Goal: Task Accomplishment & Management: Manage account settings

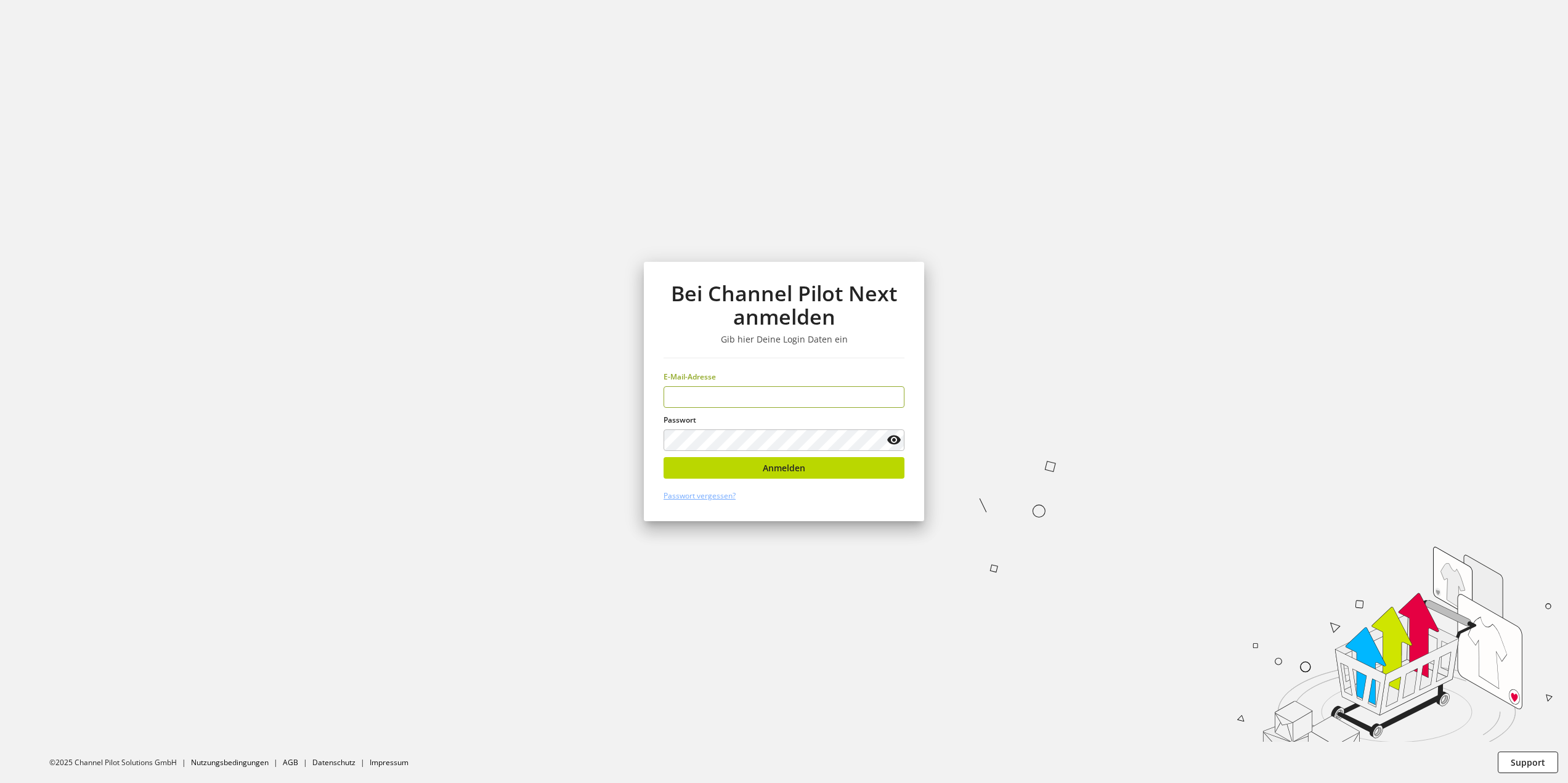
click at [744, 399] on input "email" at bounding box center [784, 397] width 241 height 22
drag, startPoint x: 727, startPoint y: 408, endPoint x: 738, endPoint y: 399, distance: 14.2
click at [728, 408] on div "Bei Channel Pilot Next anmelden Gib hier Deine Login Daten ein E-Mail-Adresse P…" at bounding box center [784, 391] width 280 height 259
click at [738, 399] on input "email" at bounding box center [784, 397] width 241 height 22
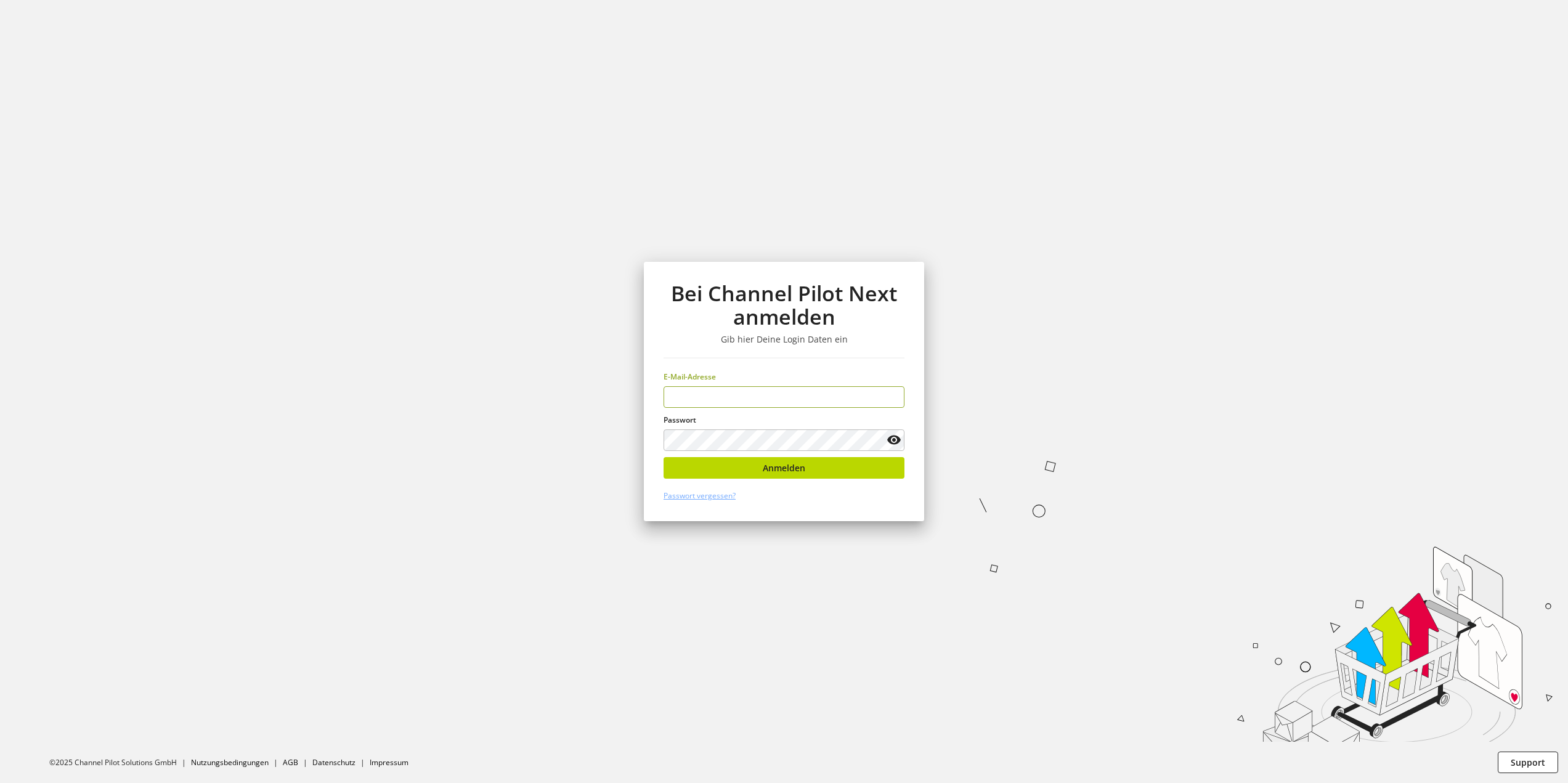
click at [369, 202] on section "Bei Channel Pilot Next anmelden Gib hier Deine Login Daten ein E-Mail-Adresse P…" at bounding box center [784, 391] width 1568 height 783
click at [790, 402] on input "email" at bounding box center [784, 397] width 241 height 22
type input "**********"
click at [896, 430] on icon at bounding box center [894, 440] width 15 height 22
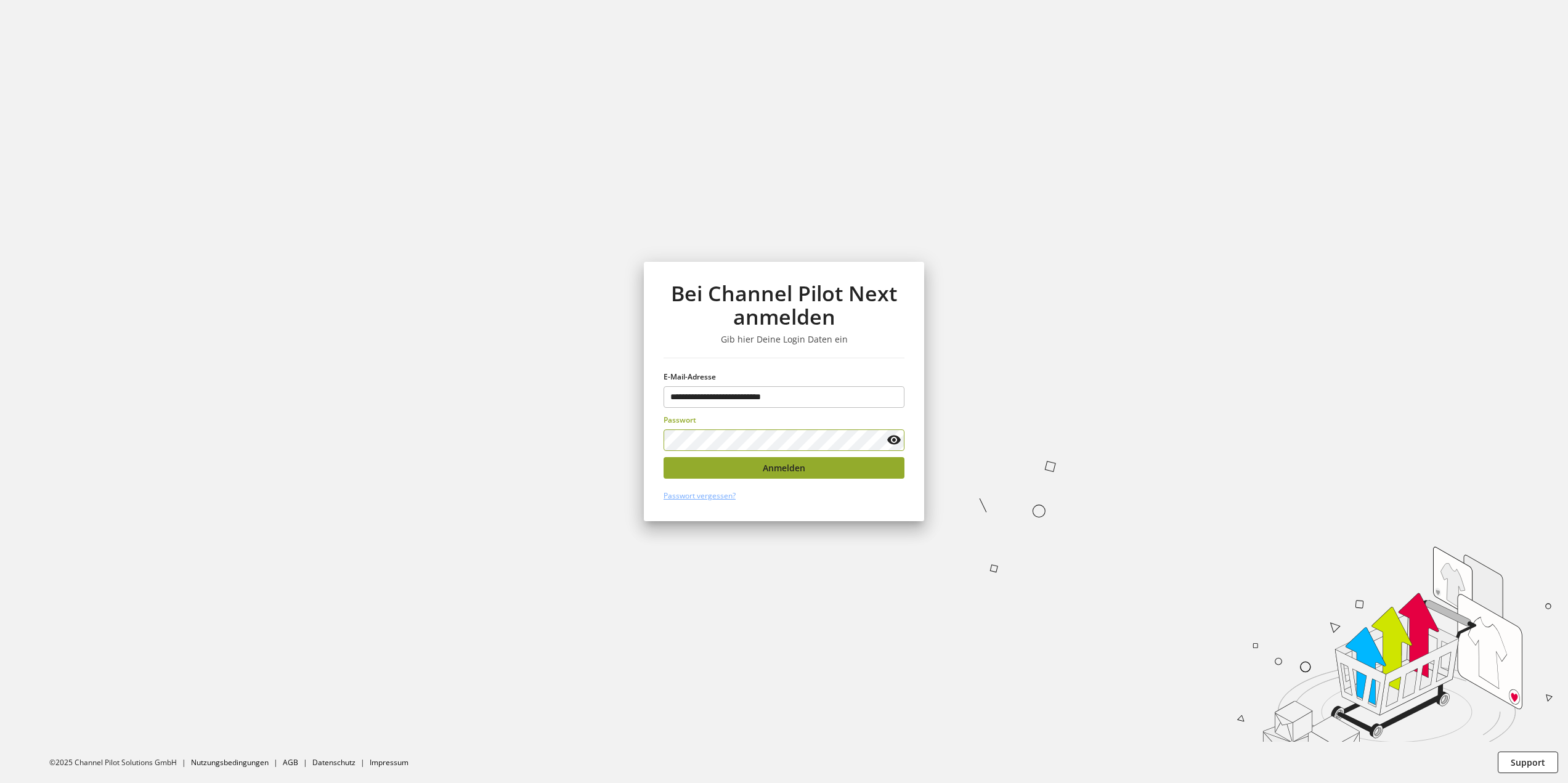
click at [852, 470] on button "Anmelden" at bounding box center [784, 468] width 241 height 22
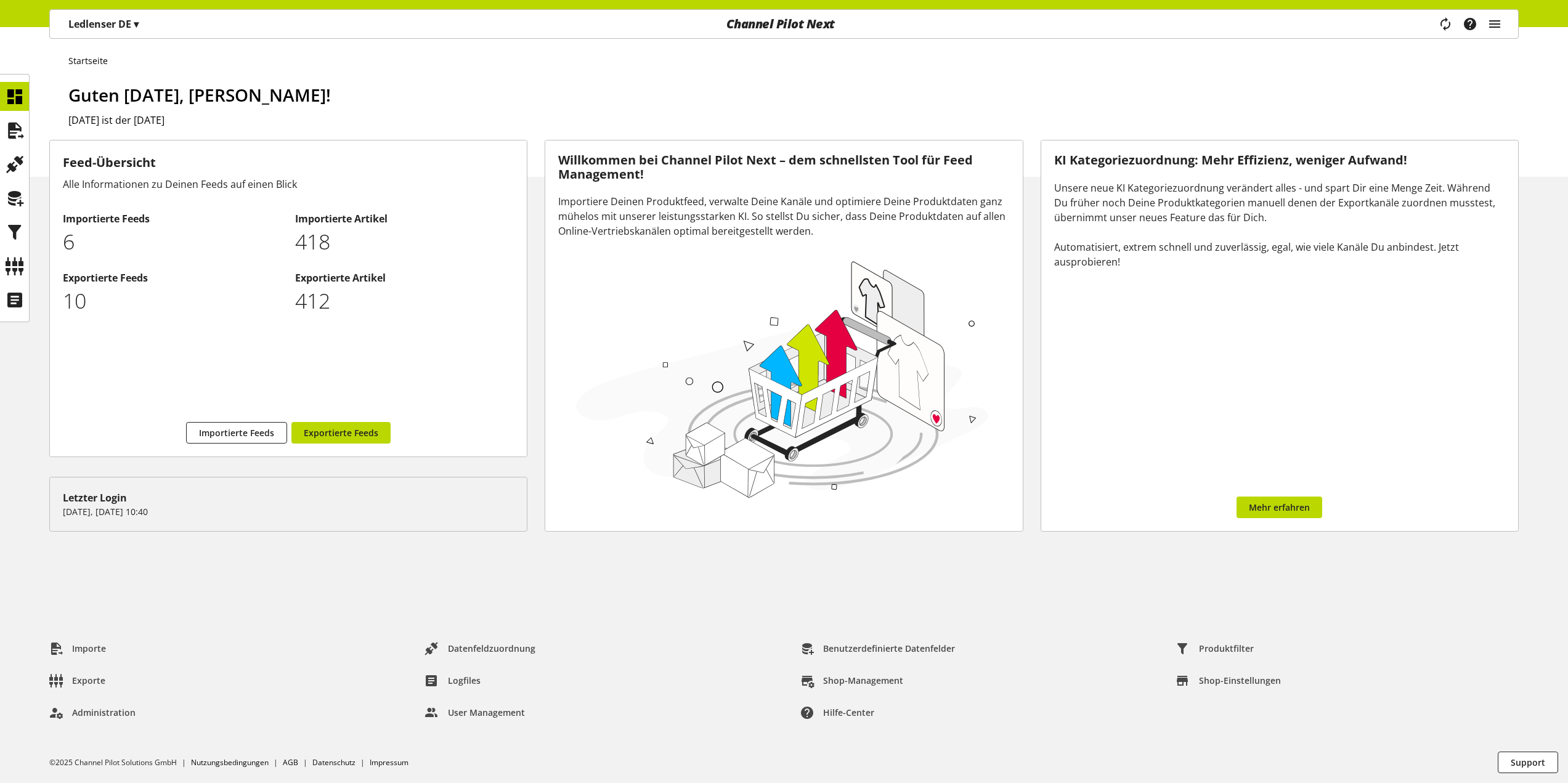
click at [144, 28] on div "Ledlenser DE ▾" at bounding box center [104, 24] width 100 height 22
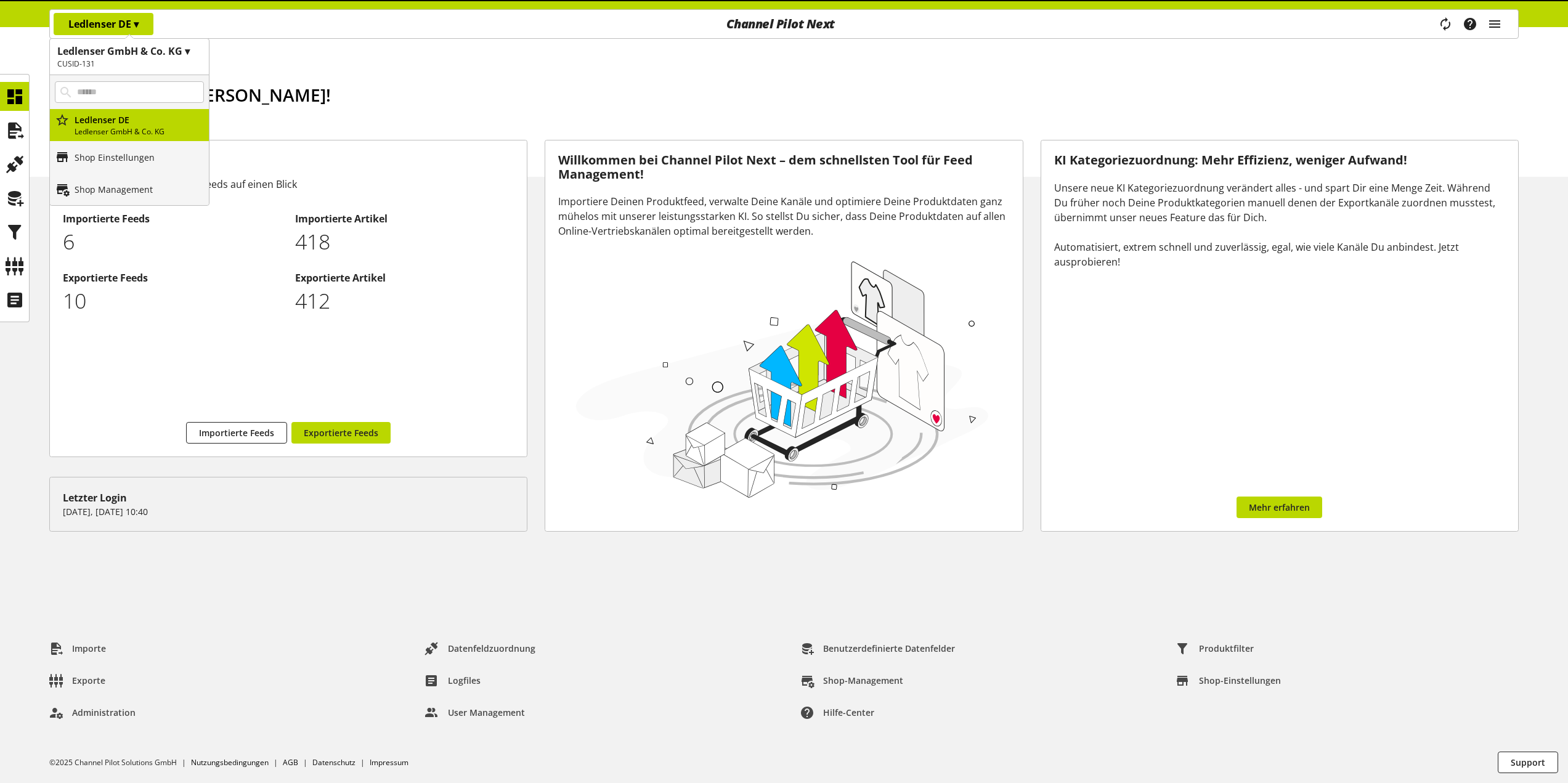
click at [139, 26] on span "▾" at bounding box center [136, 24] width 5 height 14
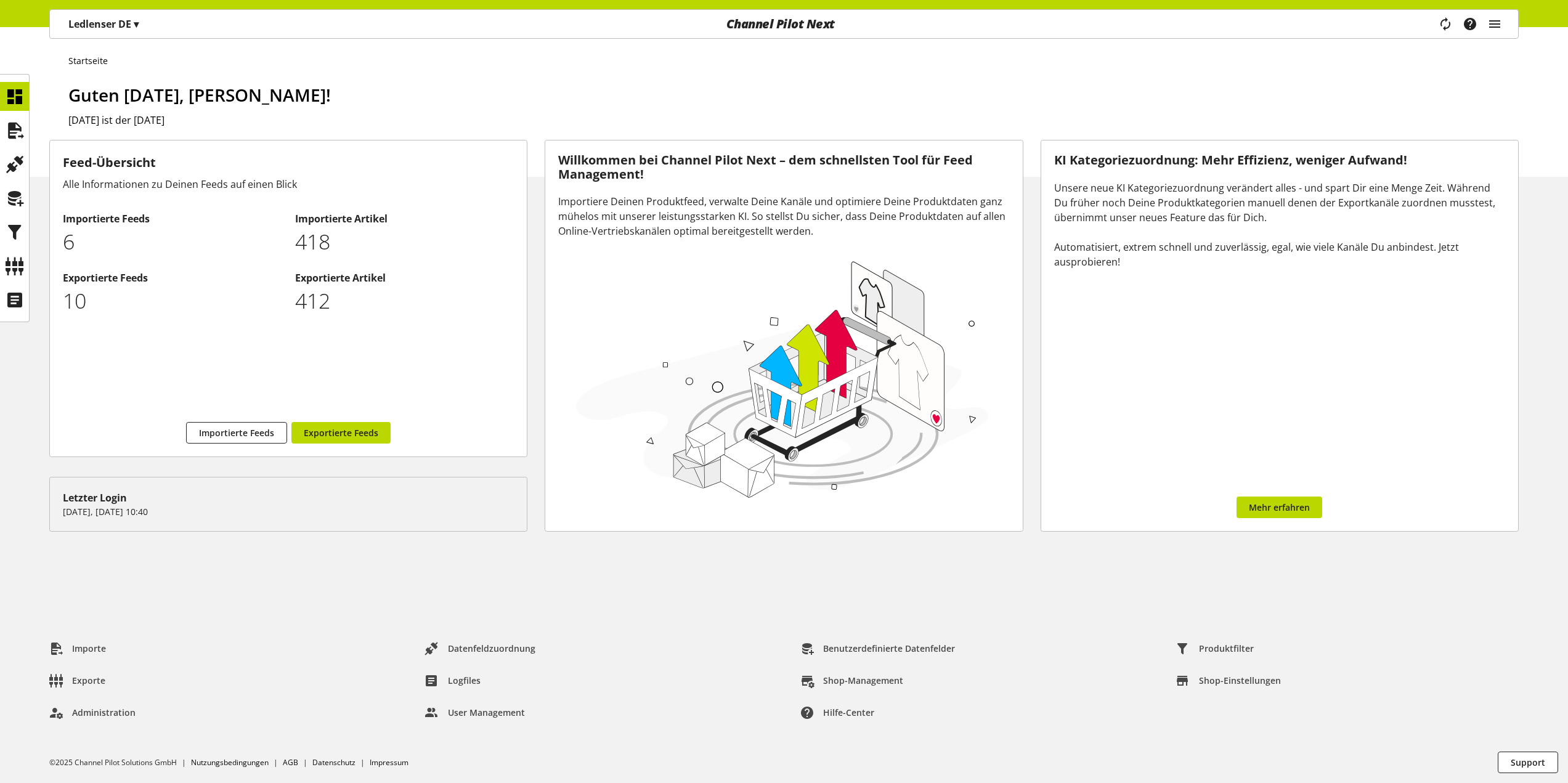
click at [123, 33] on div "Ledlenser DE ▾" at bounding box center [104, 24] width 100 height 22
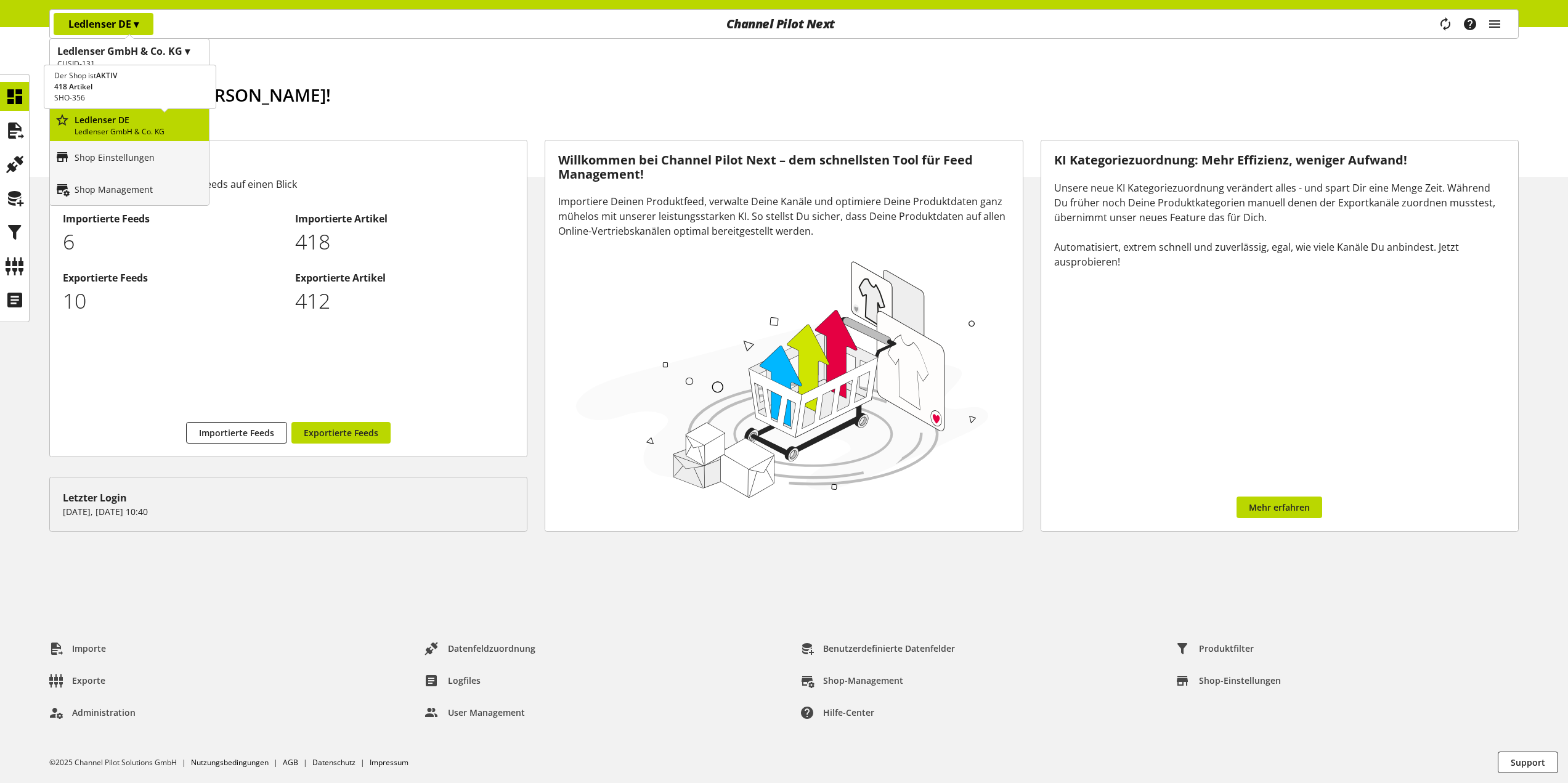
click at [100, 130] on p "Ledlenser GmbH & Co. KG" at bounding box center [139, 132] width 130 height 11
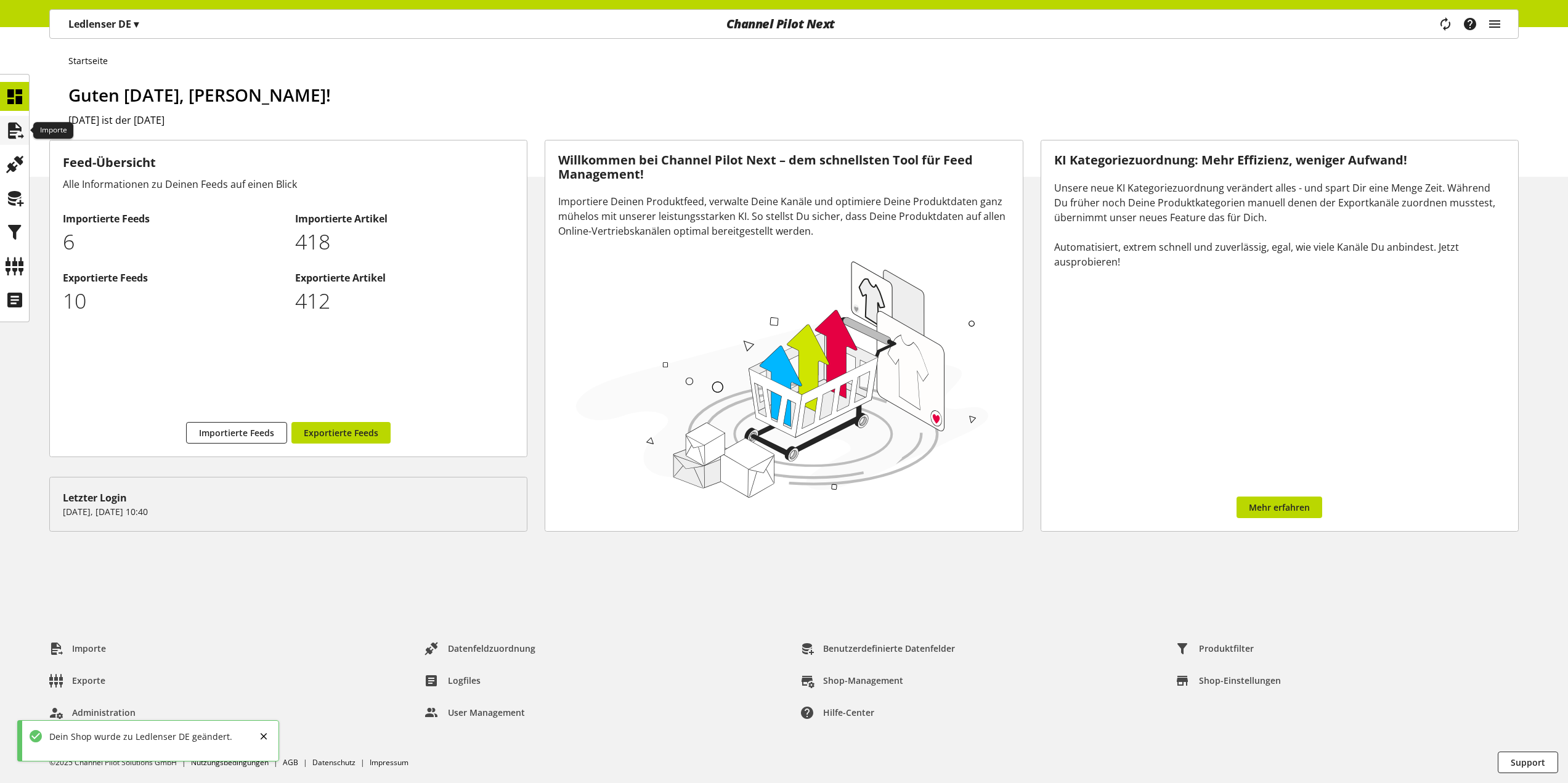
click at [4, 128] on div at bounding box center [14, 130] width 29 height 29
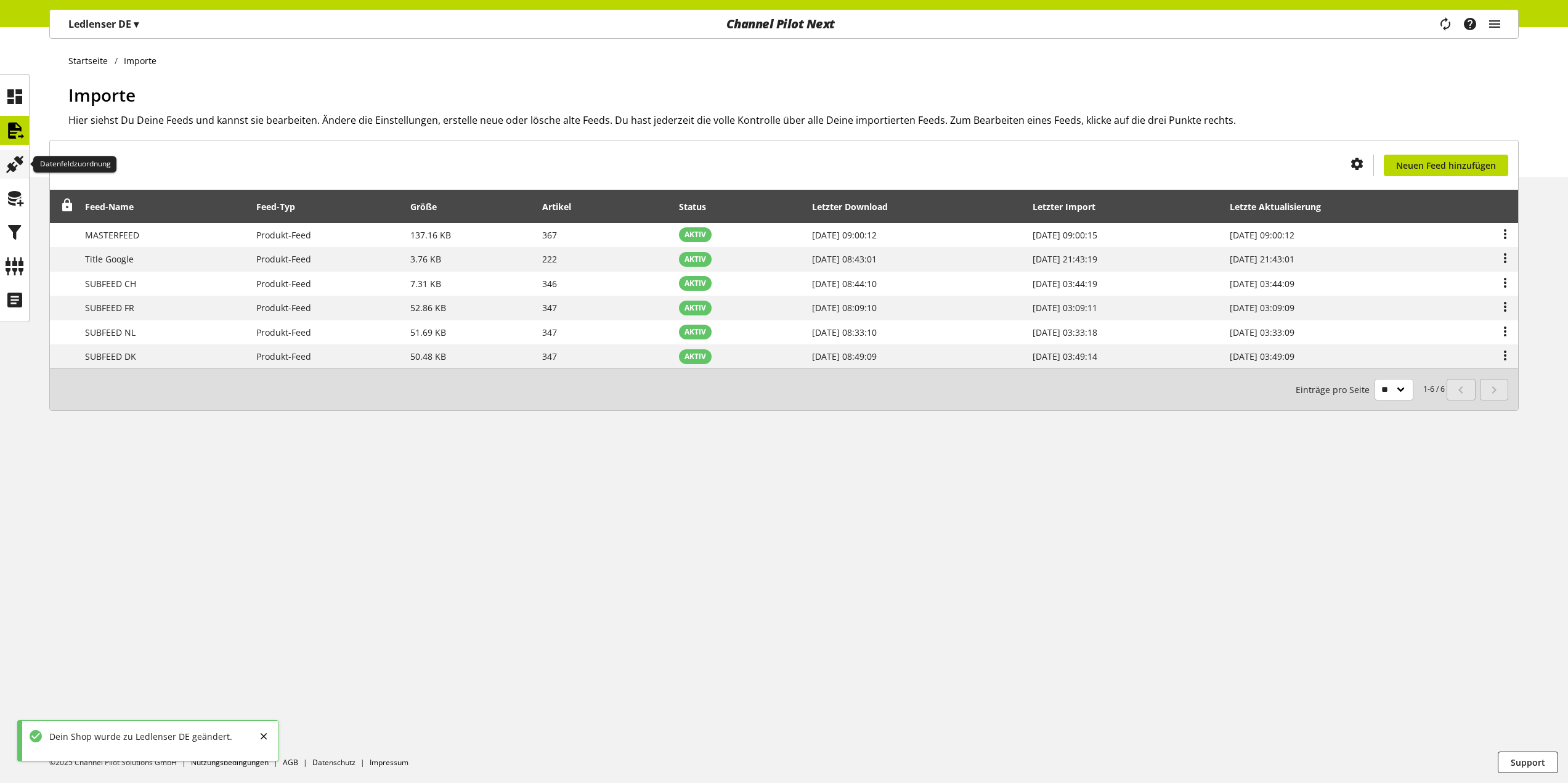
click at [6, 167] on icon at bounding box center [15, 165] width 20 height 25
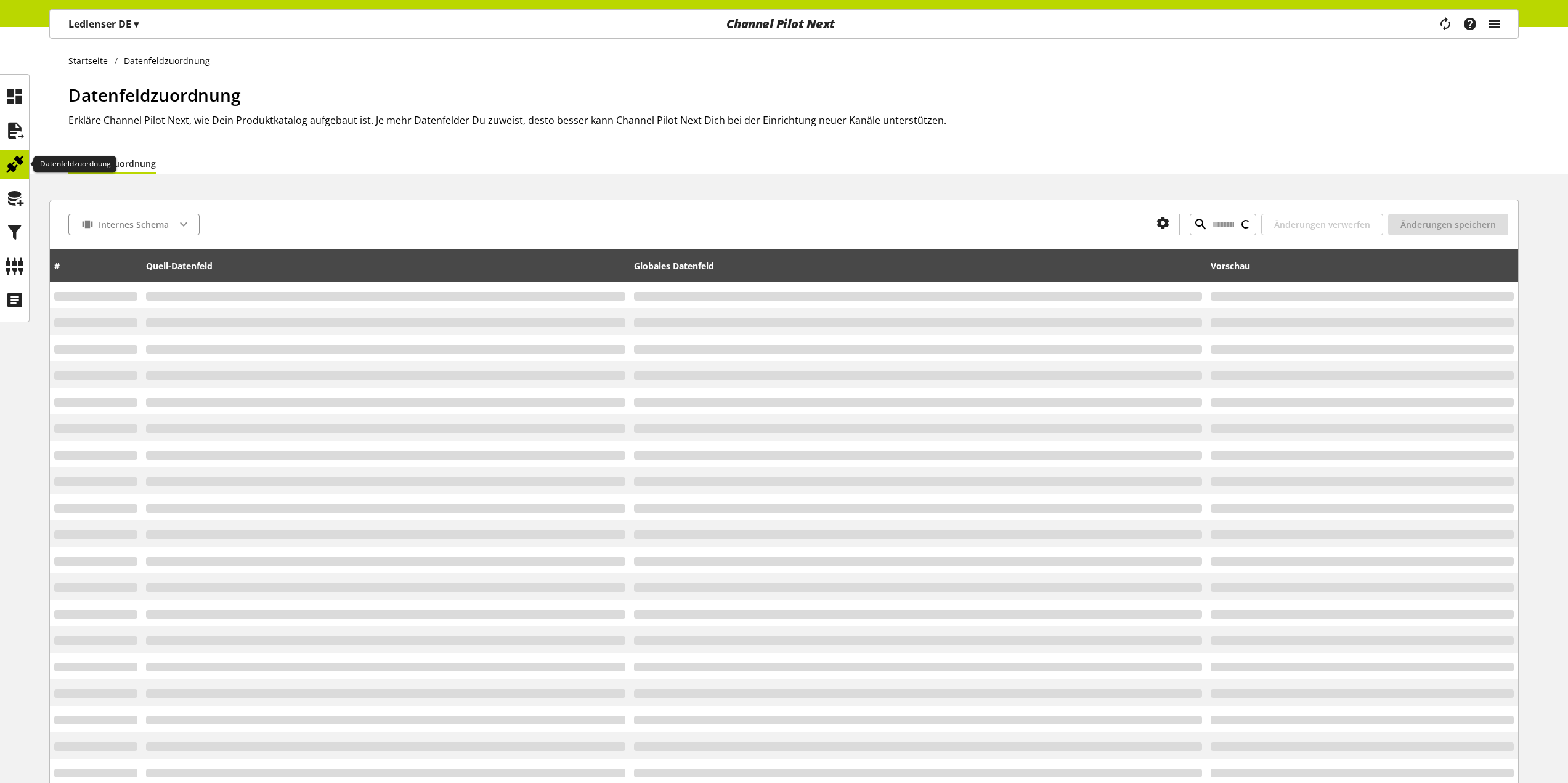
type input "******"
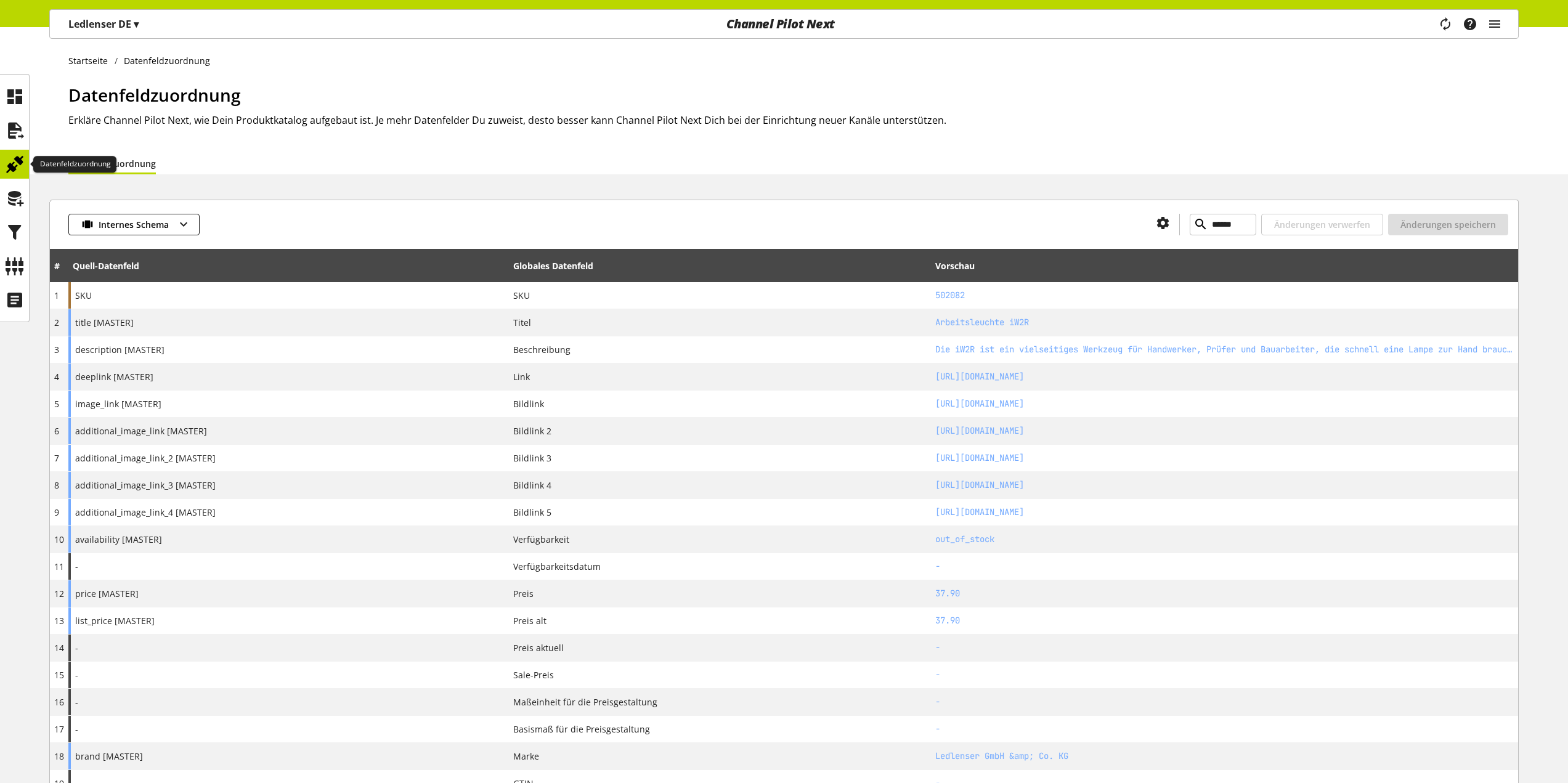
click at [22, 149] on ul at bounding box center [14, 198] width 29 height 233
click at [22, 137] on icon at bounding box center [15, 131] width 20 height 25
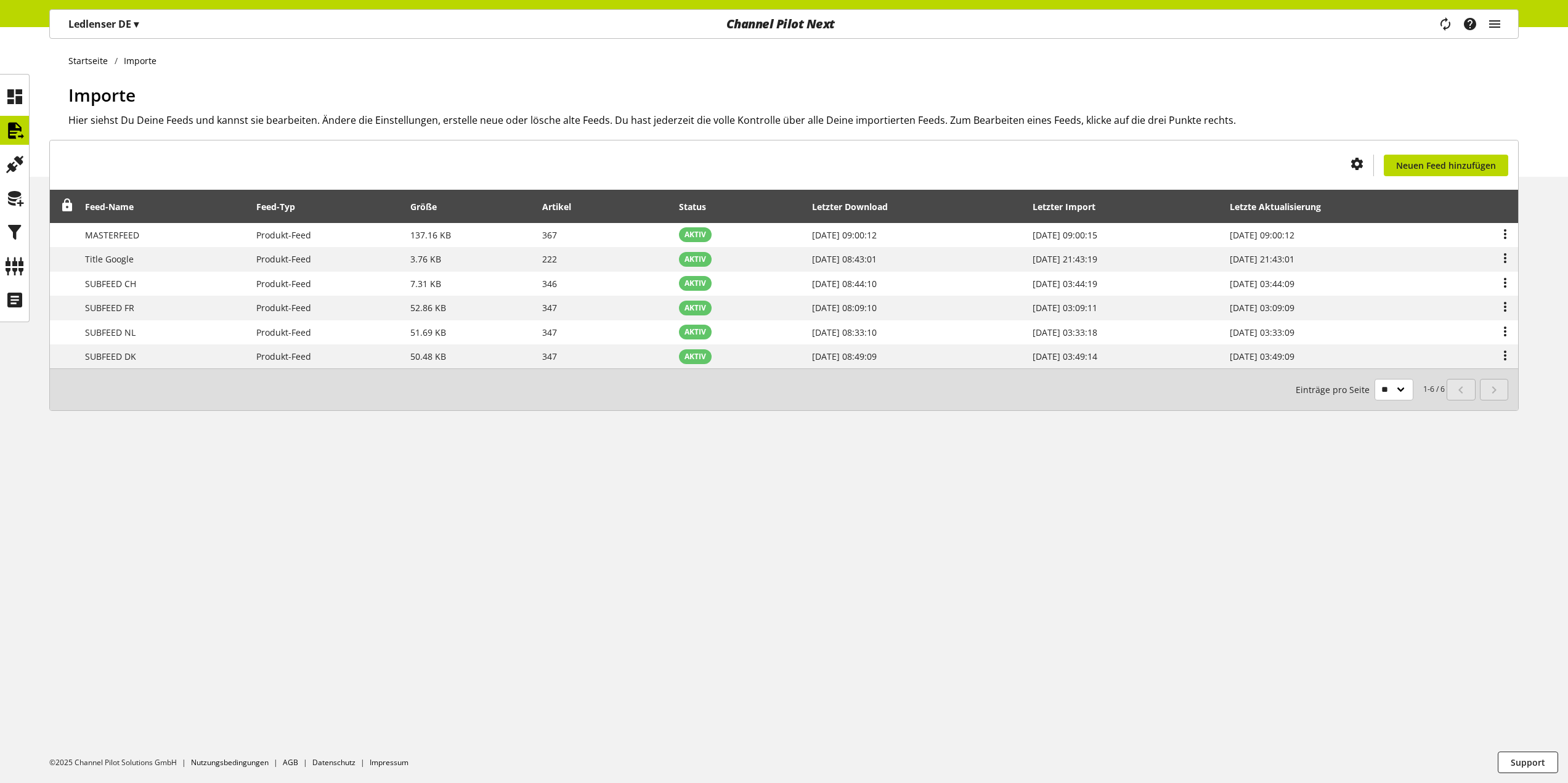
click at [17, 147] on ul at bounding box center [14, 198] width 29 height 233
click at [10, 163] on icon at bounding box center [15, 165] width 20 height 25
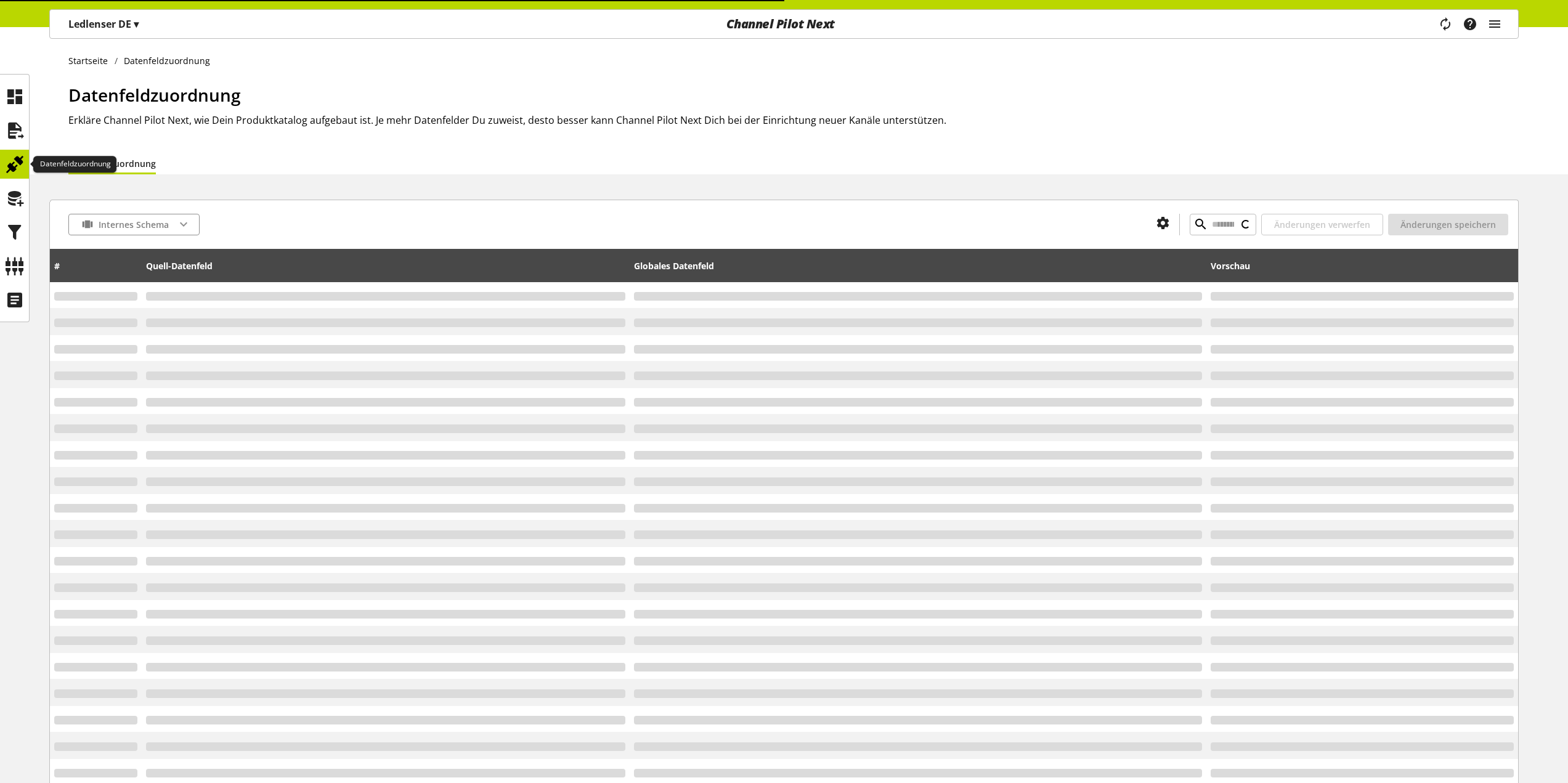
type input "******"
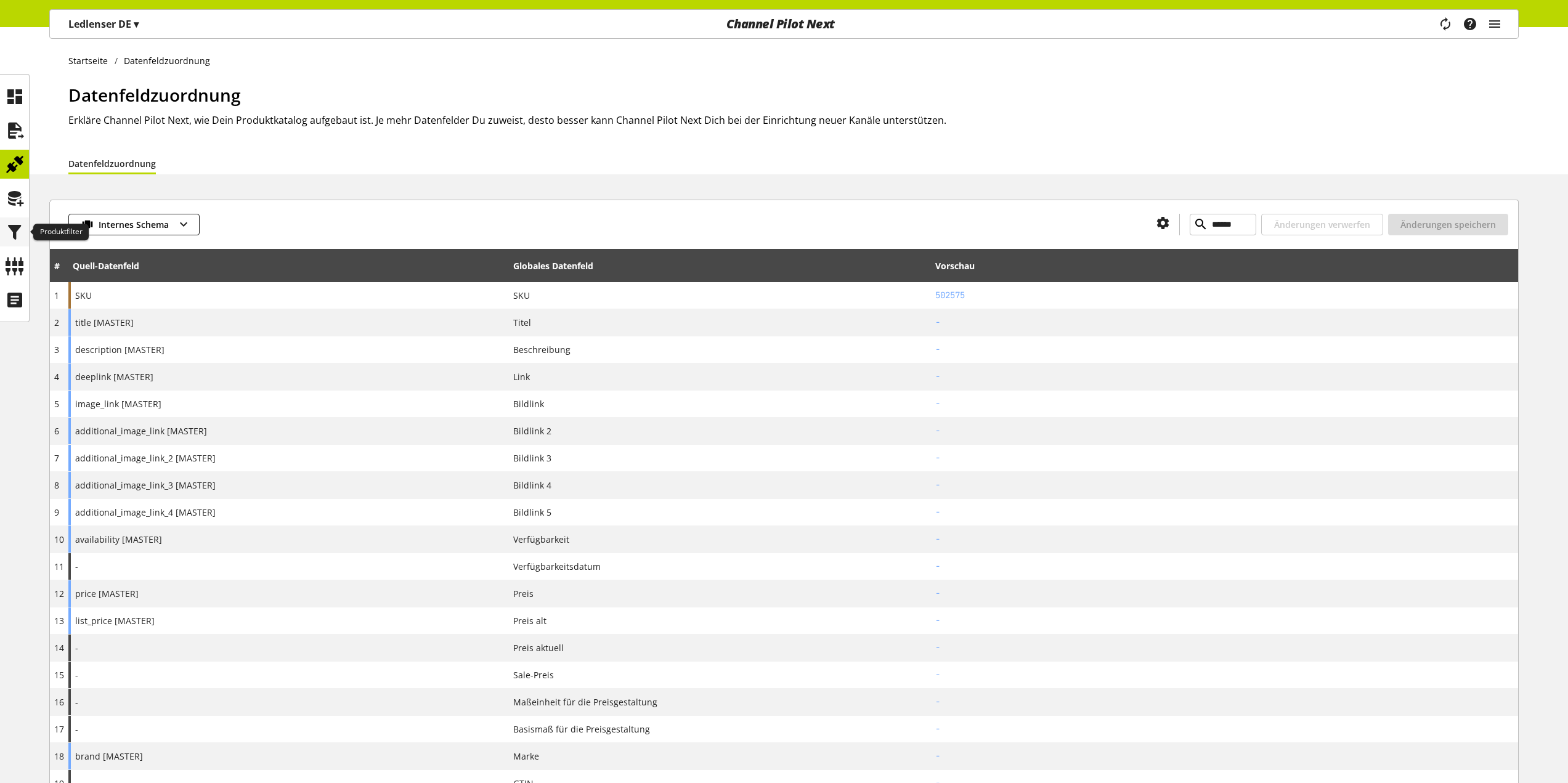
click at [14, 224] on icon at bounding box center [15, 233] width 20 height 25
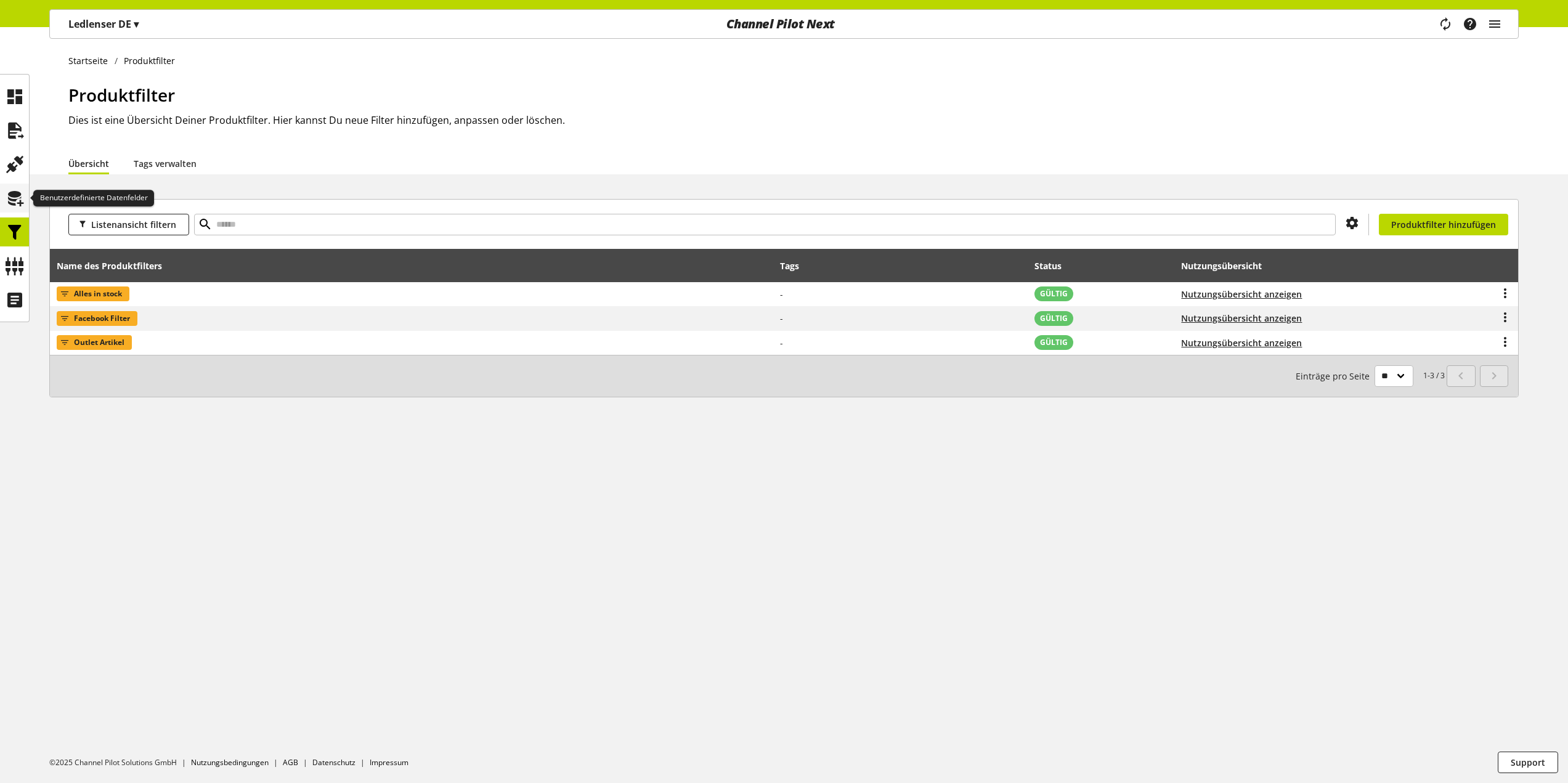
click at [17, 197] on icon at bounding box center [15, 199] width 20 height 25
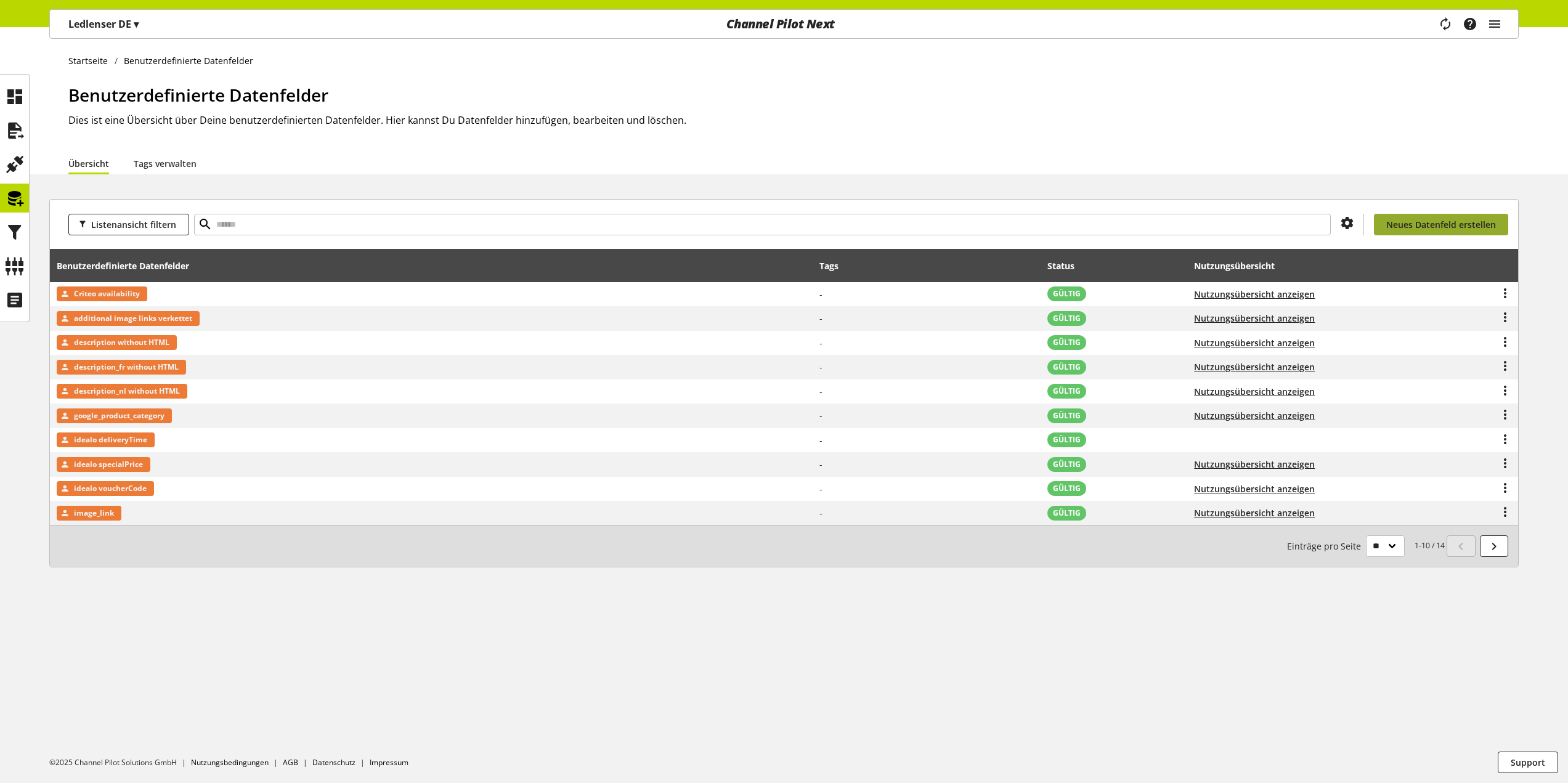
click at [1414, 233] on link "Neues Datenfeld erstellen" at bounding box center [1441, 225] width 134 height 22
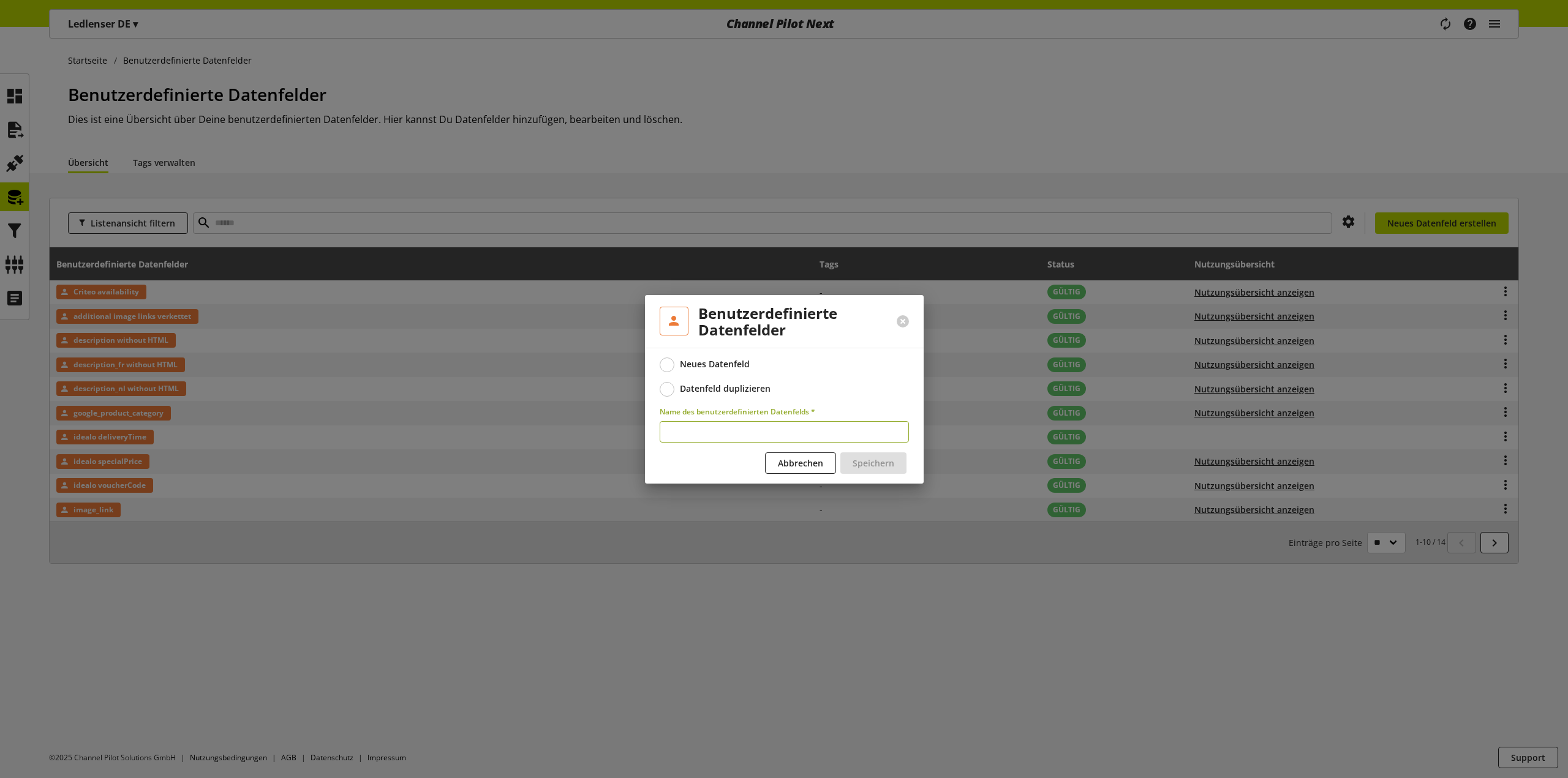
click at [760, 429] on input "text" at bounding box center [784, 432] width 249 height 21
type input "****"
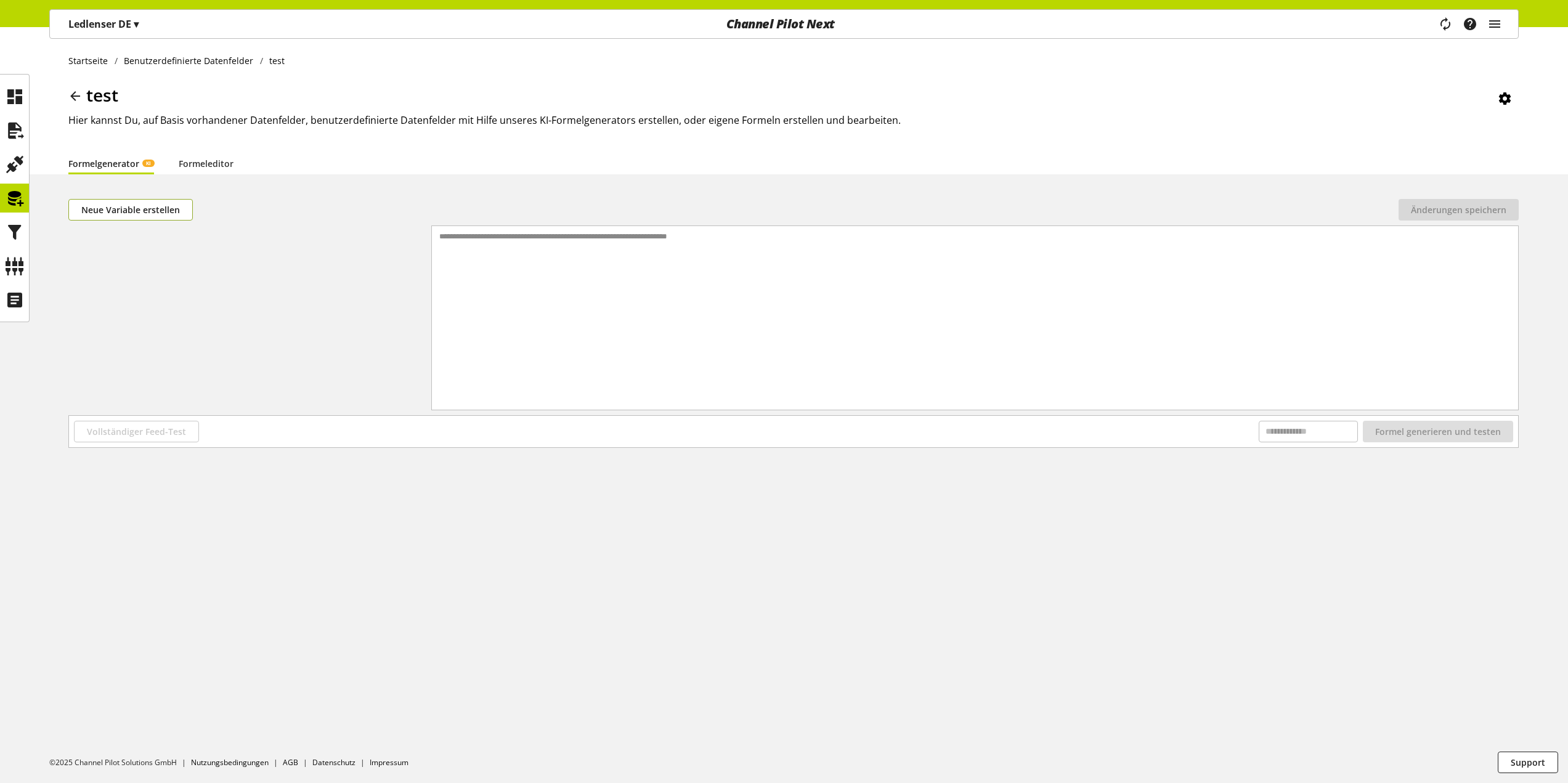
click at [166, 209] on span "Neue Variable erstellen" at bounding box center [131, 210] width 99 height 13
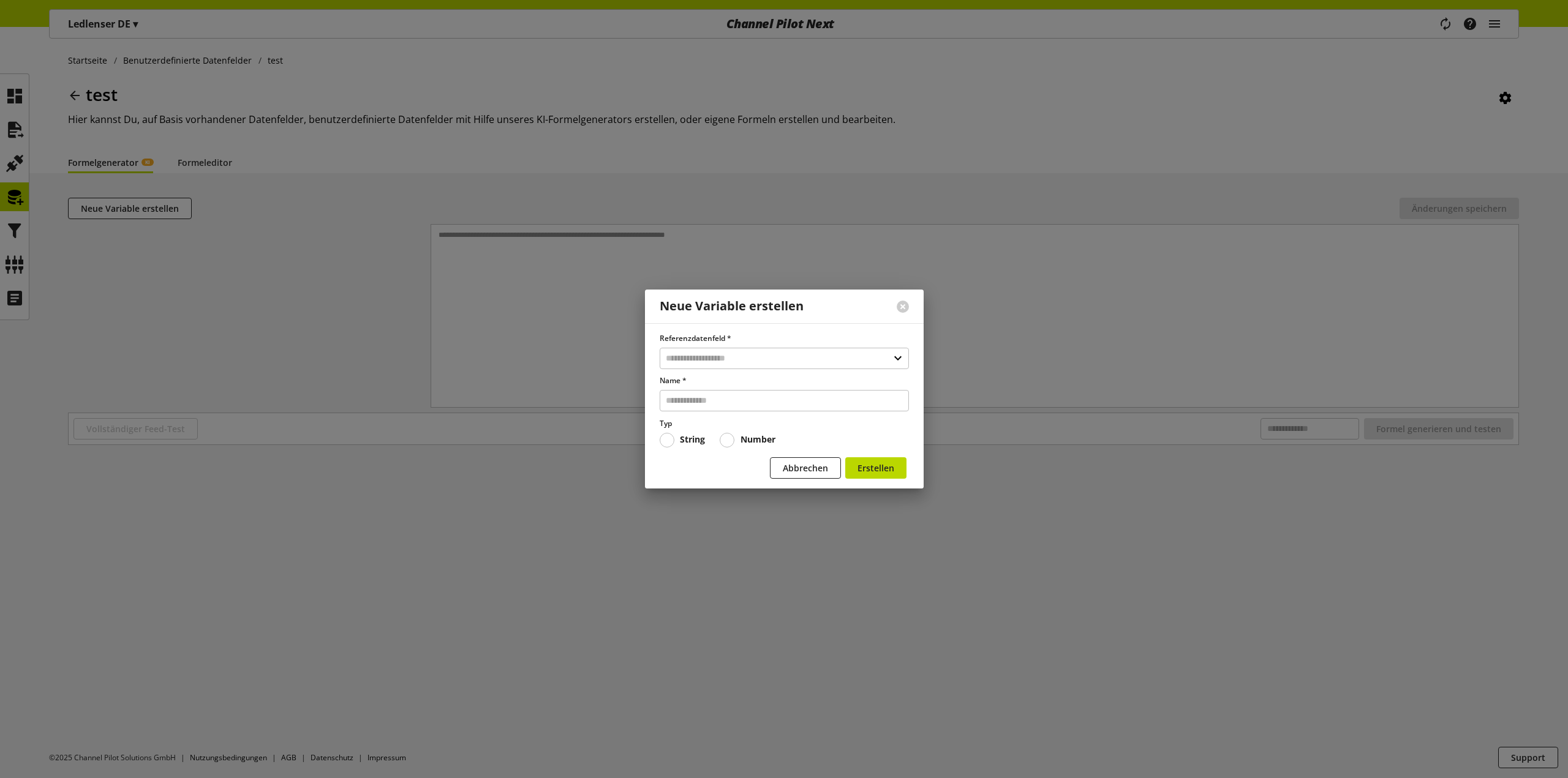
drag, startPoint x: 479, startPoint y: 266, endPoint x: 813, endPoint y: 291, distance: 334.9
click at [483, 267] on div at bounding box center [784, 389] width 1568 height 778
click at [900, 313] on div at bounding box center [903, 307] width 42 height 32
click at [901, 308] on button at bounding box center [903, 307] width 12 height 12
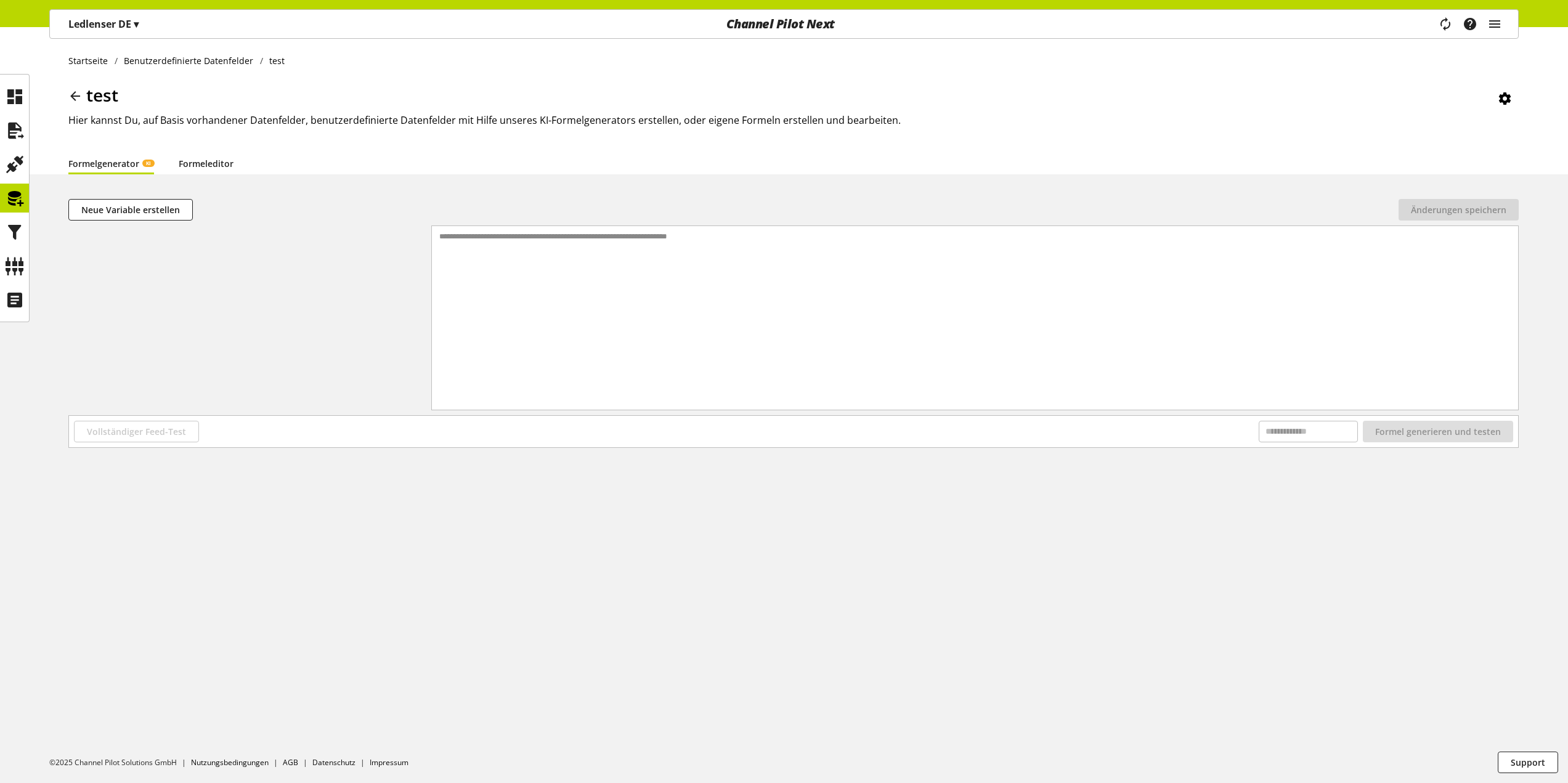
click at [220, 161] on link "Formeleditor" at bounding box center [206, 164] width 55 height 13
click at [165, 210] on span "Neue Variable erstellen" at bounding box center [131, 210] width 99 height 13
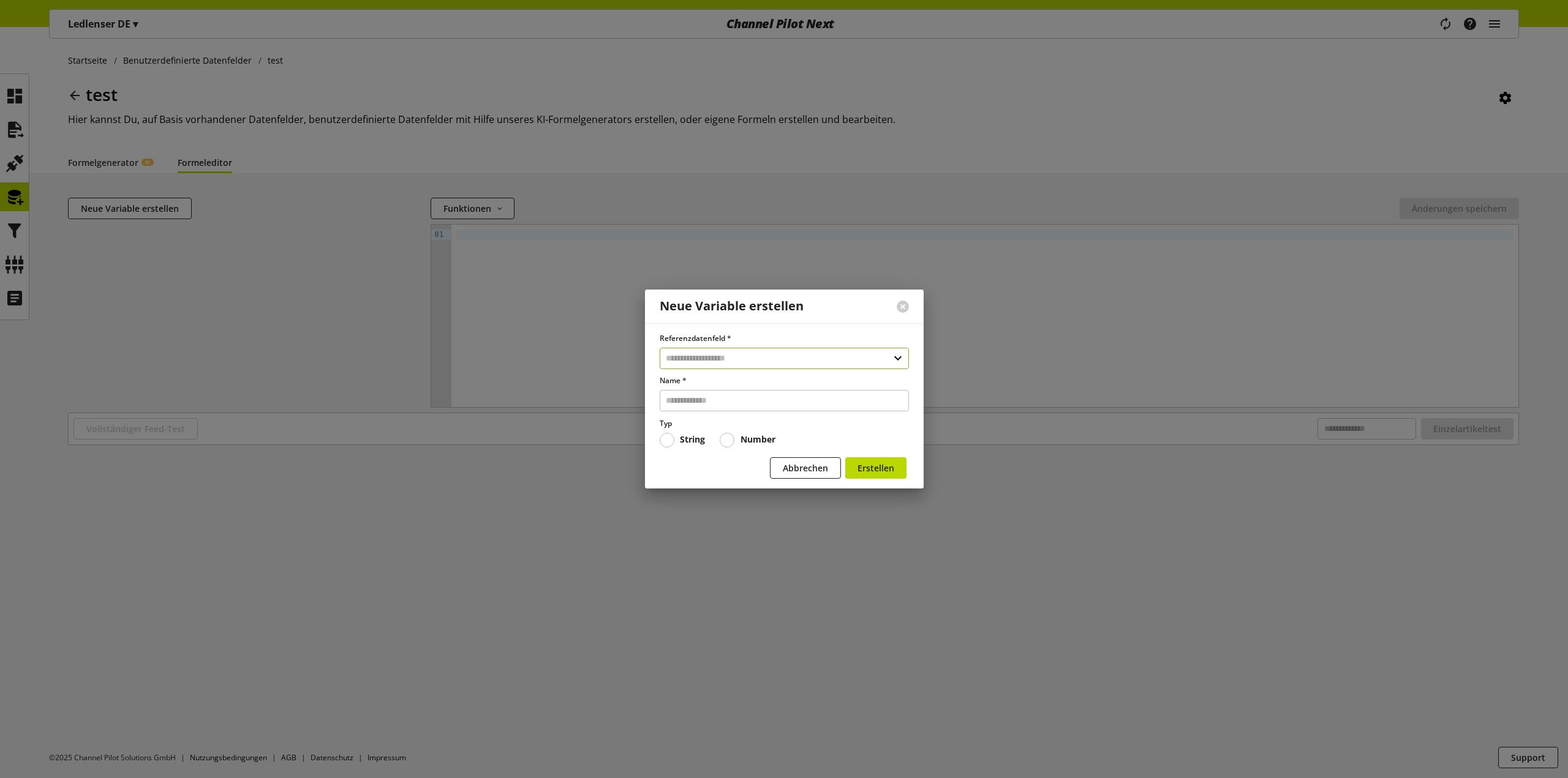
click at [763, 361] on input "text" at bounding box center [784, 358] width 249 height 21
click at [733, 411] on div "Datenfelder aus Feeds" at bounding box center [784, 410] width 200 height 13
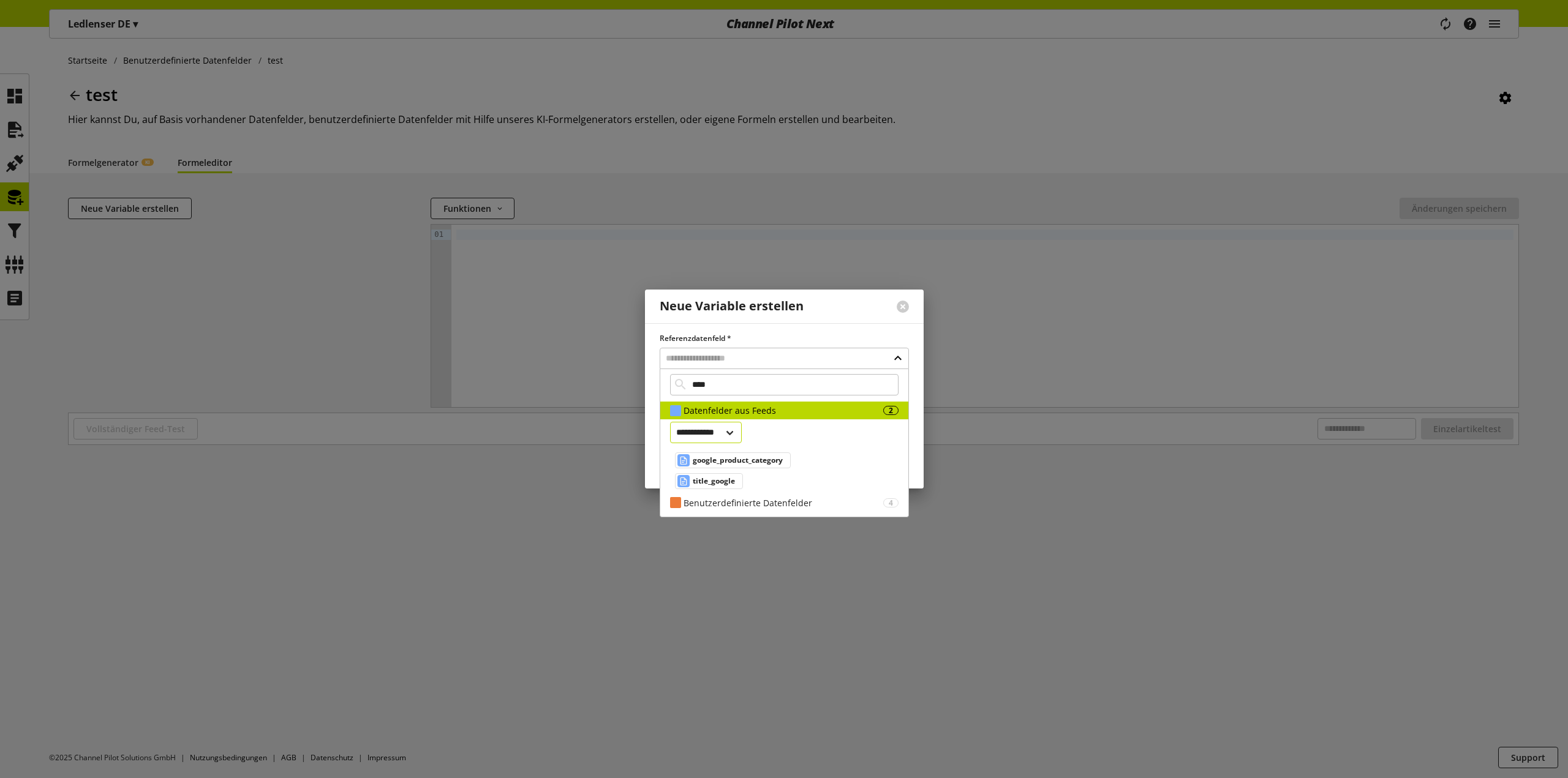
click at [730, 440] on select "**********" at bounding box center [706, 432] width 72 height 21
click at [732, 437] on select "**********" at bounding box center [706, 432] width 72 height 21
click at [730, 390] on input "****" at bounding box center [784, 384] width 229 height 21
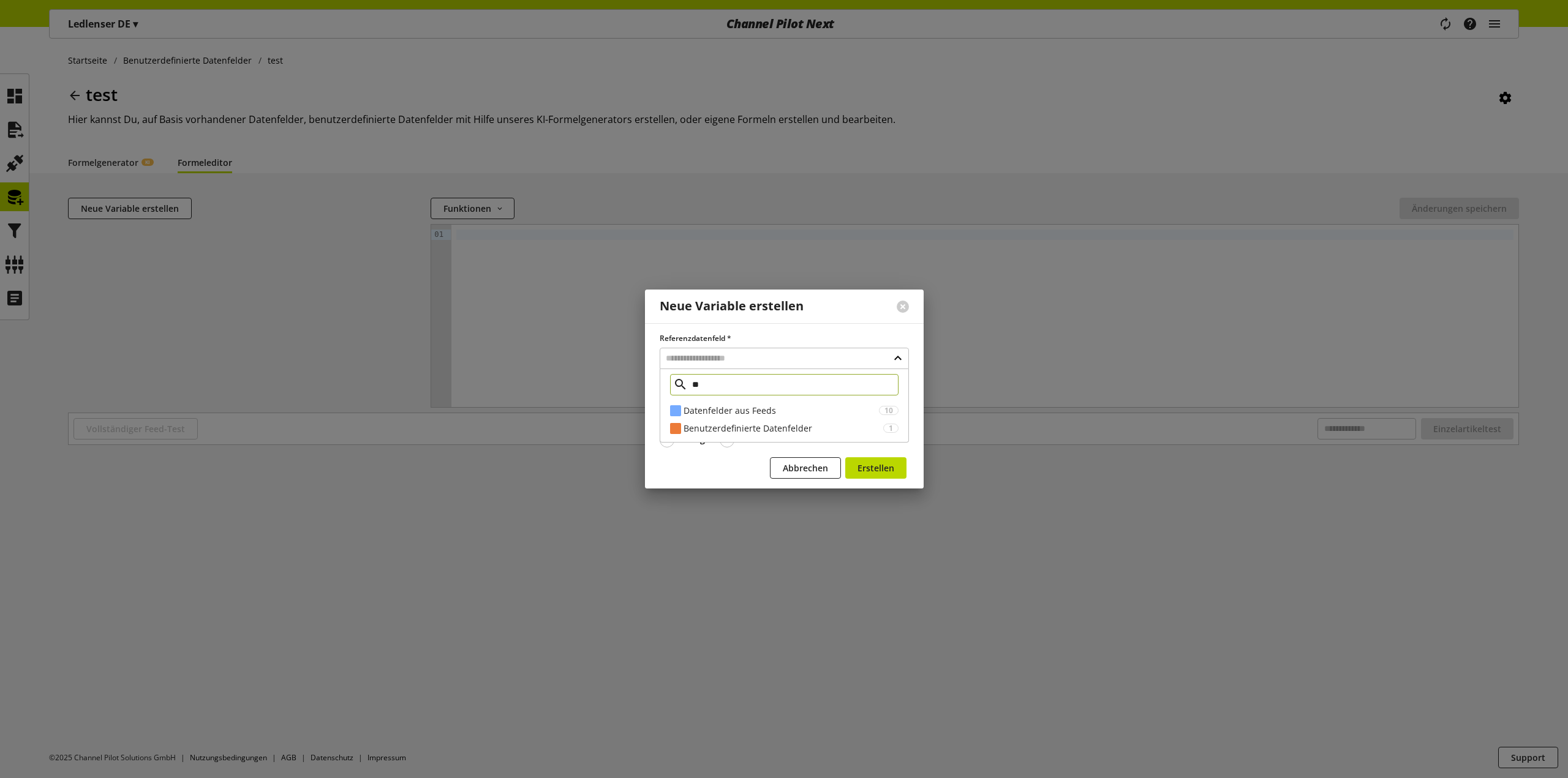
type input "*"
click at [770, 299] on div "Neue Variable erstellen" at bounding box center [732, 306] width 144 height 14
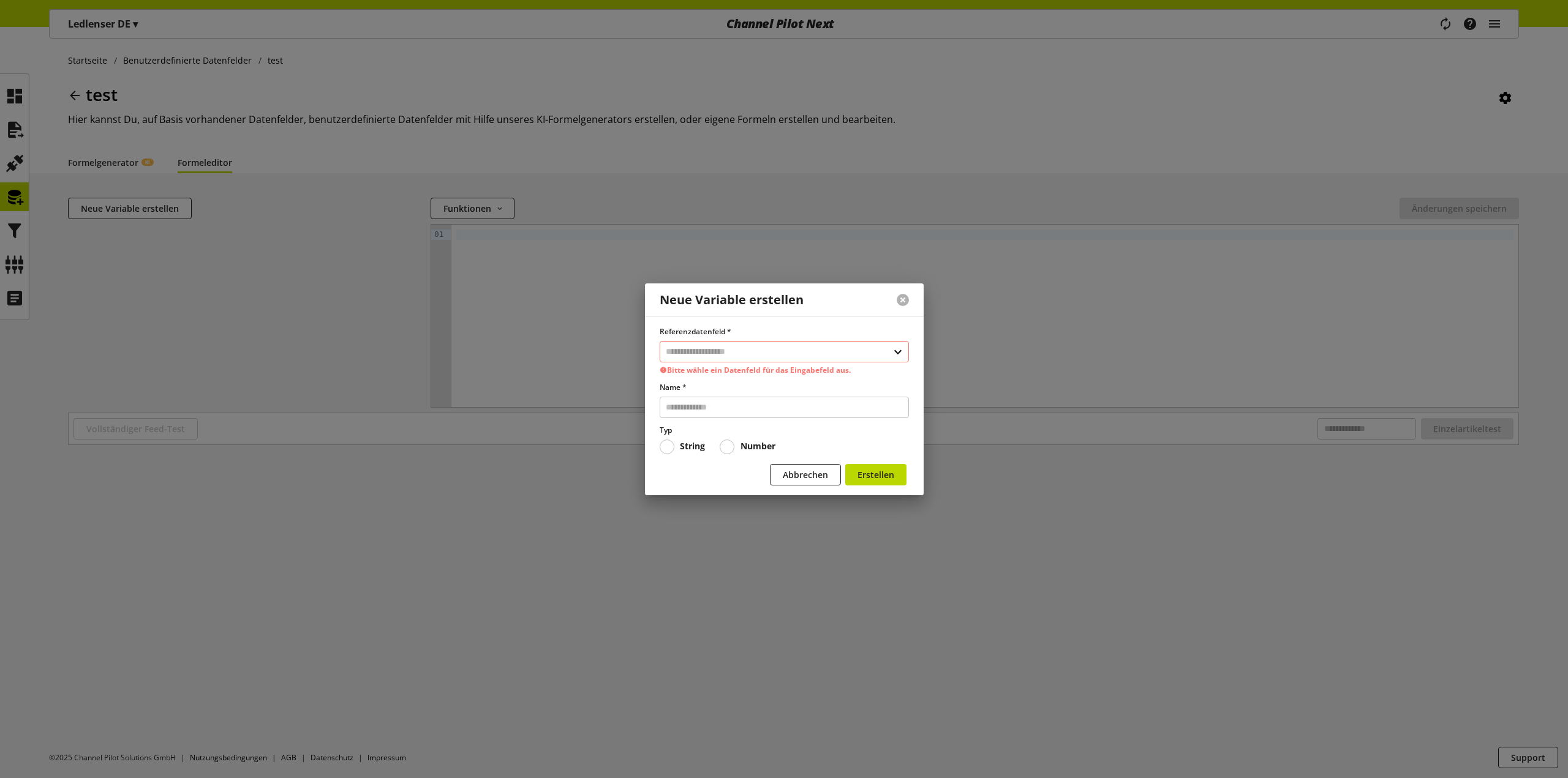
click at [904, 299] on button at bounding box center [903, 300] width 12 height 12
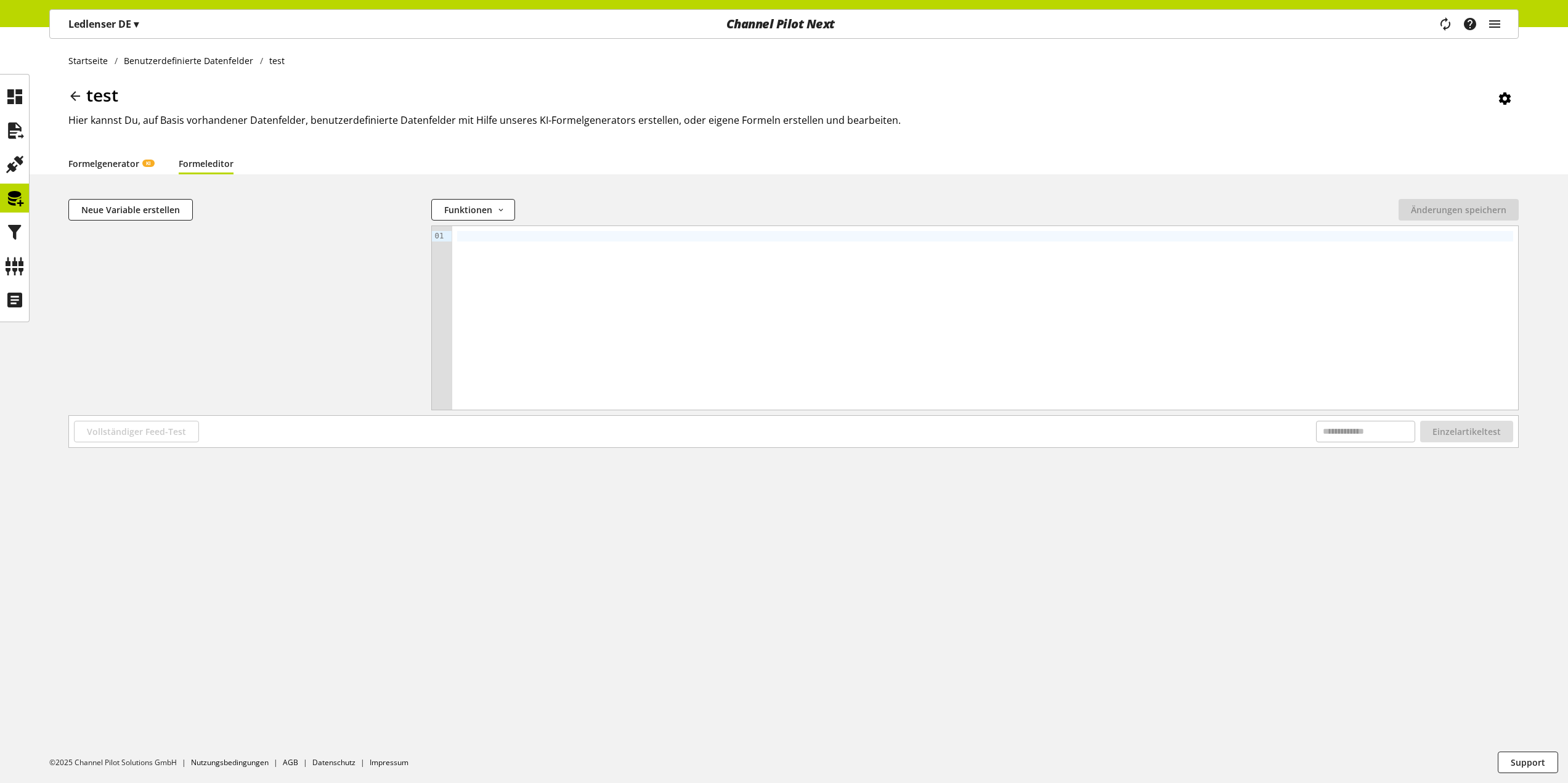
click at [139, 165] on link "Formelgenerator KI" at bounding box center [111, 164] width 86 height 13
click at [176, 162] on li "Formelgenerator KI" at bounding box center [123, 164] width 110 height 22
click at [184, 162] on link "Formeleditor" at bounding box center [206, 164] width 55 height 13
click at [178, 212] on span "Neue Variable erstellen" at bounding box center [131, 210] width 99 height 13
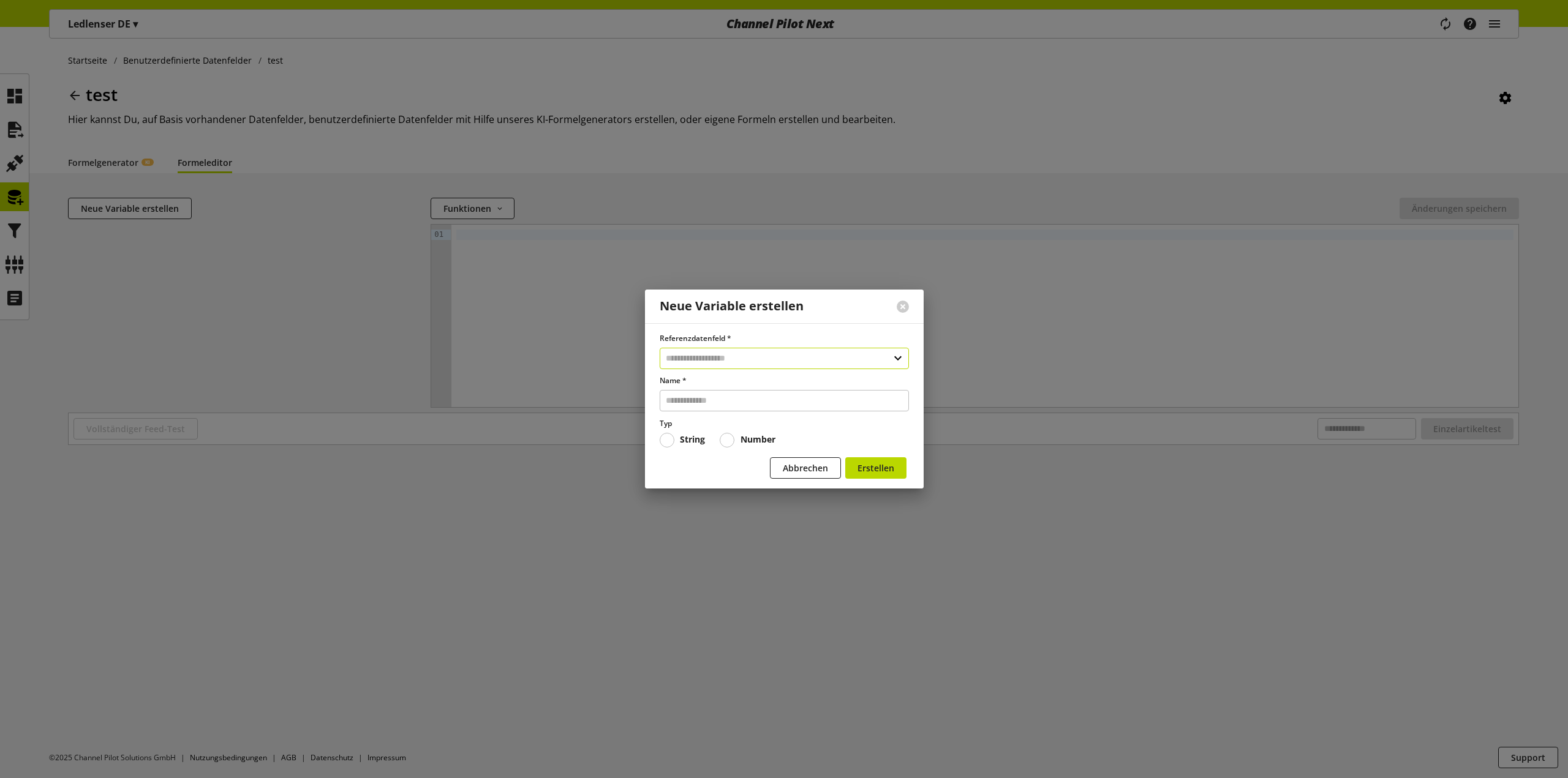
click at [770, 356] on input "text" at bounding box center [784, 358] width 249 height 21
type input "***"
click at [839, 414] on div "Datenfelder aus Feeds" at bounding box center [784, 410] width 200 height 13
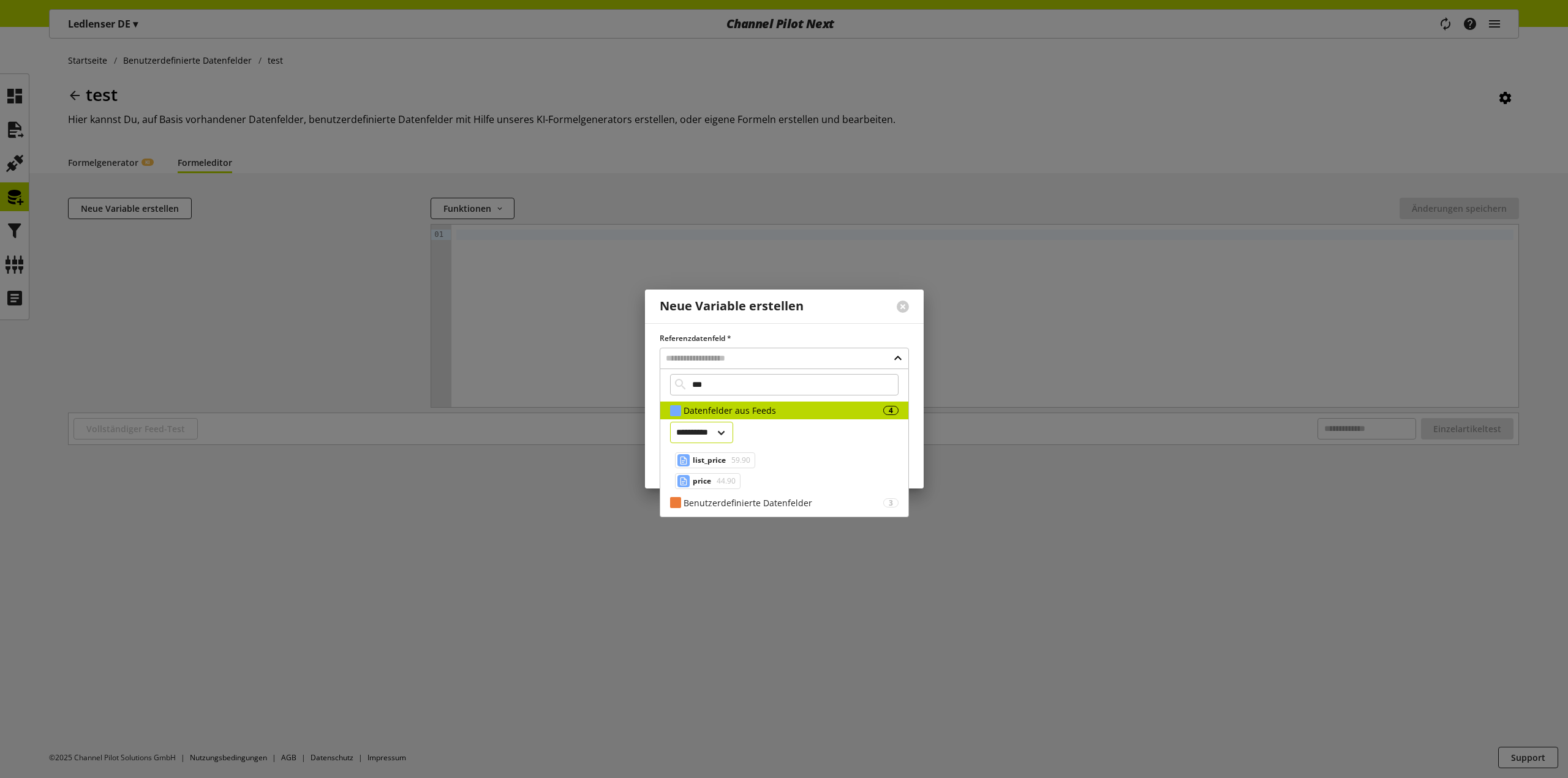
click at [681, 441] on select "**********" at bounding box center [702, 432] width 64 height 21
select select "***"
click at [670, 422] on select "**********" at bounding box center [702, 432] width 64 height 21
click at [713, 437] on select "**********" at bounding box center [702, 432] width 64 height 21
drag, startPoint x: 817, startPoint y: 456, endPoint x: 820, endPoint y: 462, distance: 6.7
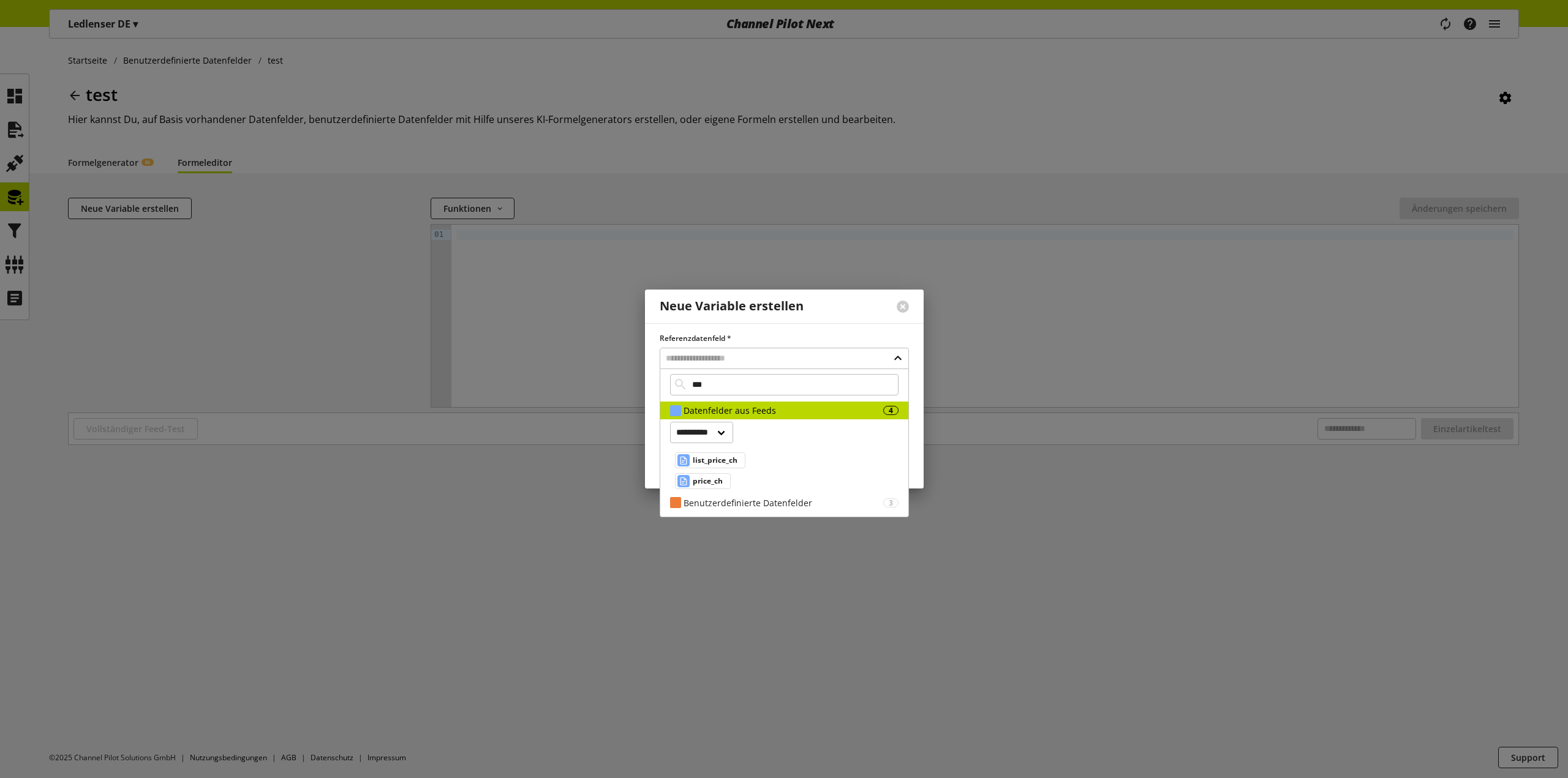
click at [817, 456] on div "**********" at bounding box center [784, 457] width 248 height 75
click at [815, 499] on div "Benutzerdefinierte Datenfelder" at bounding box center [784, 503] width 200 height 13
click at [906, 299] on div at bounding box center [903, 307] width 42 height 32
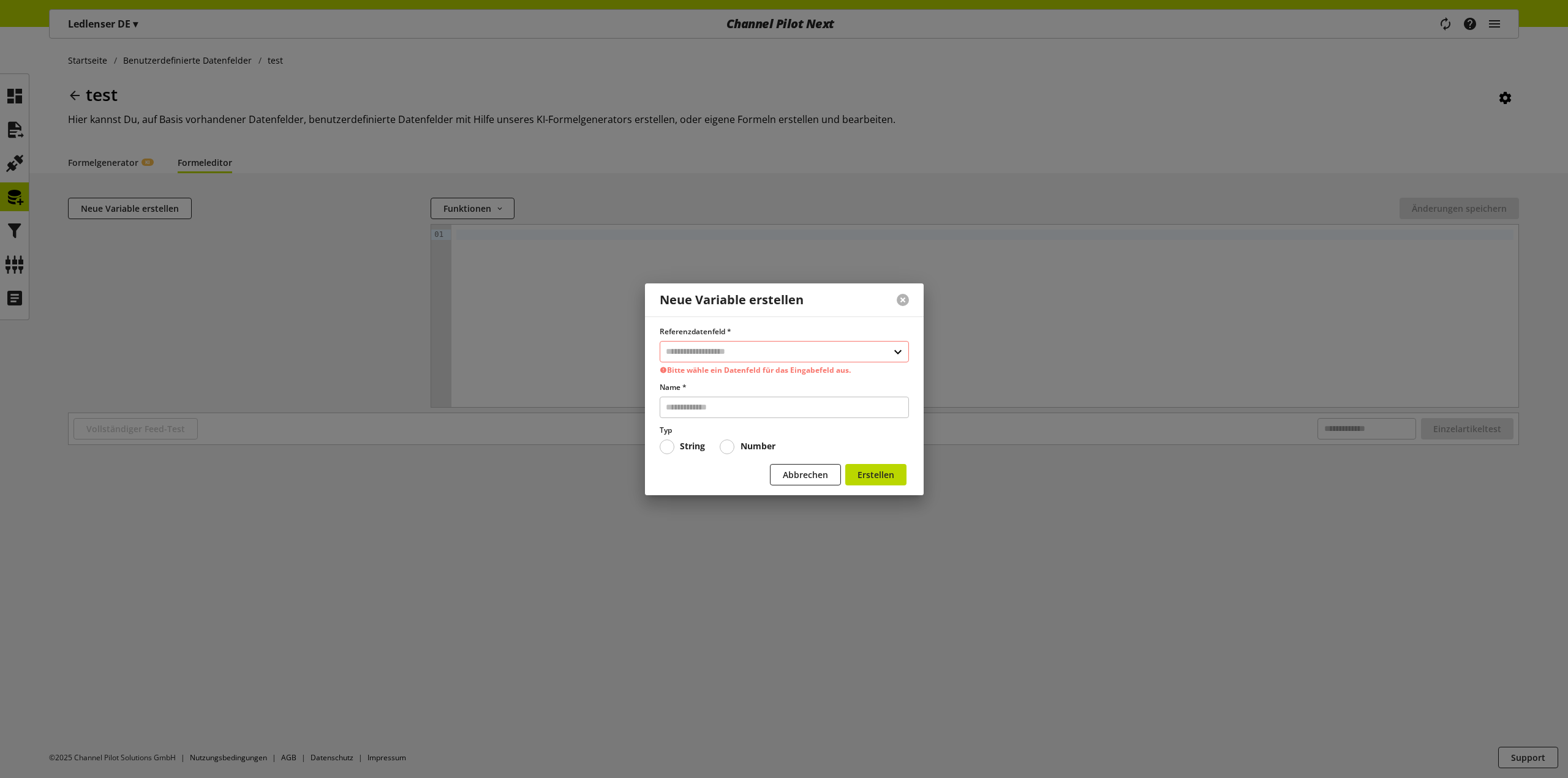
click at [900, 299] on button at bounding box center [903, 300] width 12 height 12
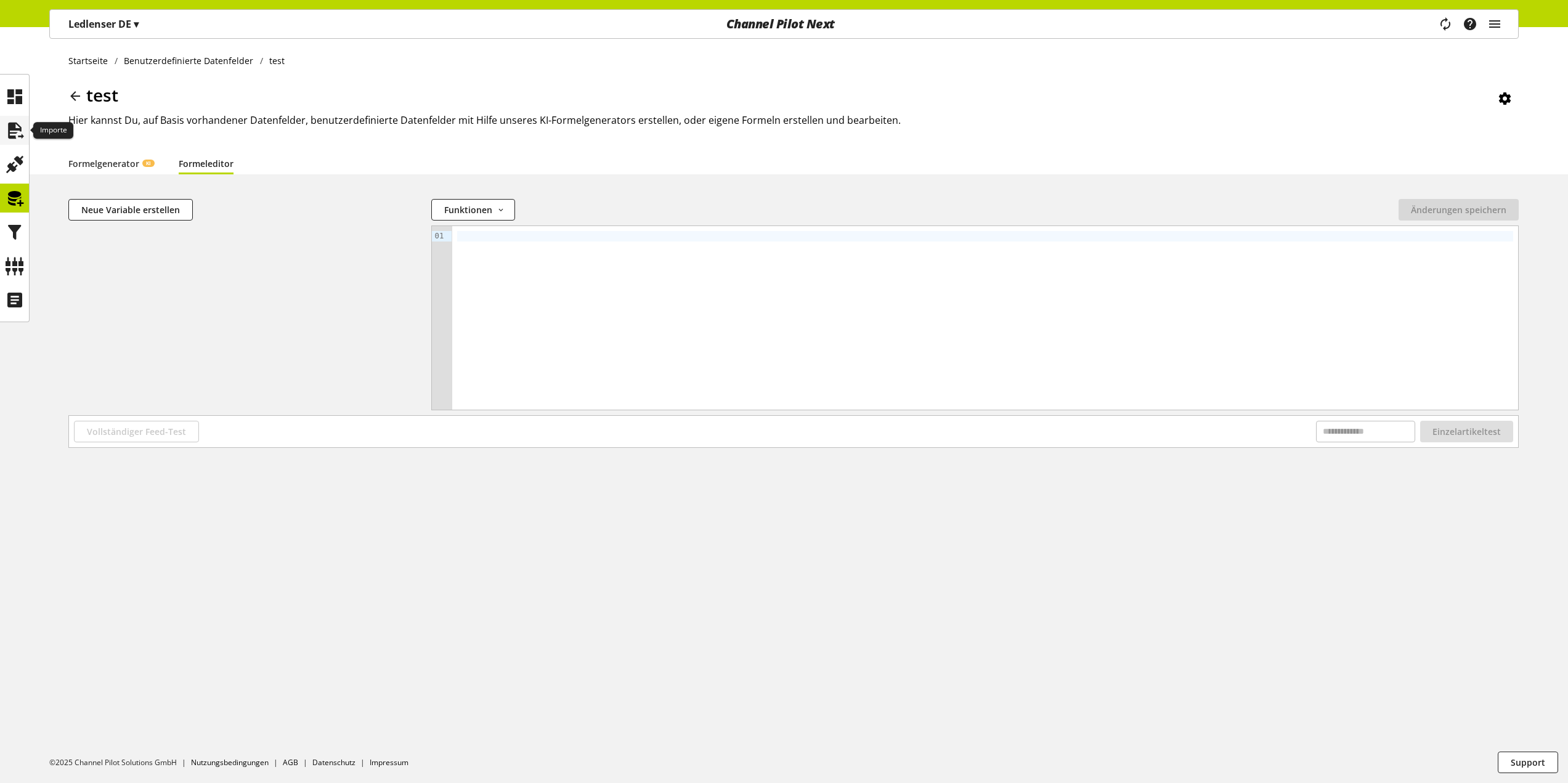
click at [14, 139] on icon at bounding box center [15, 131] width 20 height 25
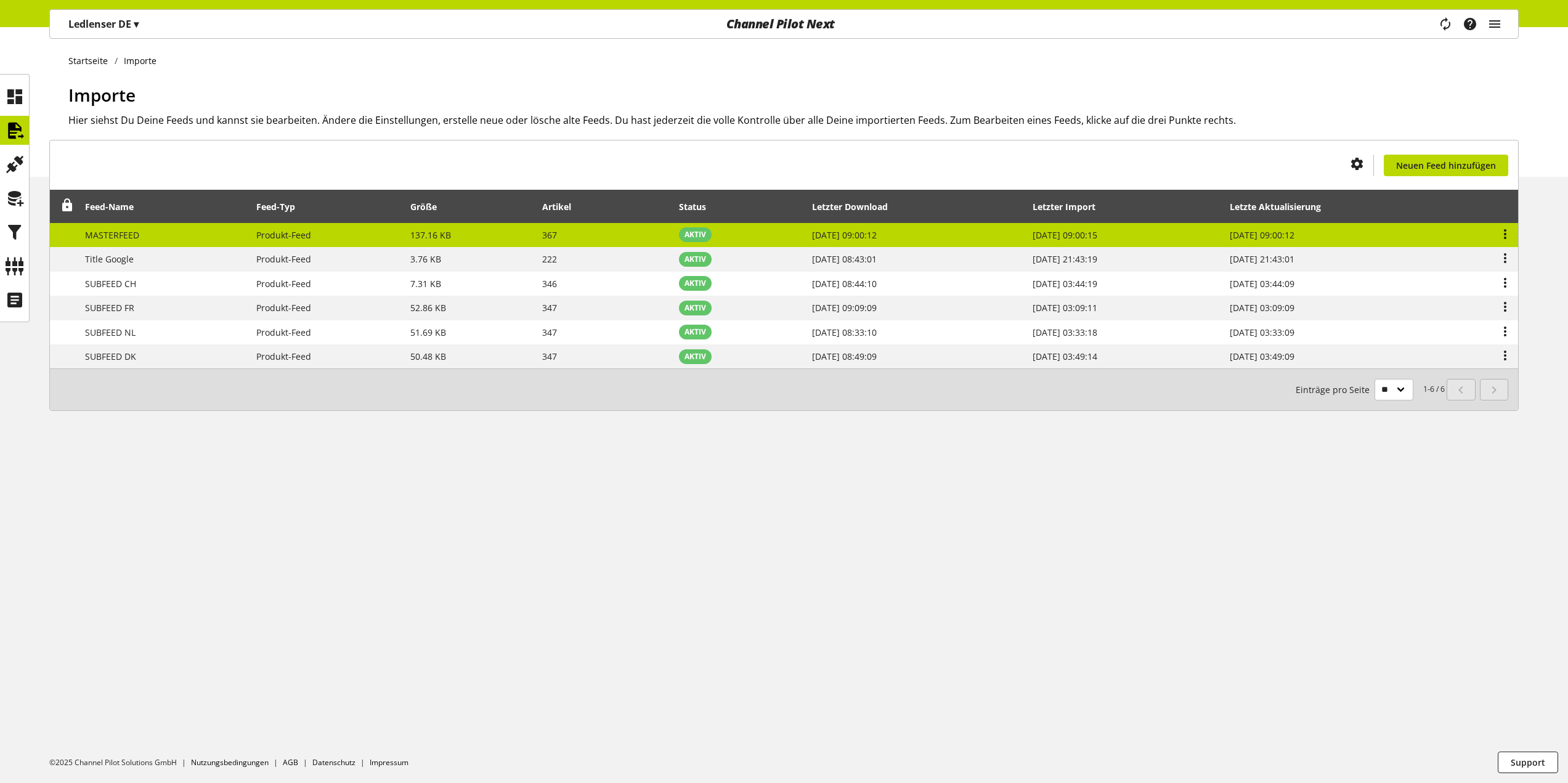
click at [187, 238] on td "MASTERFEED" at bounding box center [164, 236] width 172 height 25
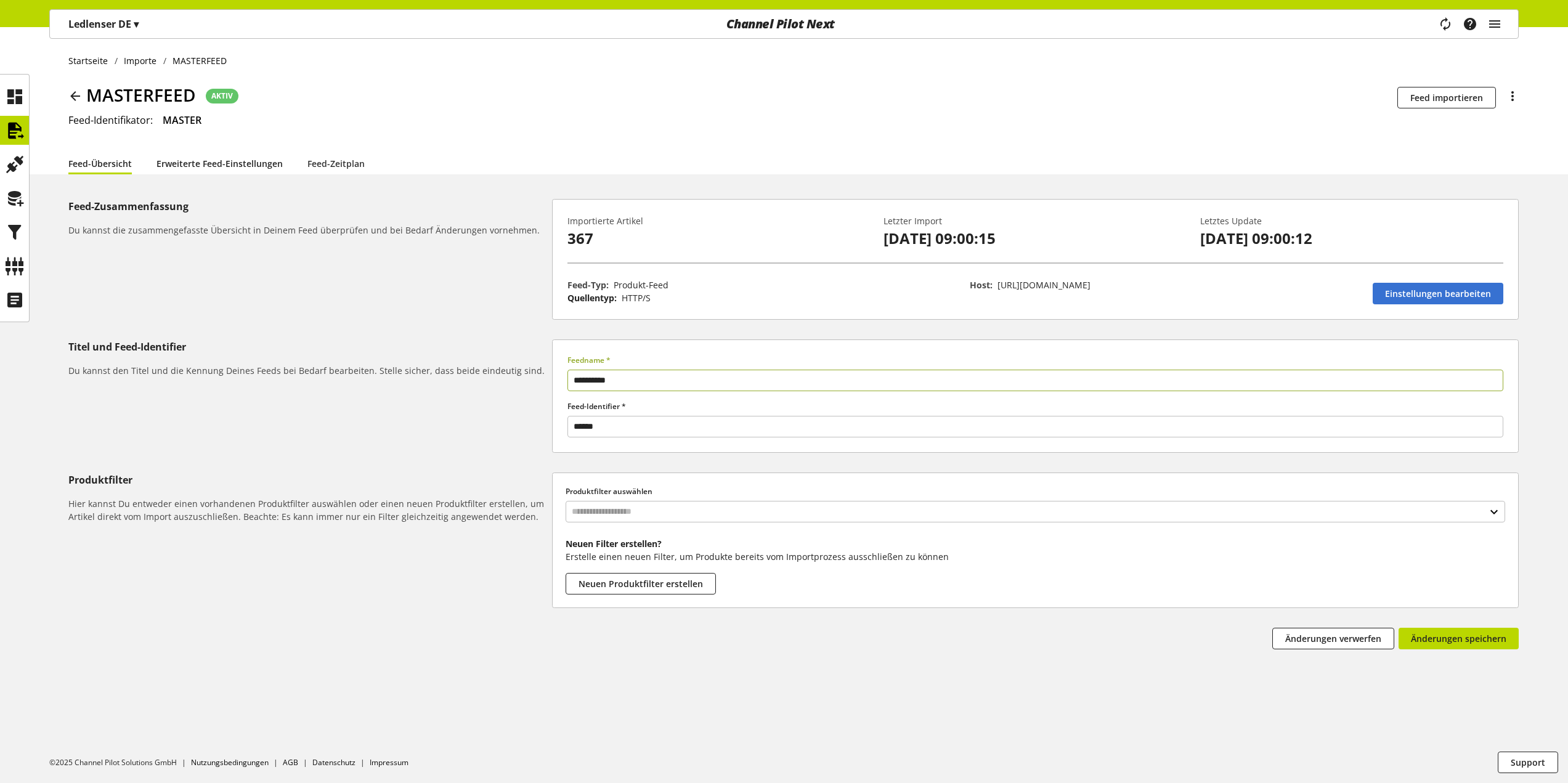
click at [232, 161] on link "Erweiterte Feed-Einstellungen" at bounding box center [220, 164] width 126 height 13
select select "********"
select select "**********"
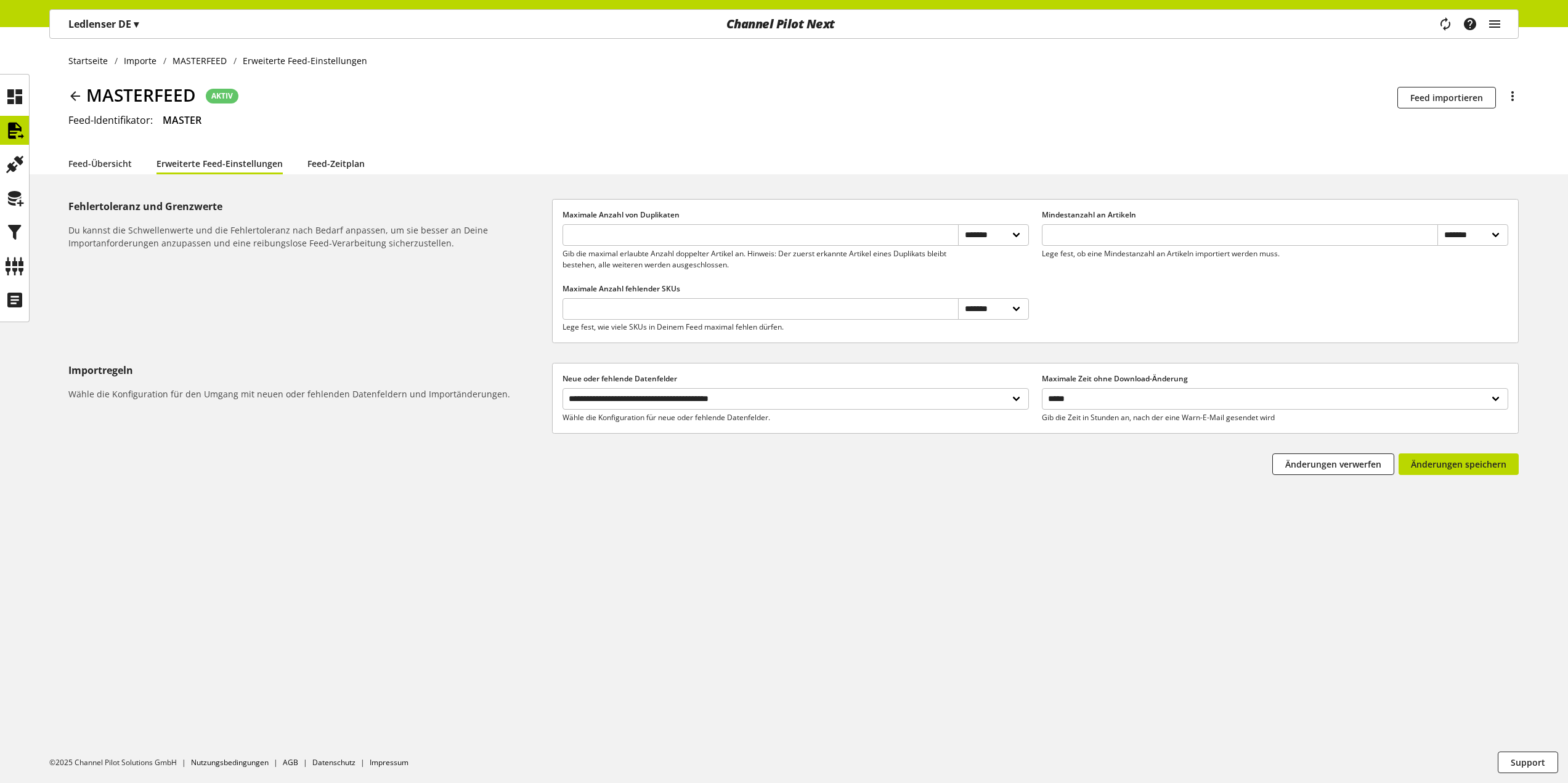
click at [353, 161] on link "Feed-Zeitplan" at bounding box center [336, 164] width 57 height 13
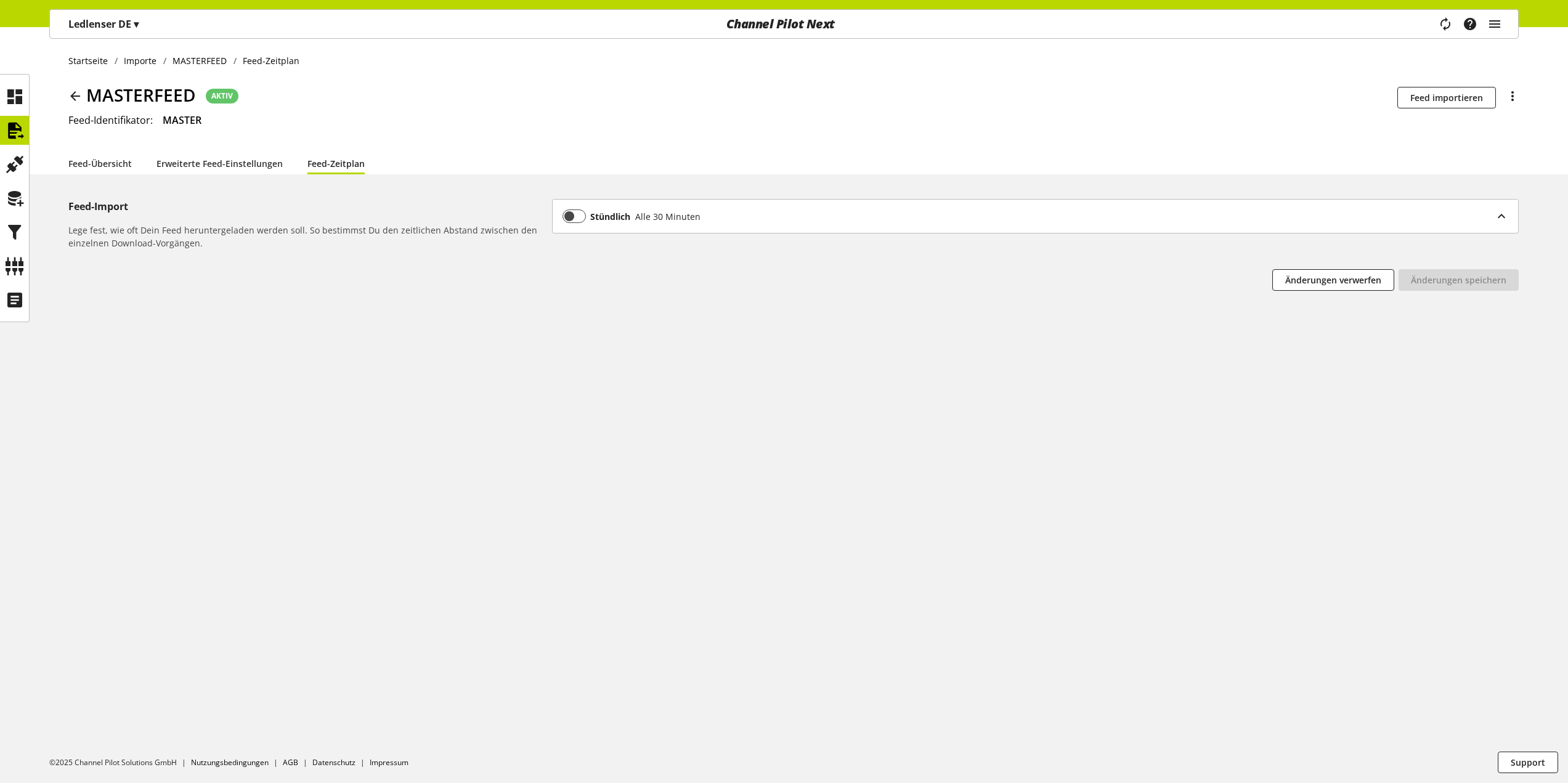
click at [122, 175] on div "Startseite Importe MASTERFEED Feed-Zeitplan MASTERFEED AKTIV Die Planbarkeit is…" at bounding box center [784, 405] width 1568 height 756
click at [115, 170] on link "Feed-Übersicht" at bounding box center [100, 164] width 64 height 13
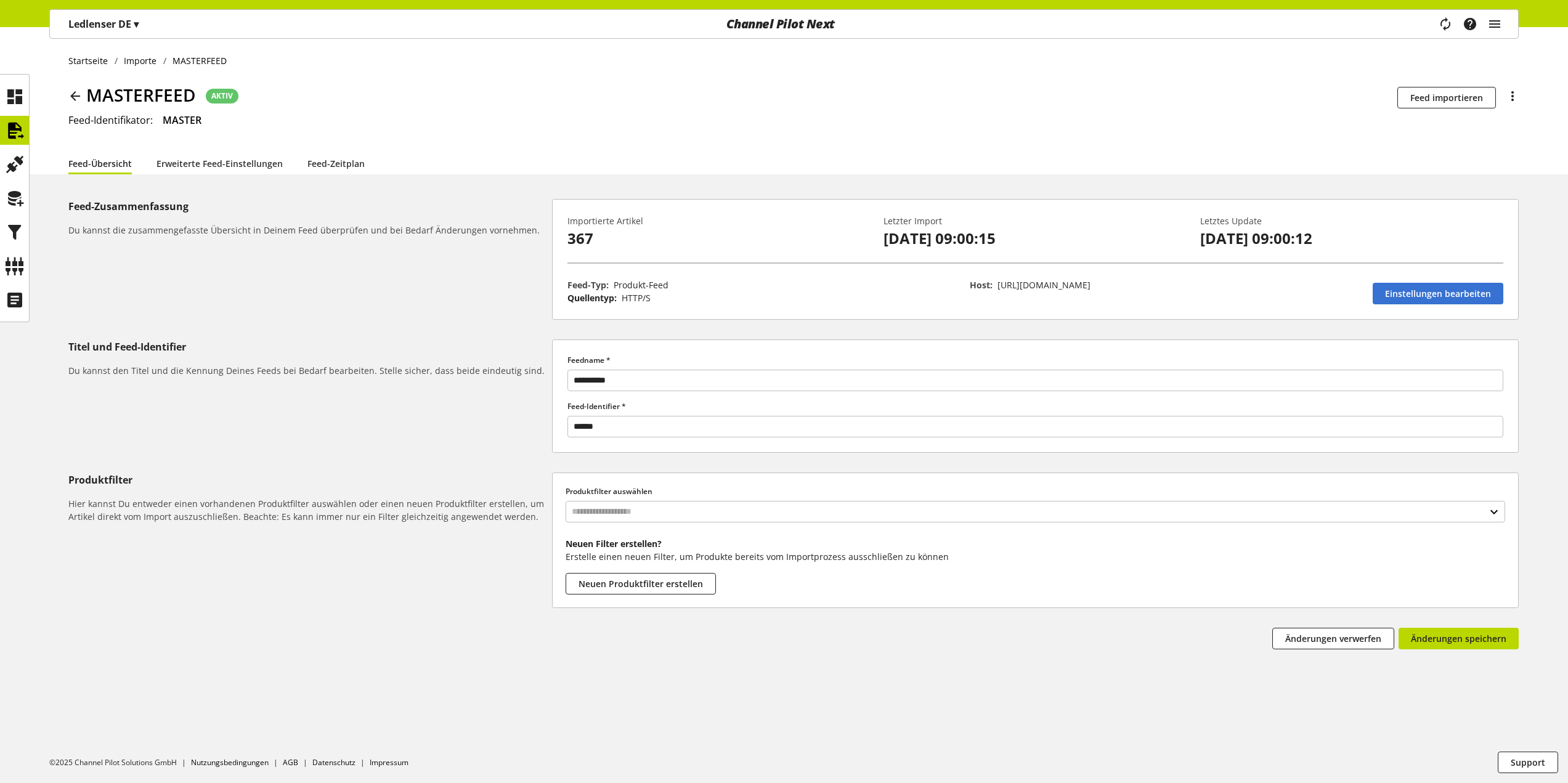
click at [1527, 86] on div "Startseite Importe MASTERFEED MASTERFEED AKTIV Die Planbarkeit ist für diesen F…" at bounding box center [784, 101] width 1568 height 147
click at [1520, 89] on div "Startseite Importe MASTERFEED MASTERFEED AKTIV Die Planbarkeit ist für diesen F…" at bounding box center [784, 101] width 1568 height 147
click at [1514, 91] on icon at bounding box center [1512, 96] width 15 height 22
click at [827, 102] on div "MASTERFEED AKTIV Die Planbarkeit ist für diesen Feed ist deaktiviert Feed impor…" at bounding box center [793, 97] width 1450 height 31
click at [6, 125] on icon at bounding box center [15, 131] width 20 height 25
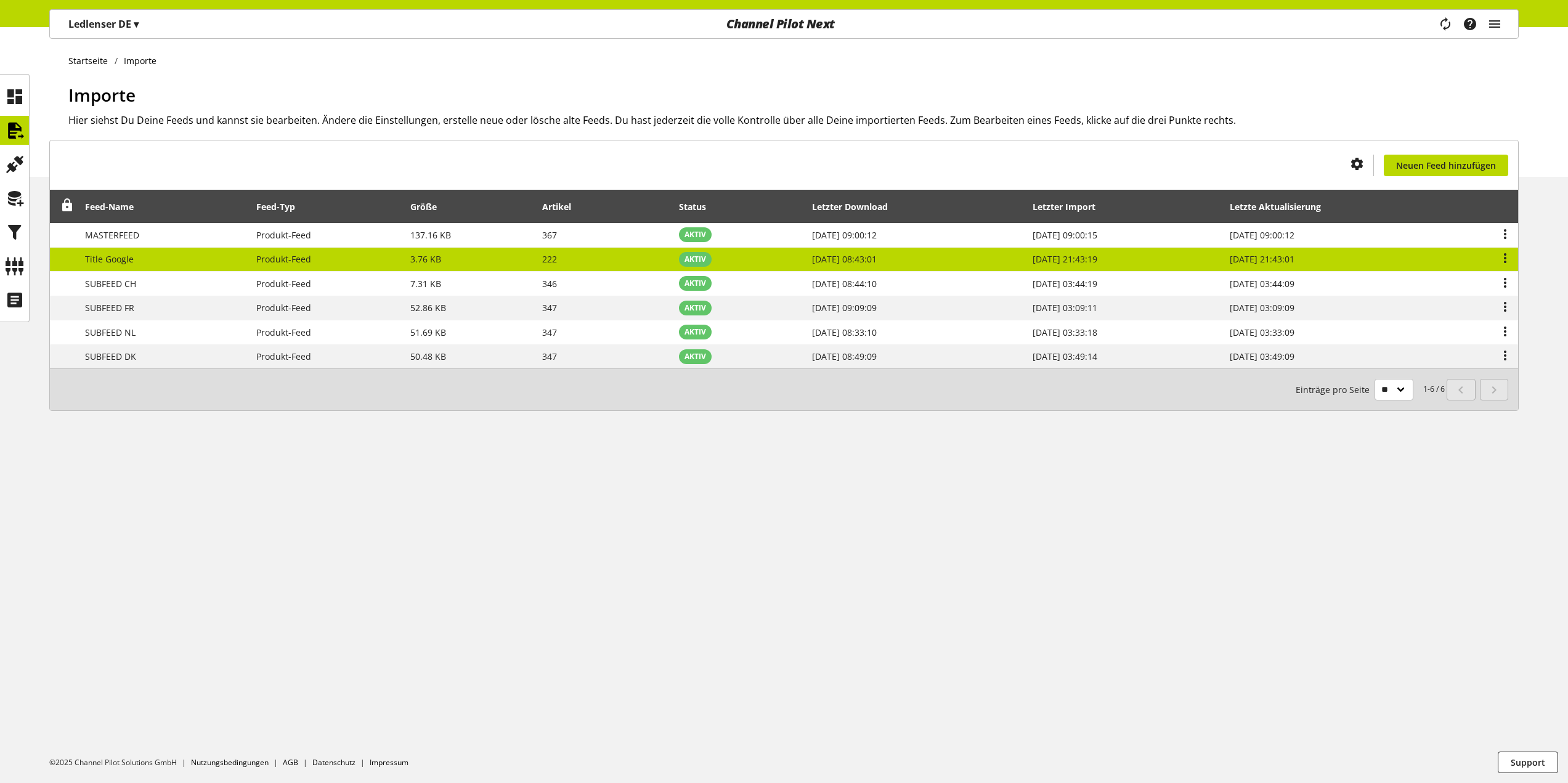
click at [296, 249] on td "Produkt-Feed" at bounding box center [327, 260] width 154 height 25
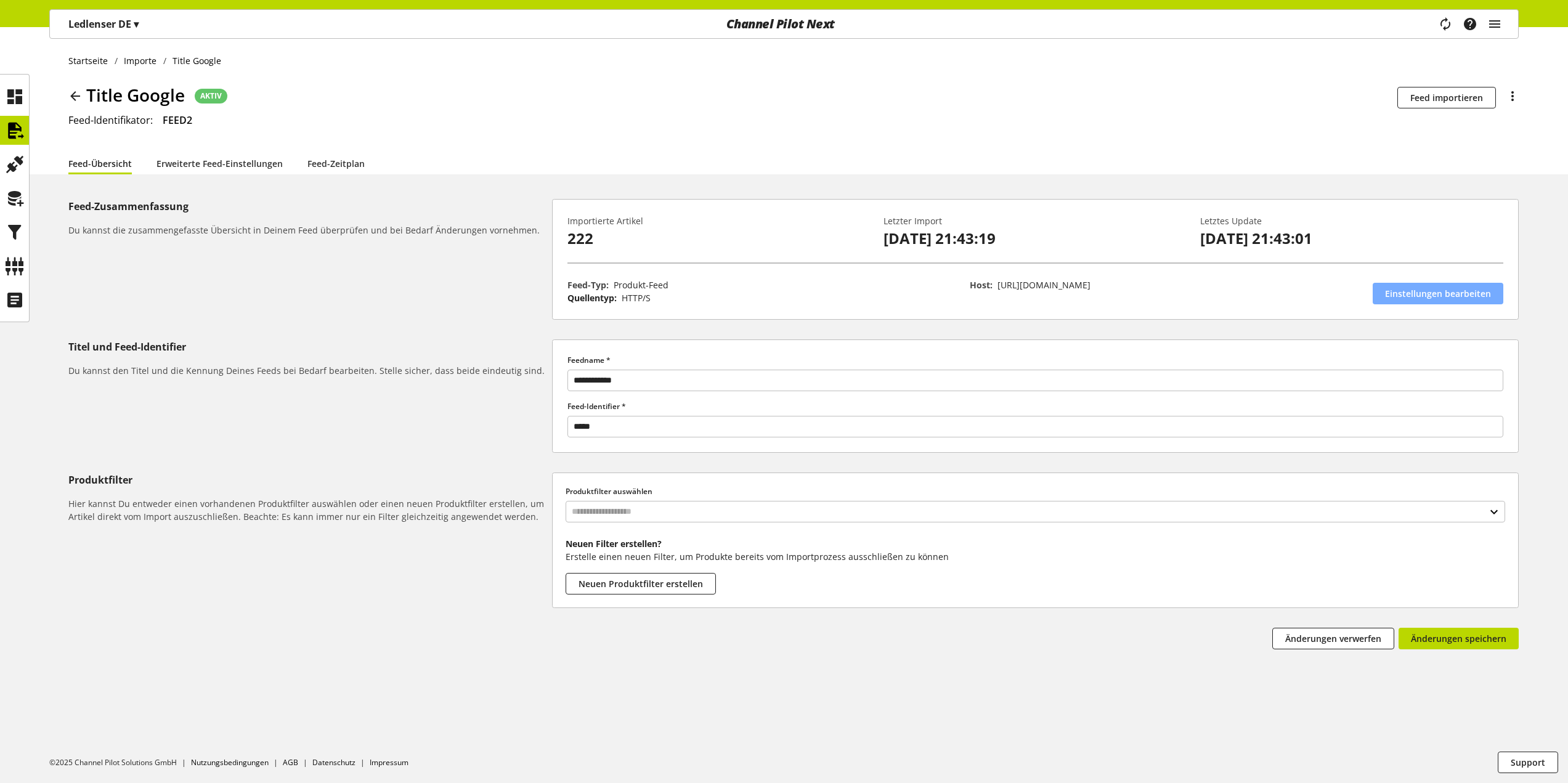
click at [1497, 297] on link "Einstellungen bearbeiten" at bounding box center [1438, 293] width 131 height 22
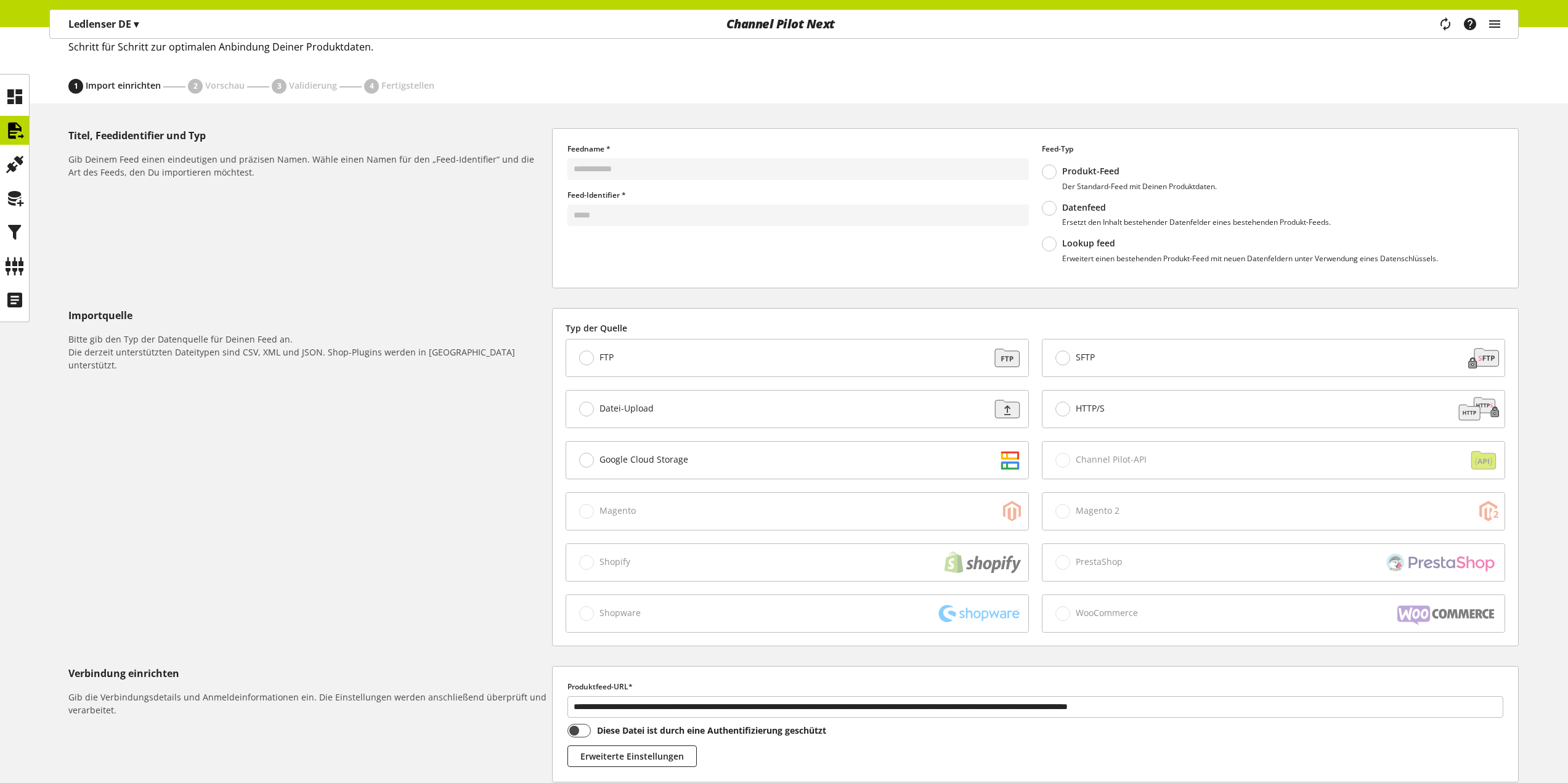
scroll to position [185, 0]
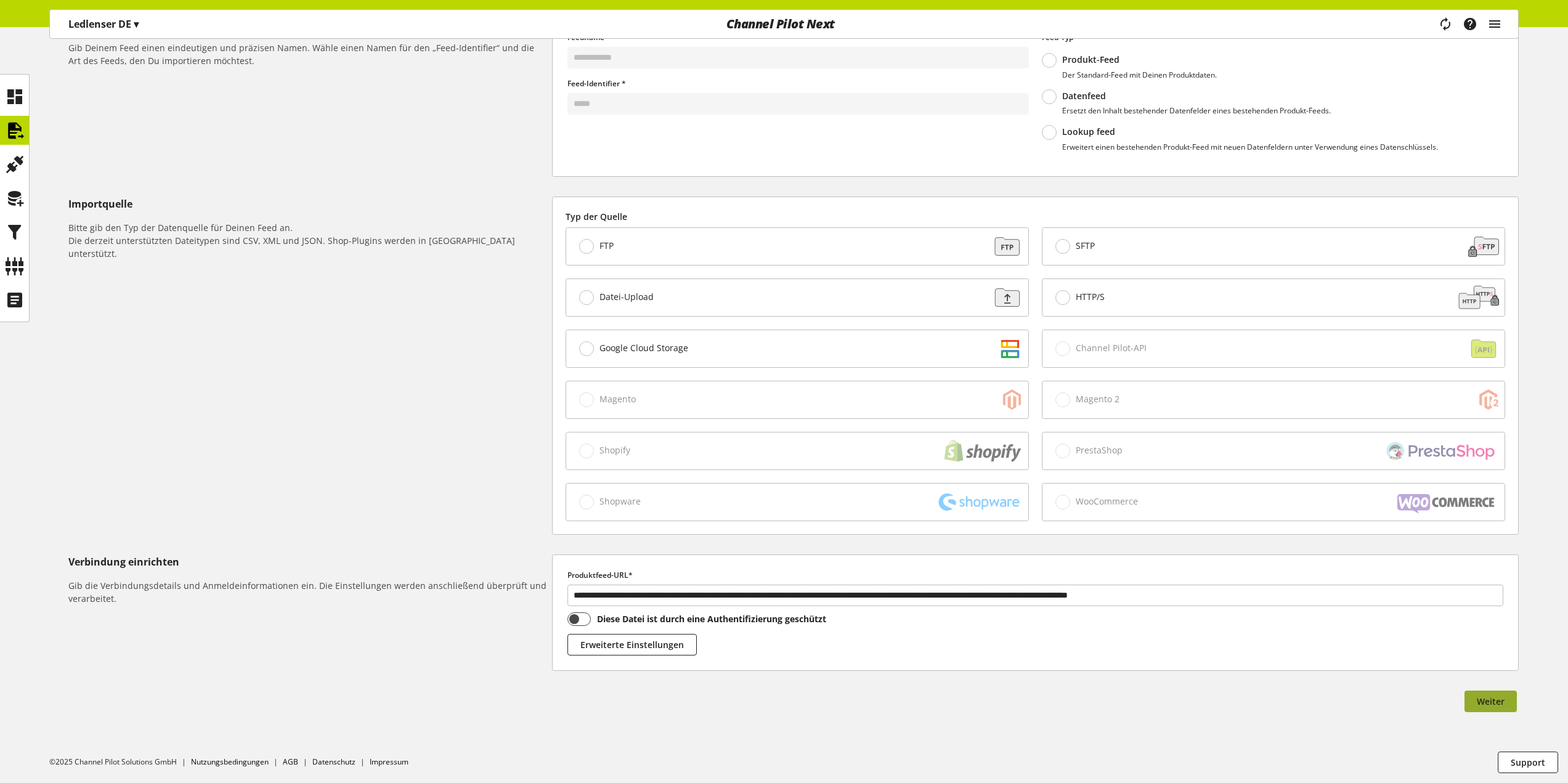
click at [1492, 701] on span "Weiter" at bounding box center [1490, 702] width 28 height 13
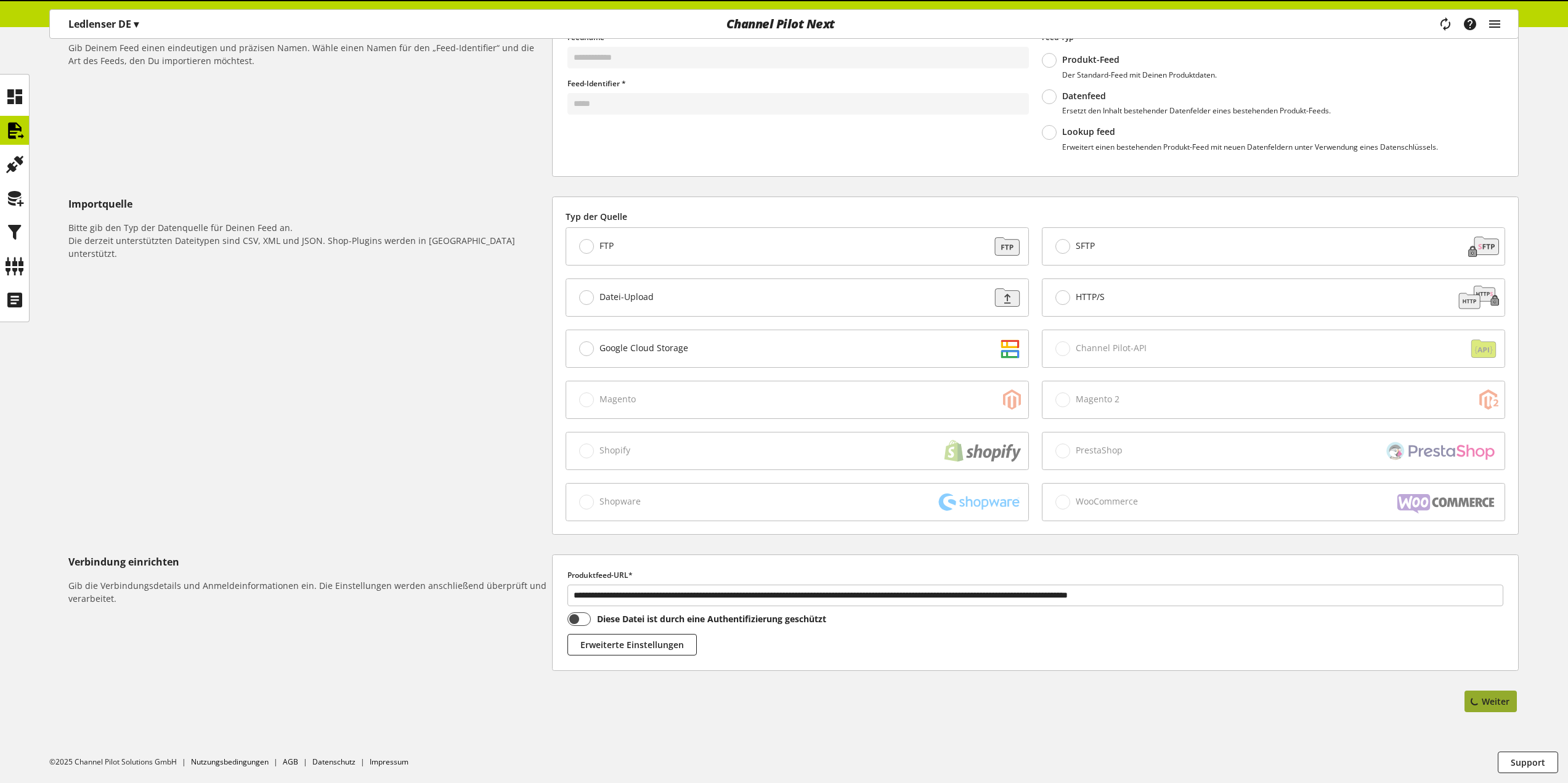
scroll to position [0, 0]
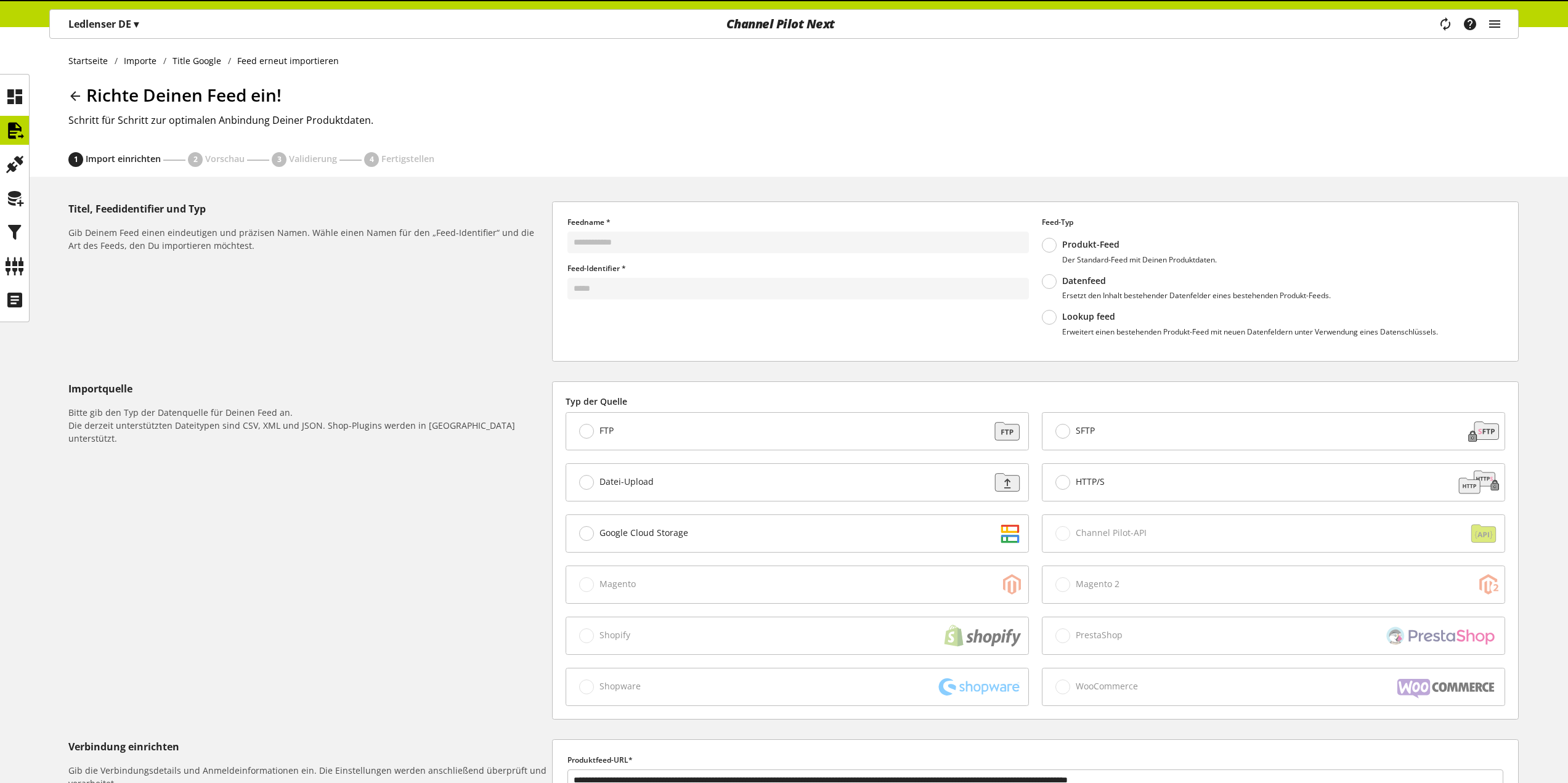
select select "*"
select select "*****"
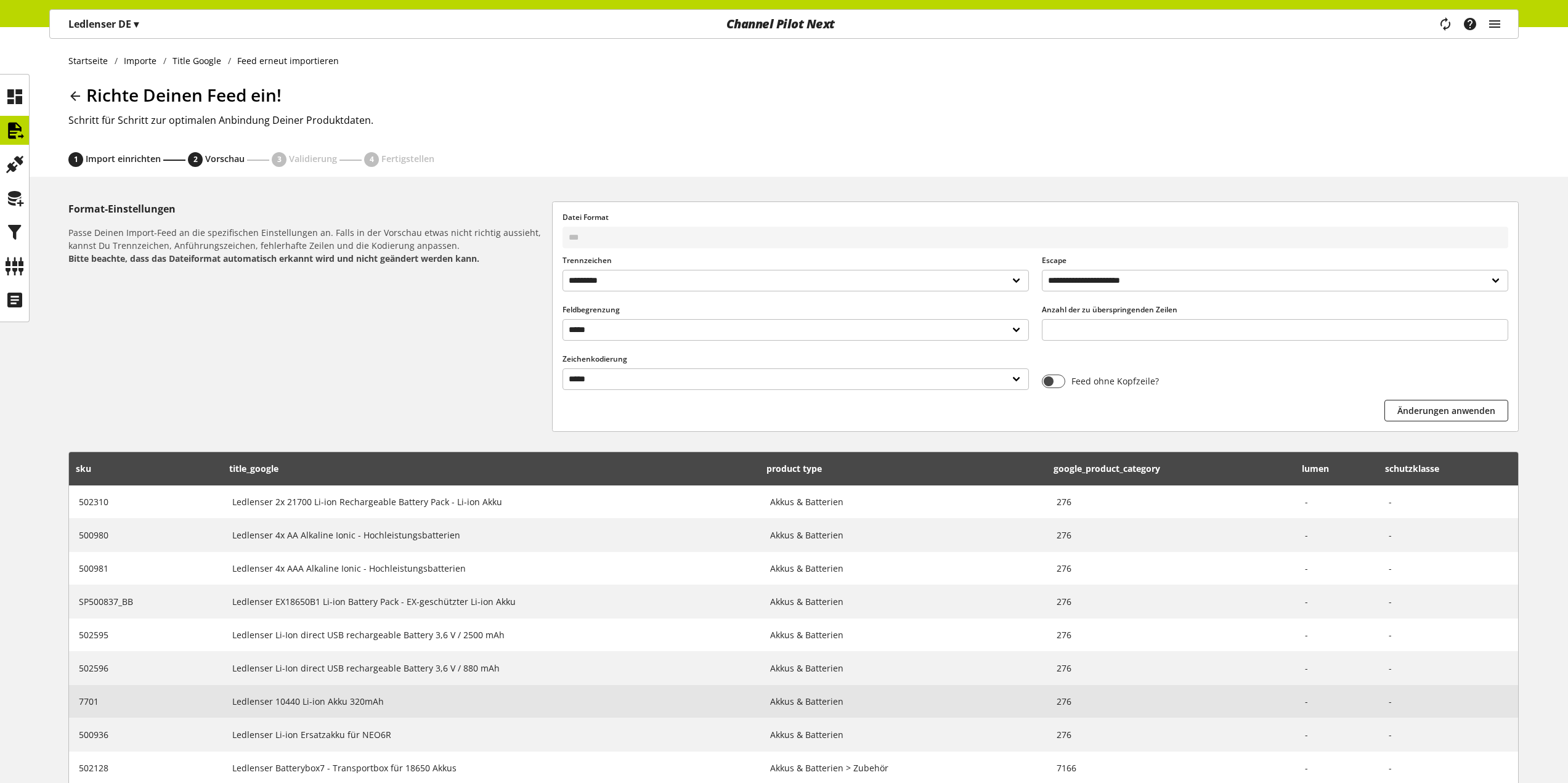
scroll to position [152, 0]
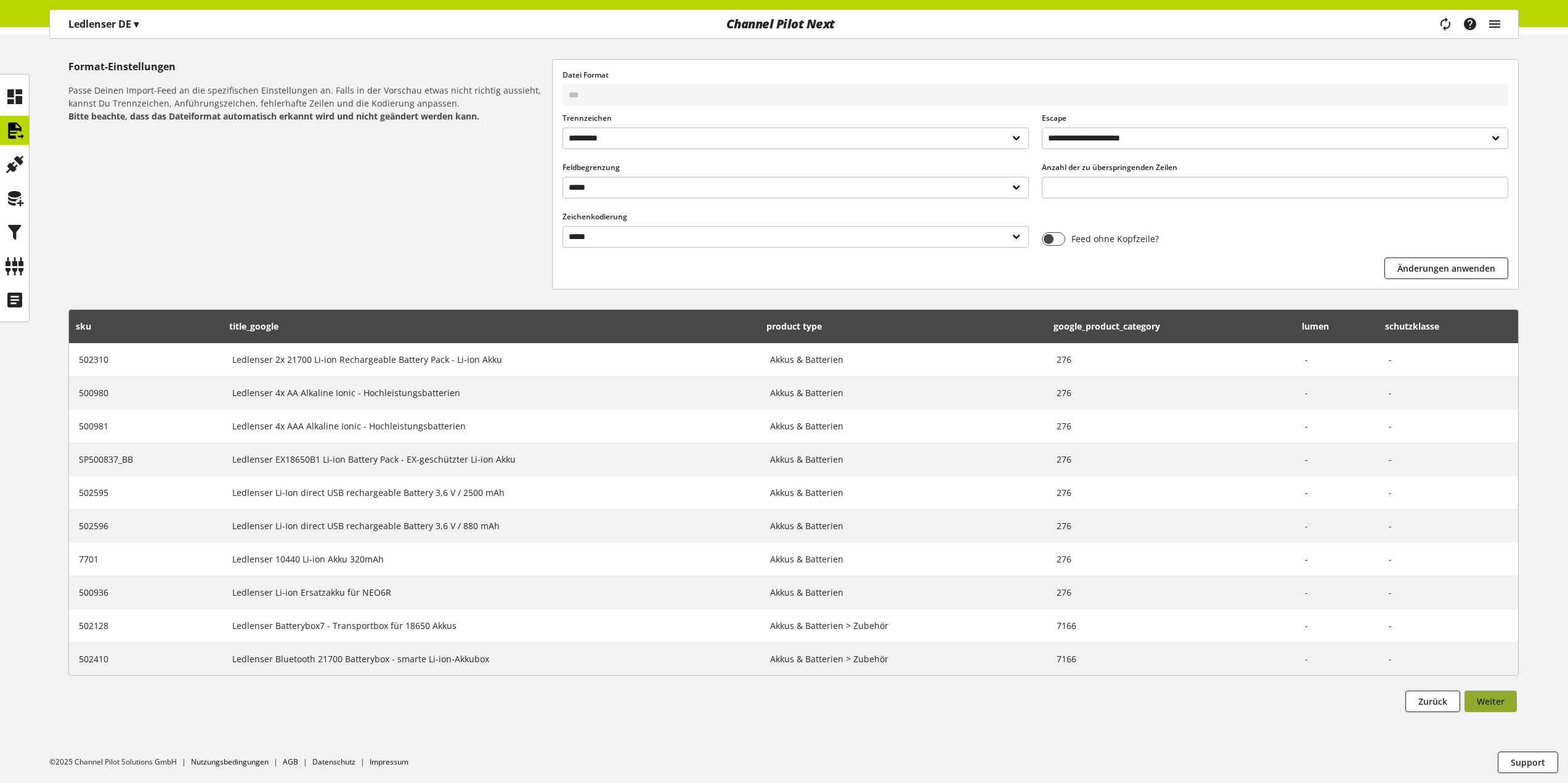
click at [1498, 699] on span "Weiter" at bounding box center [1490, 702] width 28 height 13
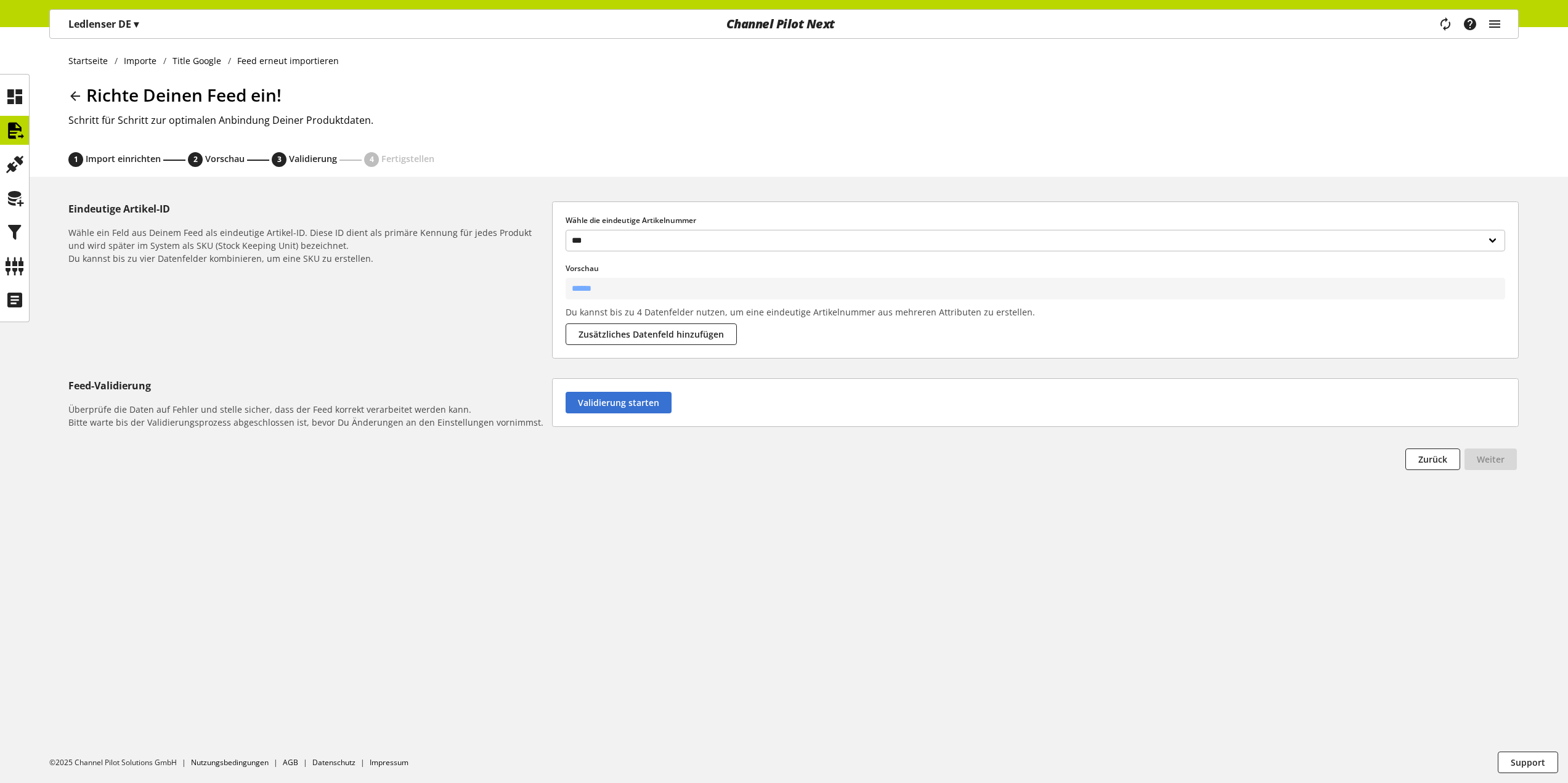
scroll to position [0, 0]
click at [34, 141] on div "Startseite Importe Title Google Feed erneut importieren Richte Deinen Feed ein!…" at bounding box center [784, 102] width 1568 height 150
drag, startPoint x: 19, startPoint y: 138, endPoint x: 810, endPoint y: 44, distance: 796.6
click at [19, 138] on icon at bounding box center [15, 131] width 20 height 25
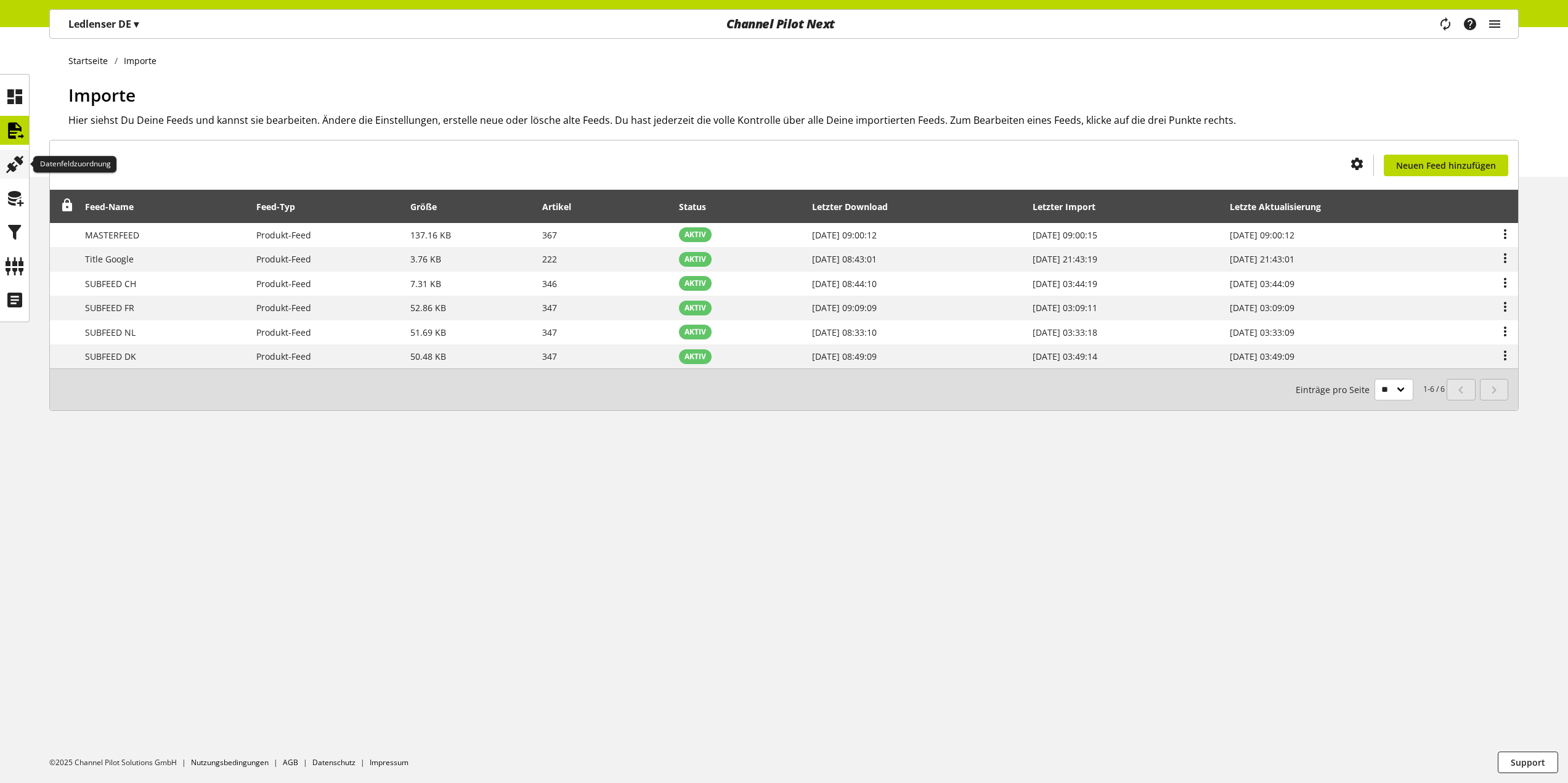
click at [16, 163] on icon at bounding box center [15, 165] width 20 height 25
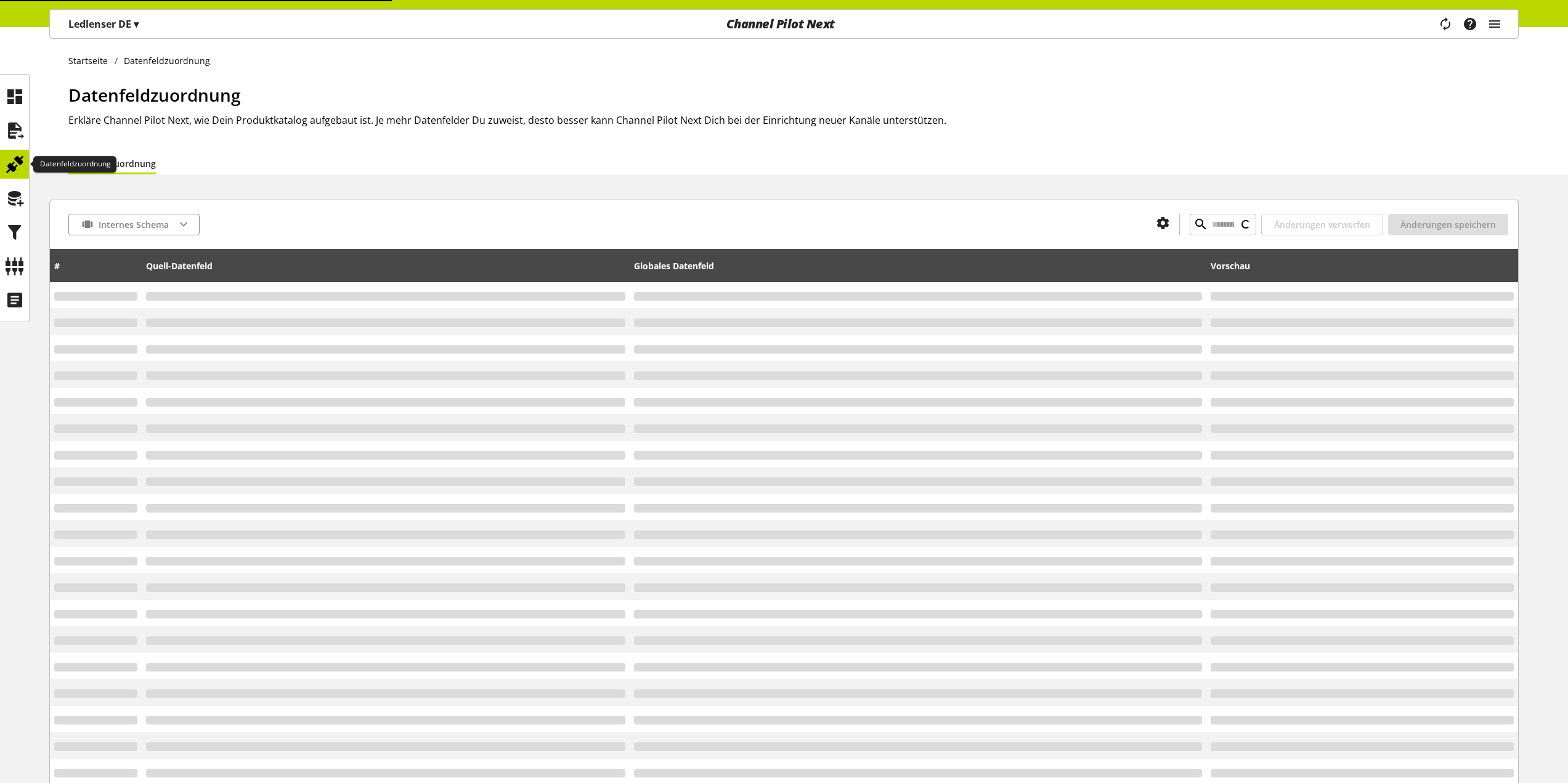
type input "******"
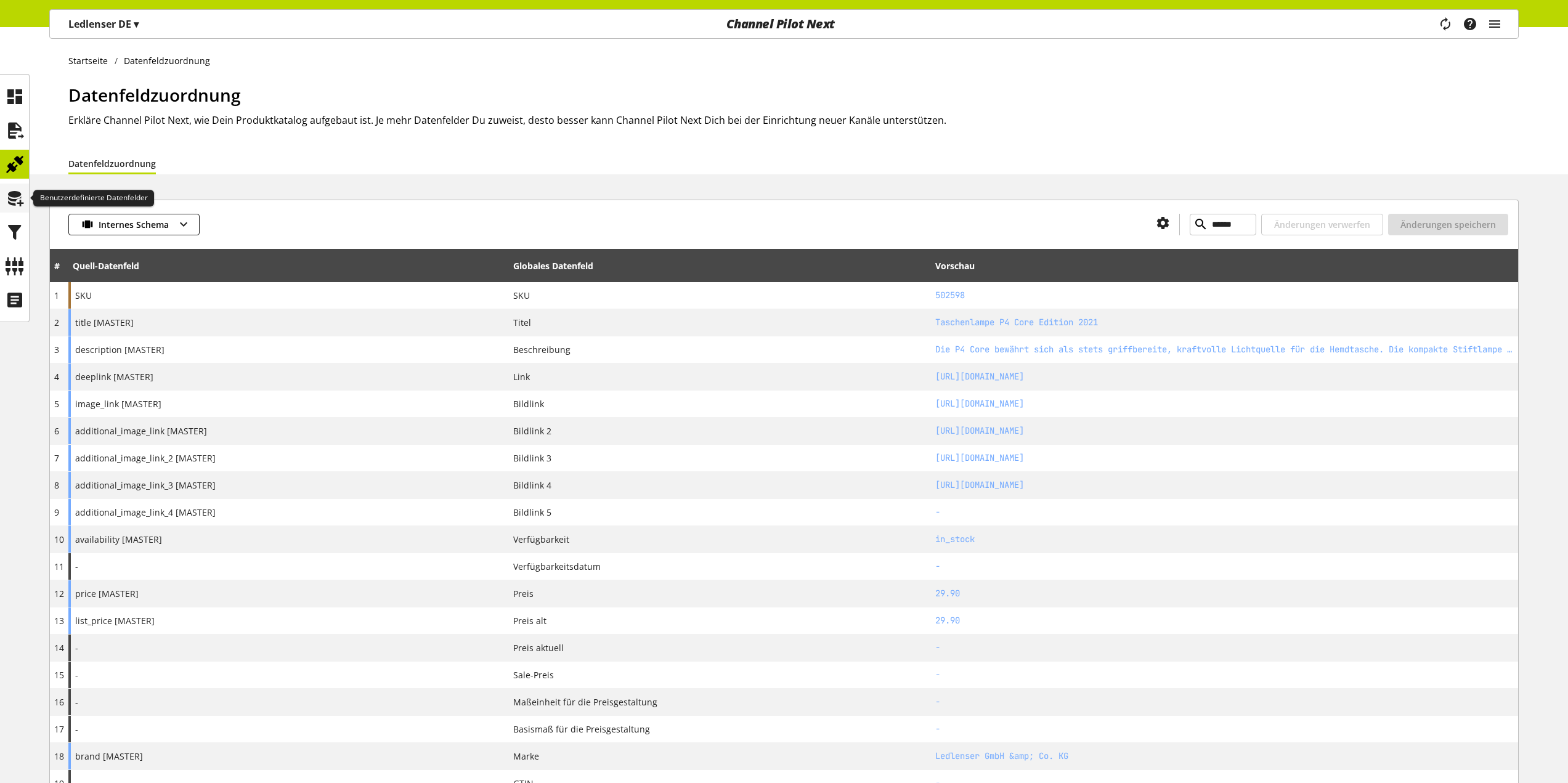
click at [14, 209] on icon at bounding box center [15, 199] width 20 height 25
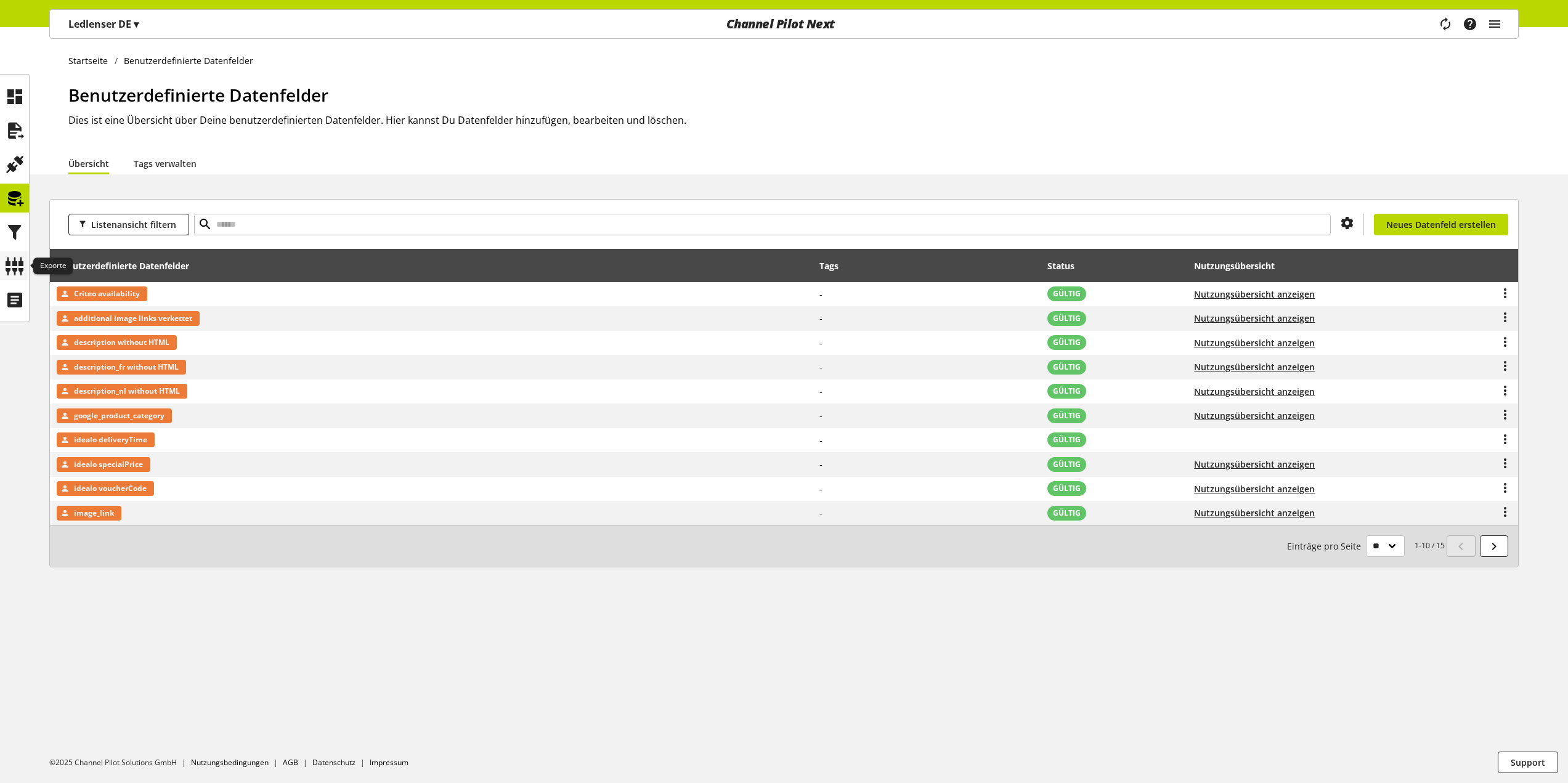
click at [7, 268] on icon at bounding box center [15, 266] width 20 height 25
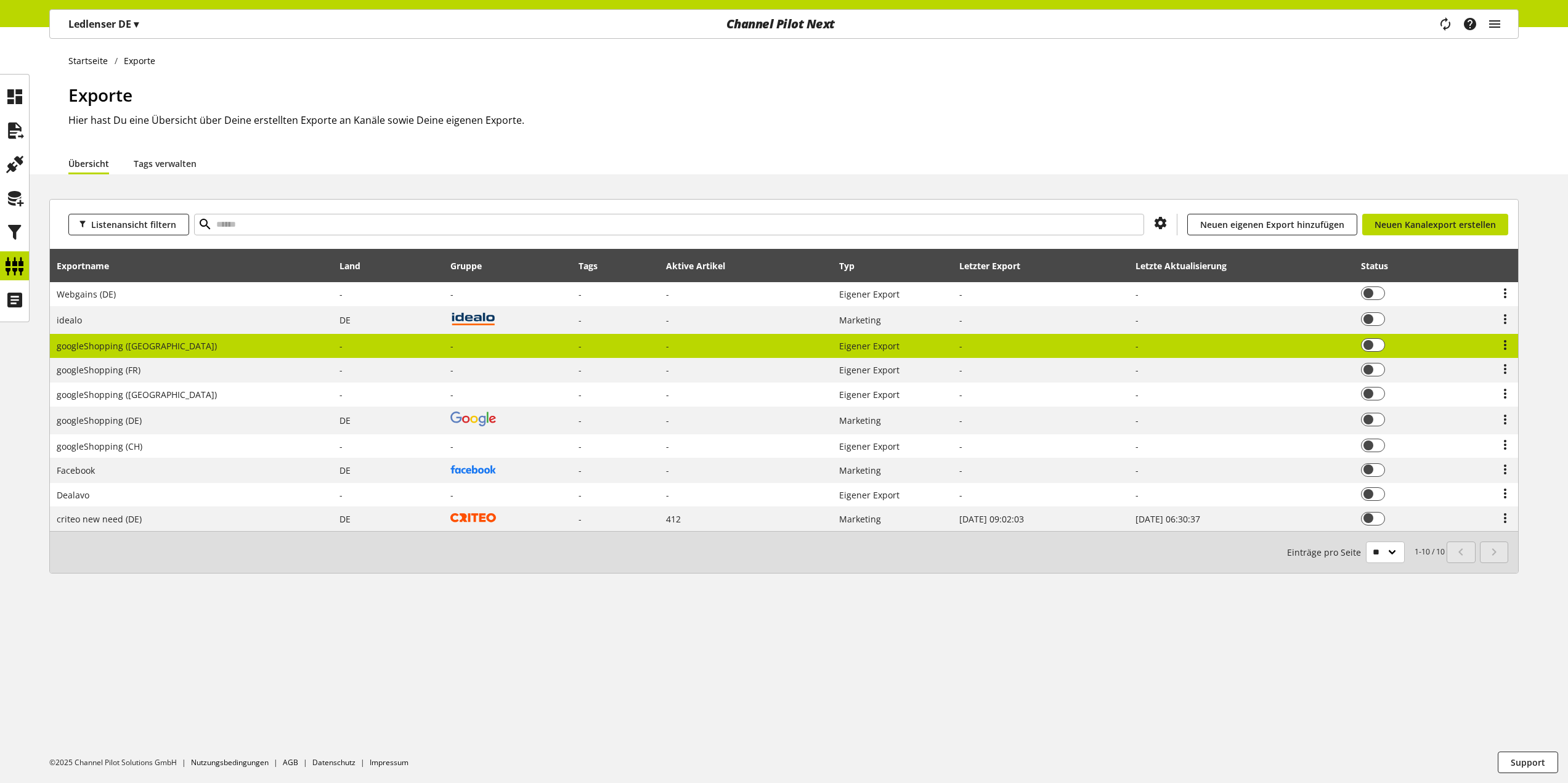
click at [160, 347] on td "googleShopping ([GEOGRAPHIC_DATA])" at bounding box center [191, 346] width 283 height 25
select select "********"
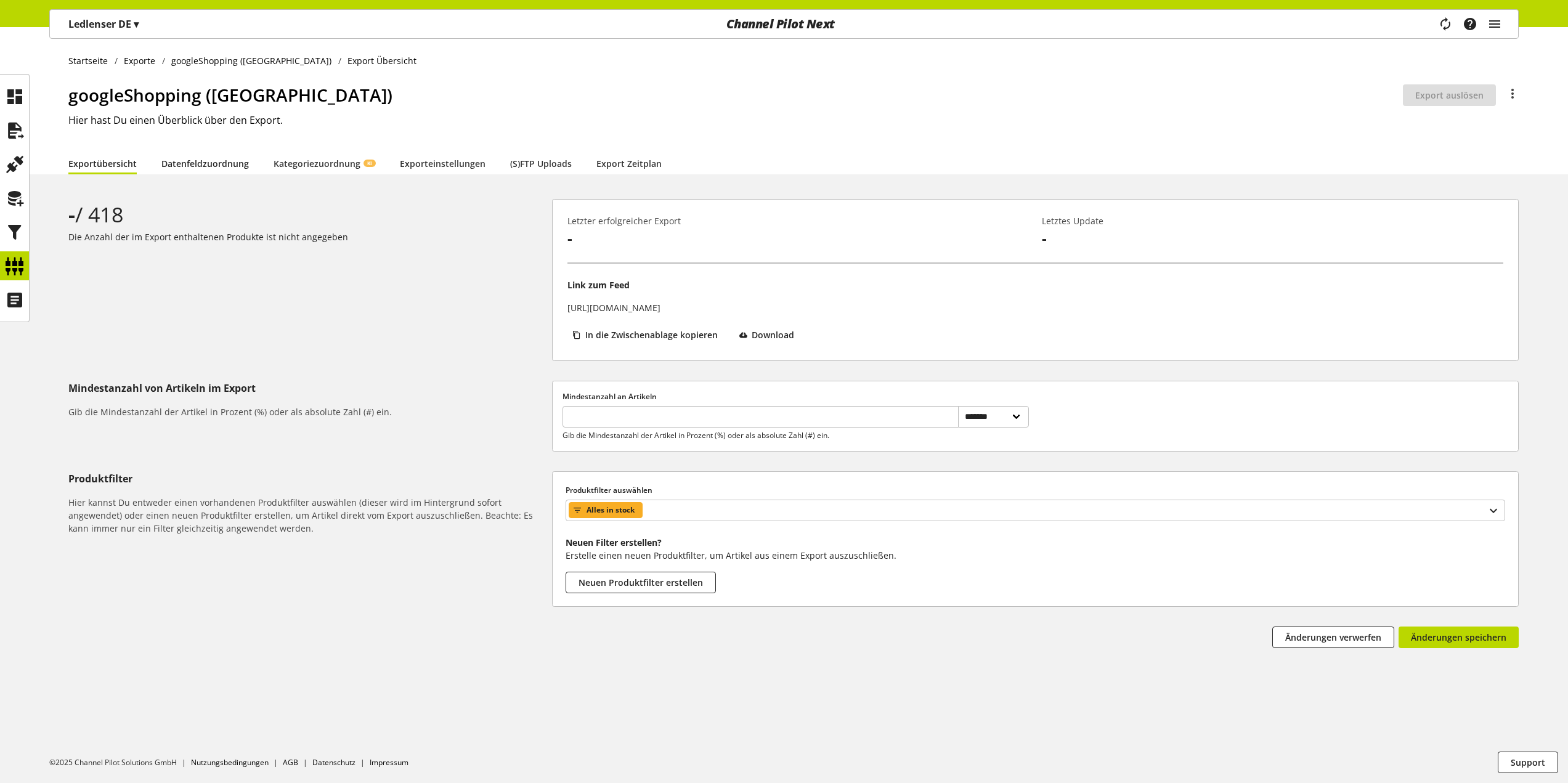
click at [204, 160] on link "Datenfeldzuordnung" at bounding box center [205, 164] width 88 height 13
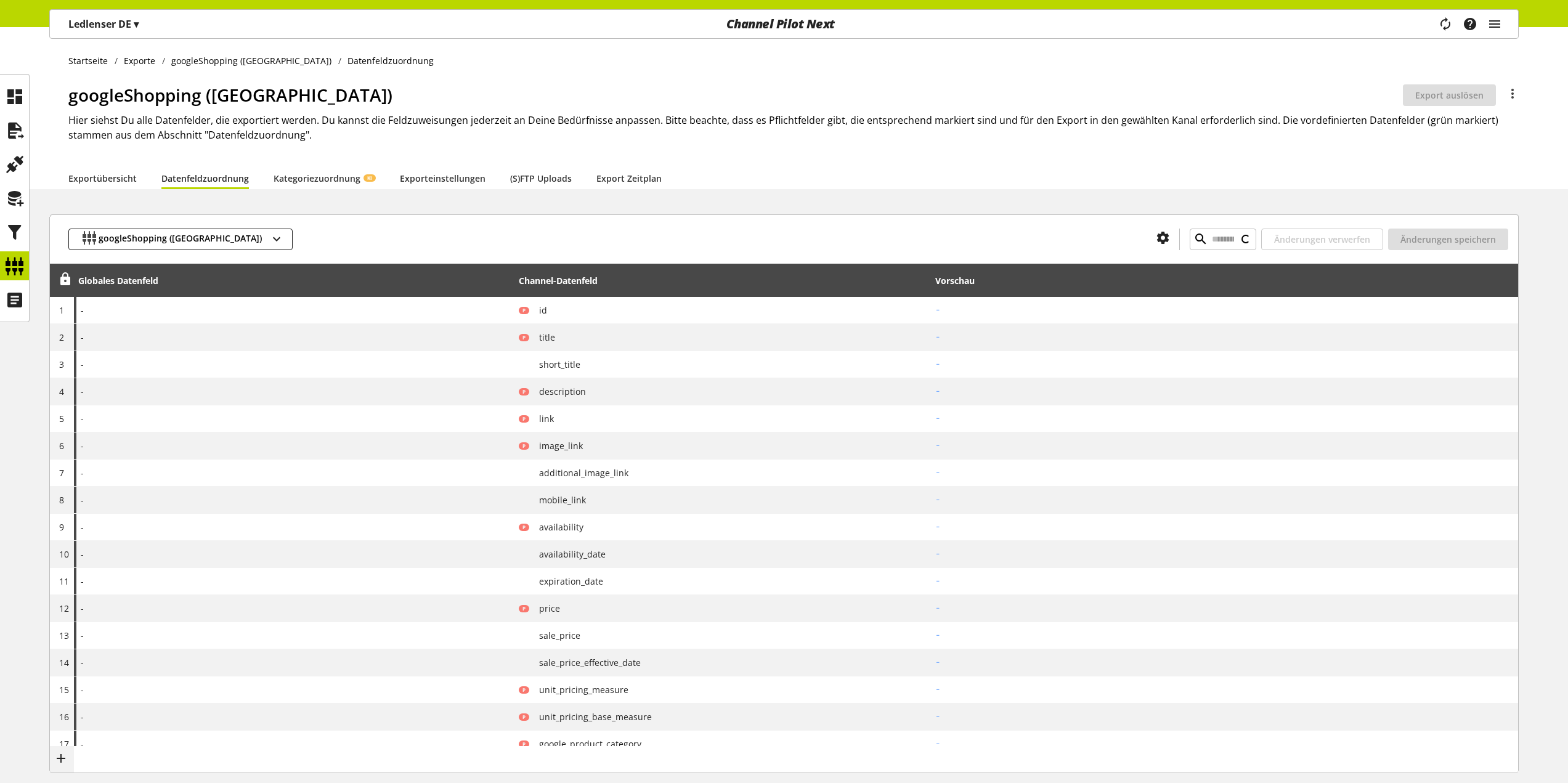
type input "******"
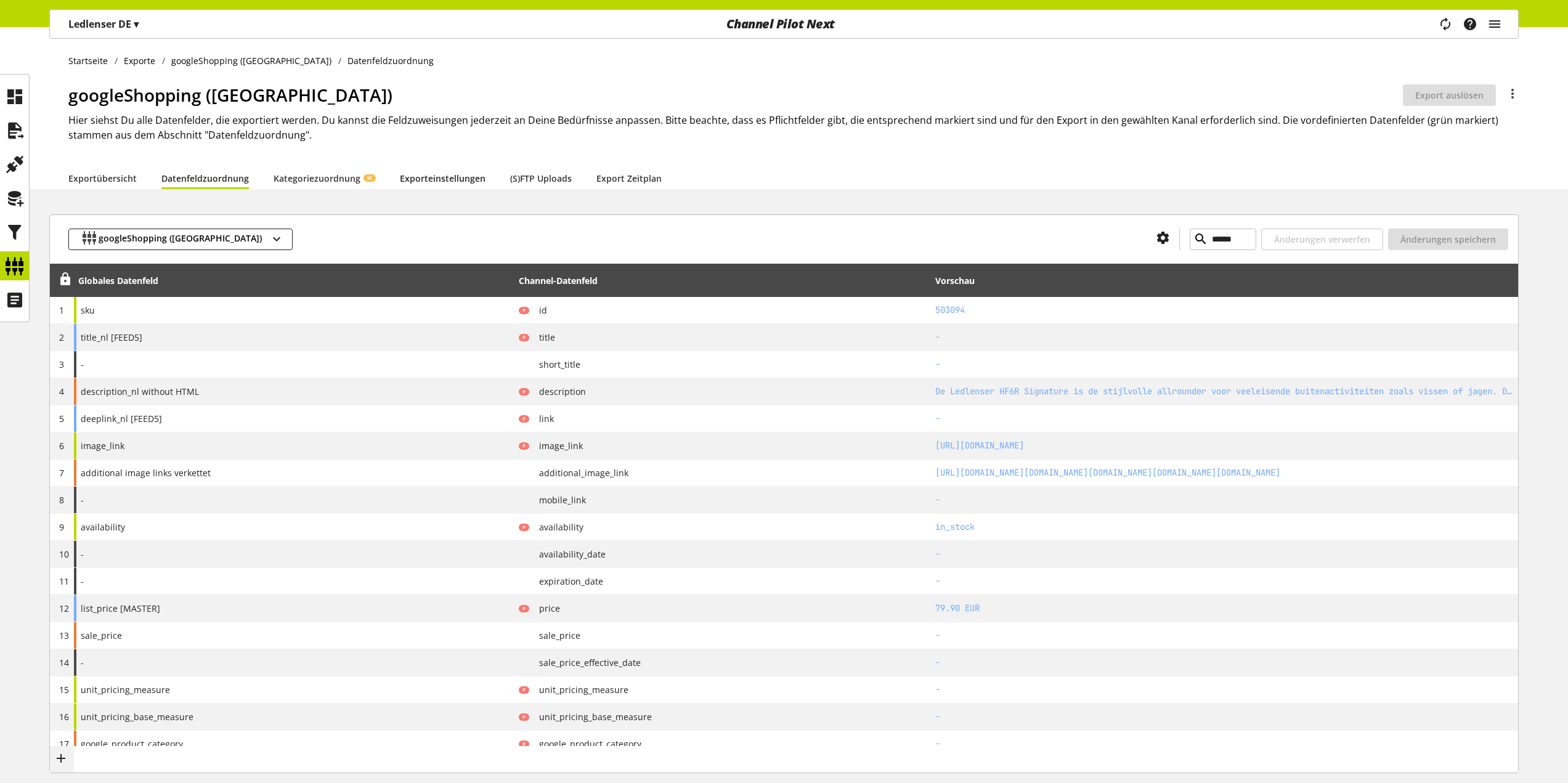
click at [464, 177] on link "Exporteinstellungen" at bounding box center [442, 178] width 86 height 13
select select "*"
select select "****"
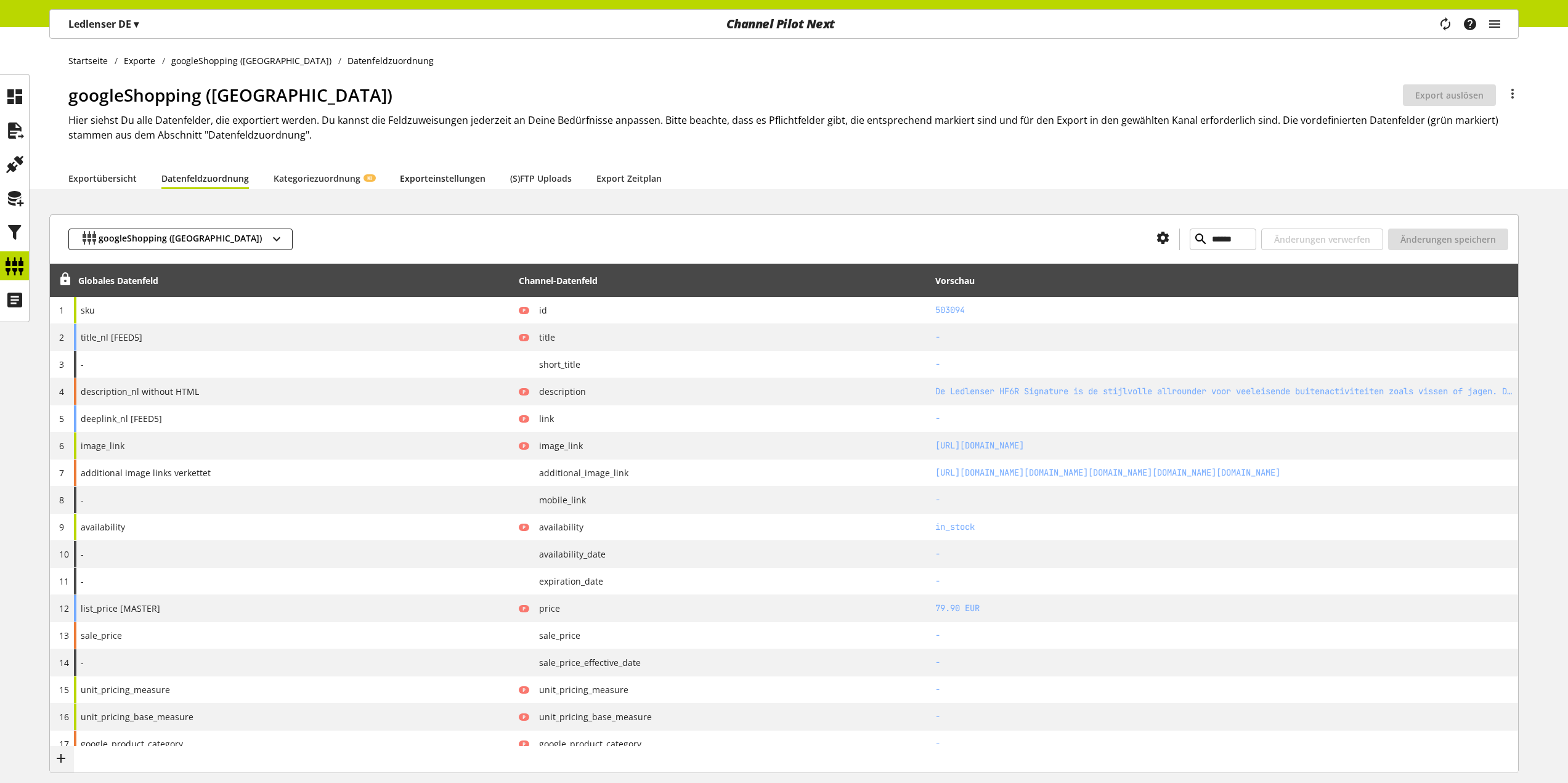
select select "***"
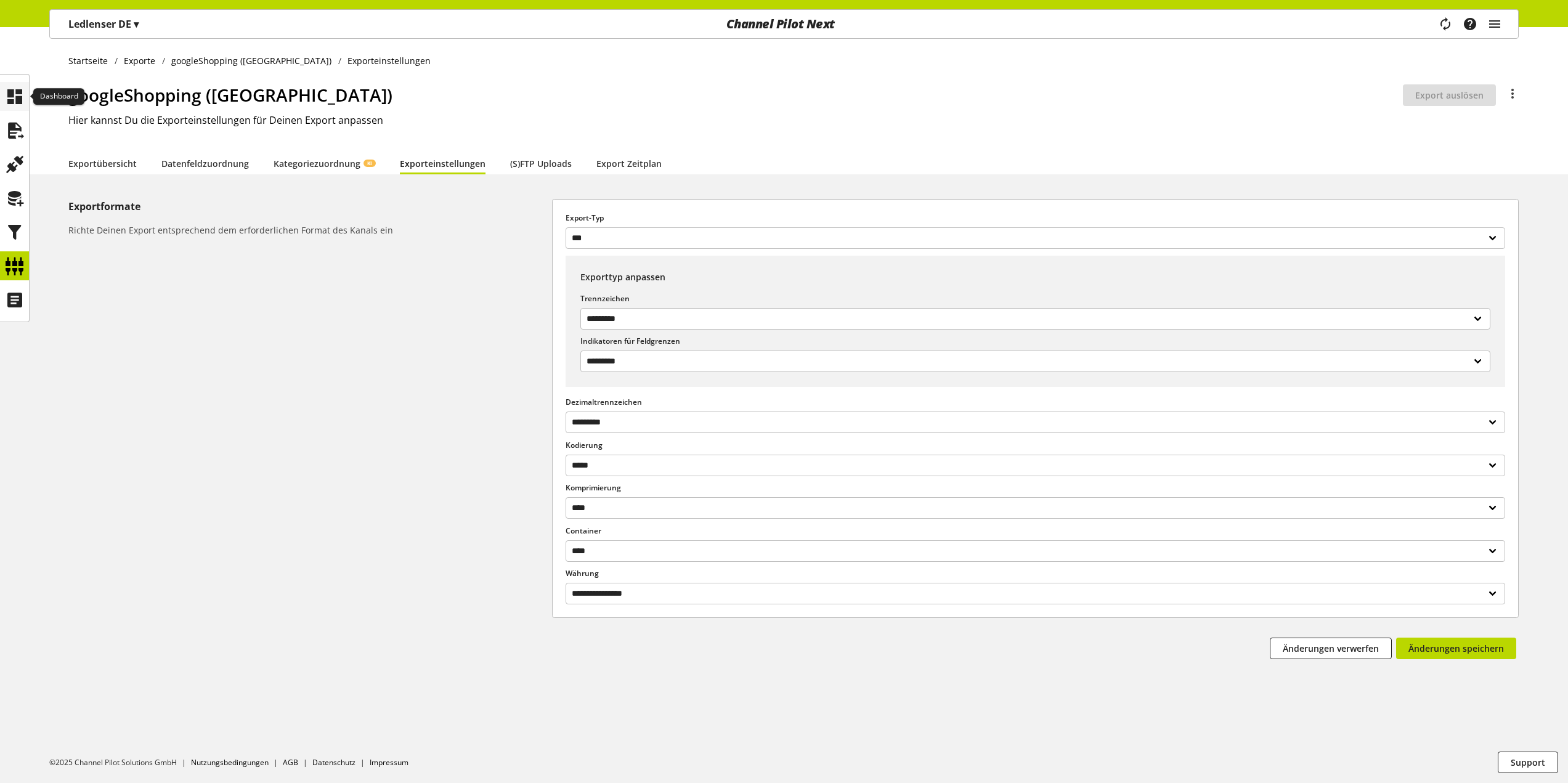
click at [16, 105] on icon at bounding box center [15, 97] width 20 height 25
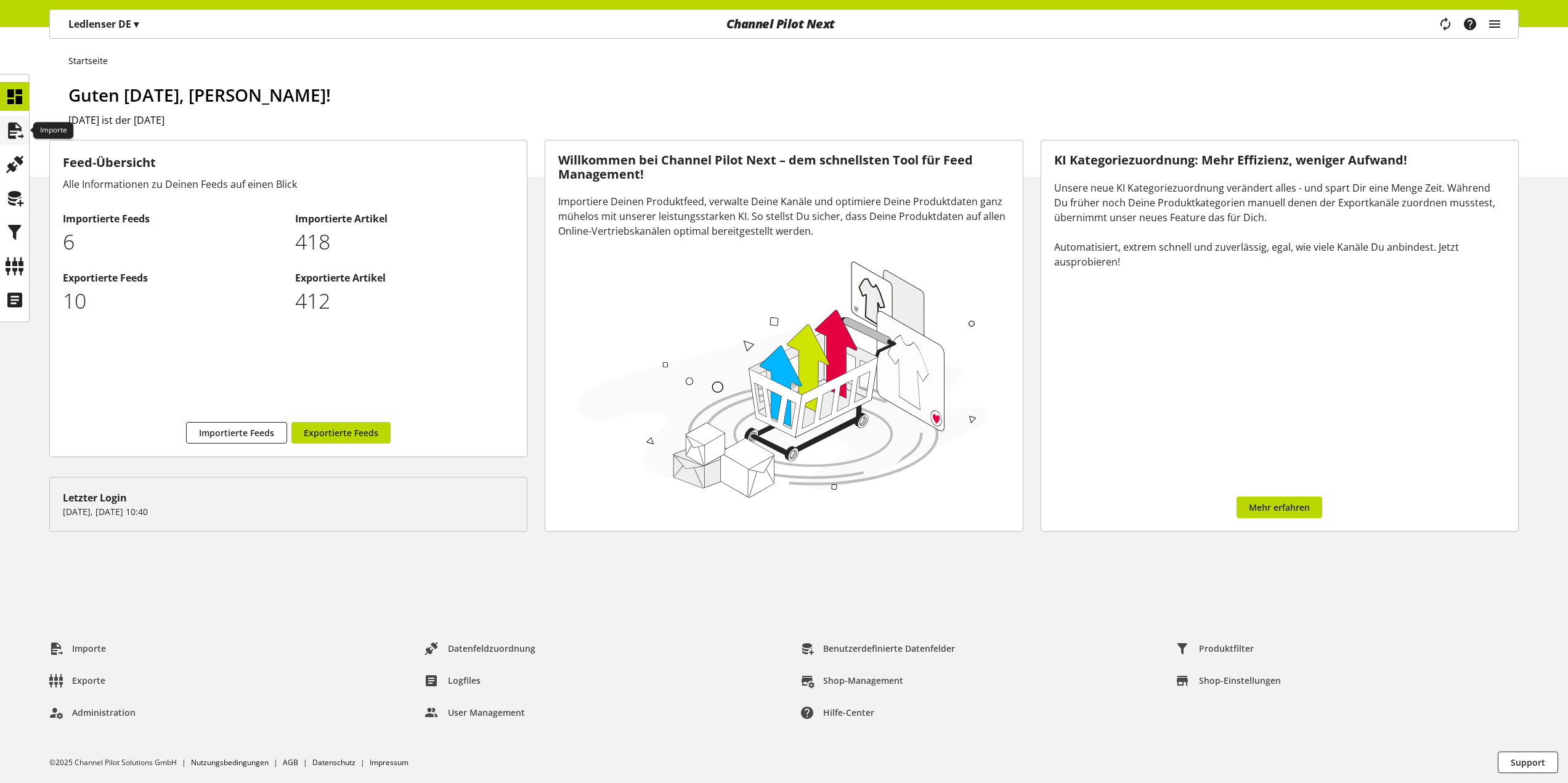
click at [21, 120] on icon at bounding box center [15, 131] width 20 height 25
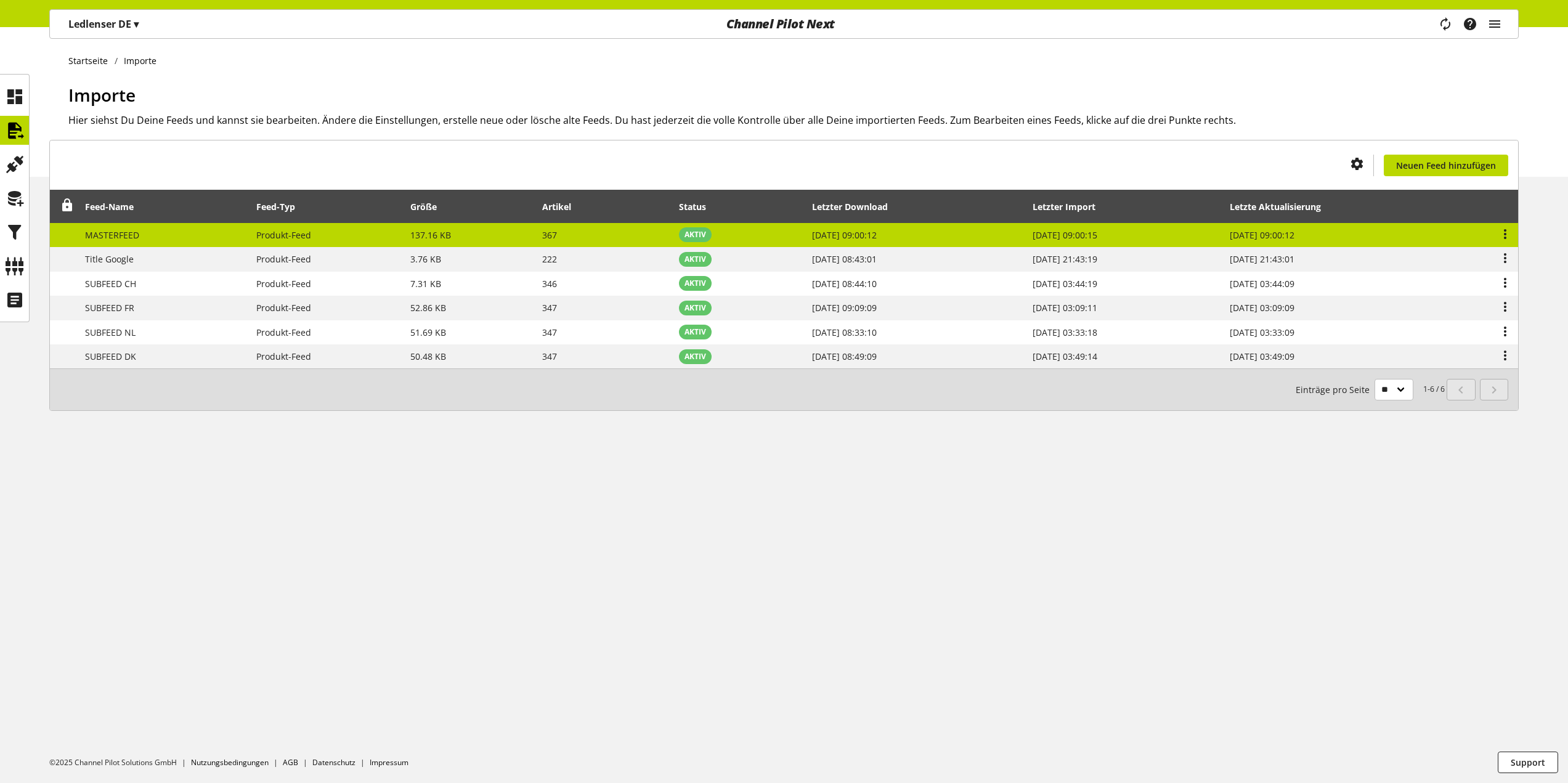
click at [232, 246] on td "MASTERFEED" at bounding box center [164, 236] width 172 height 25
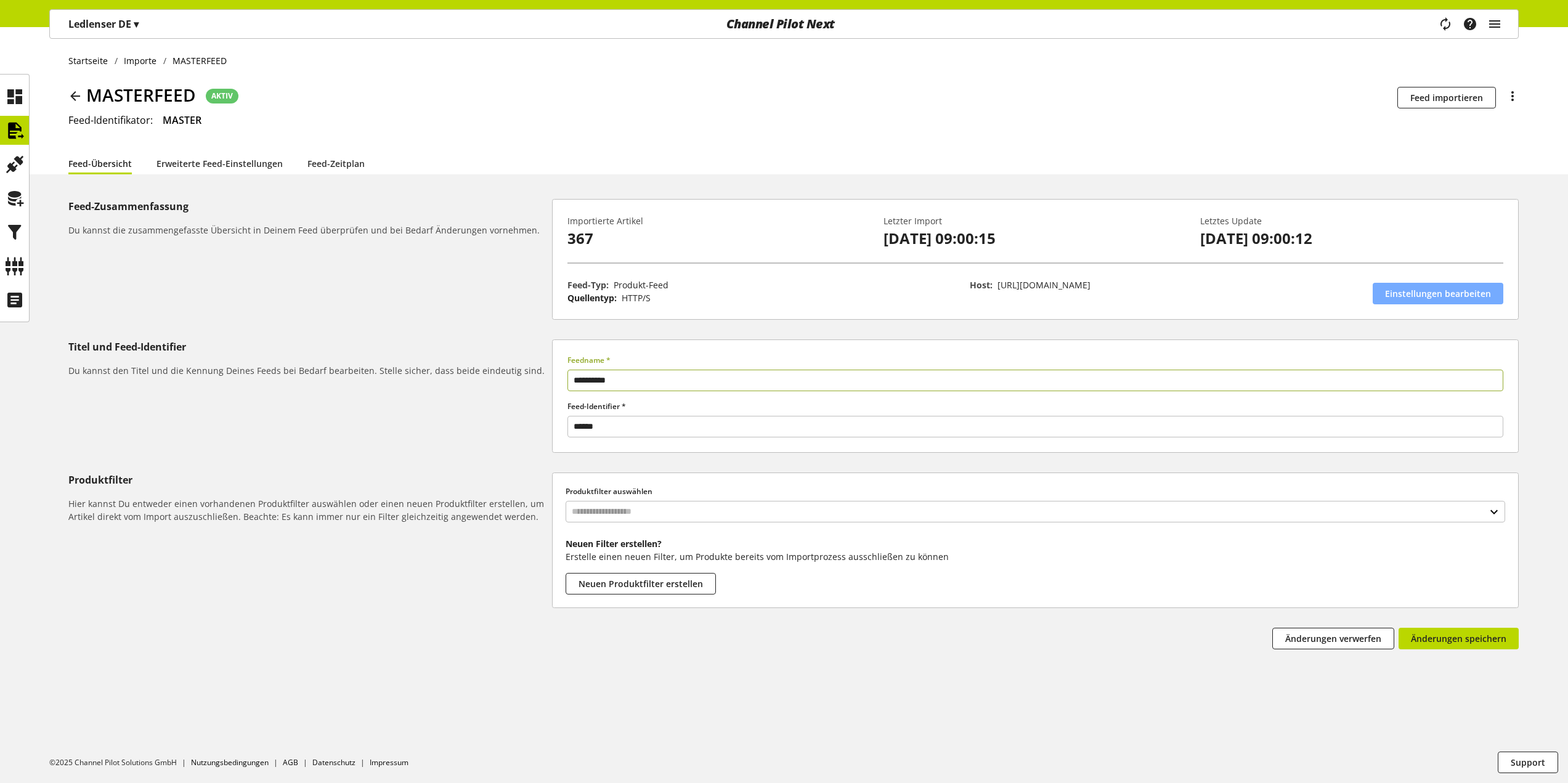
click at [1419, 285] on link "Einstellungen bearbeiten" at bounding box center [1438, 293] width 131 height 22
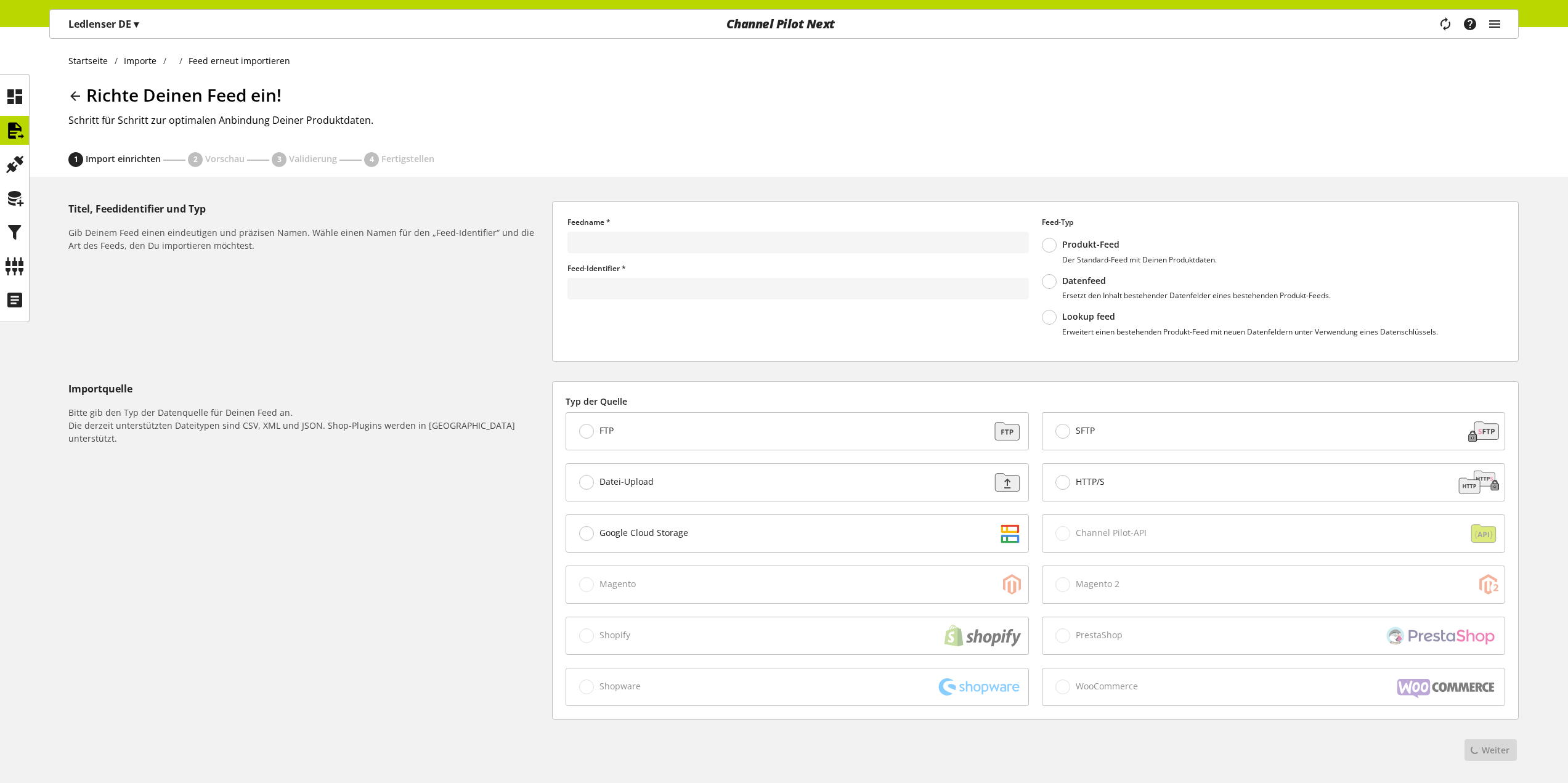
type input "**********"
type input "******"
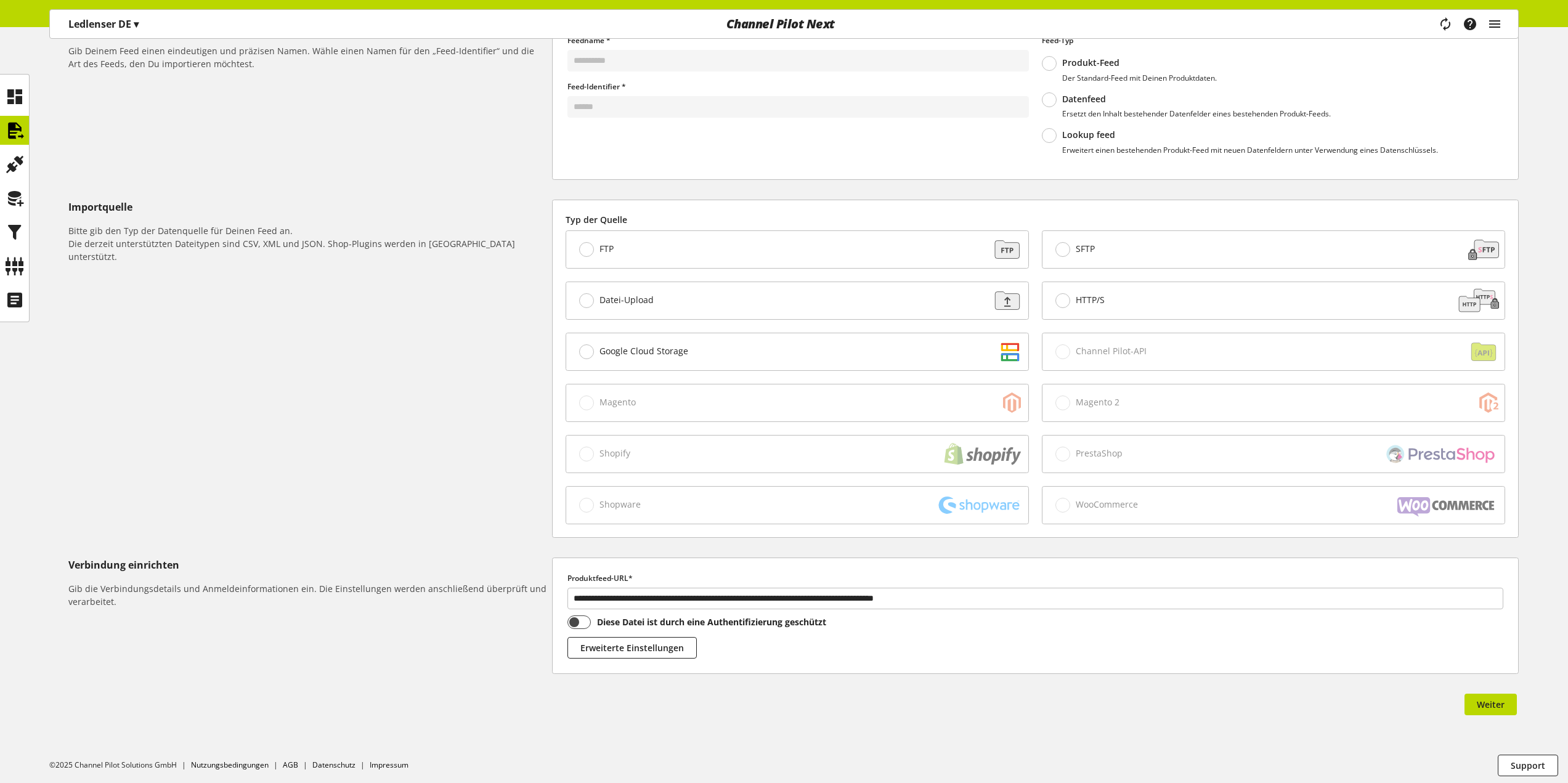
scroll to position [185, 0]
click at [1482, 704] on span "Weiter" at bounding box center [1490, 702] width 28 height 13
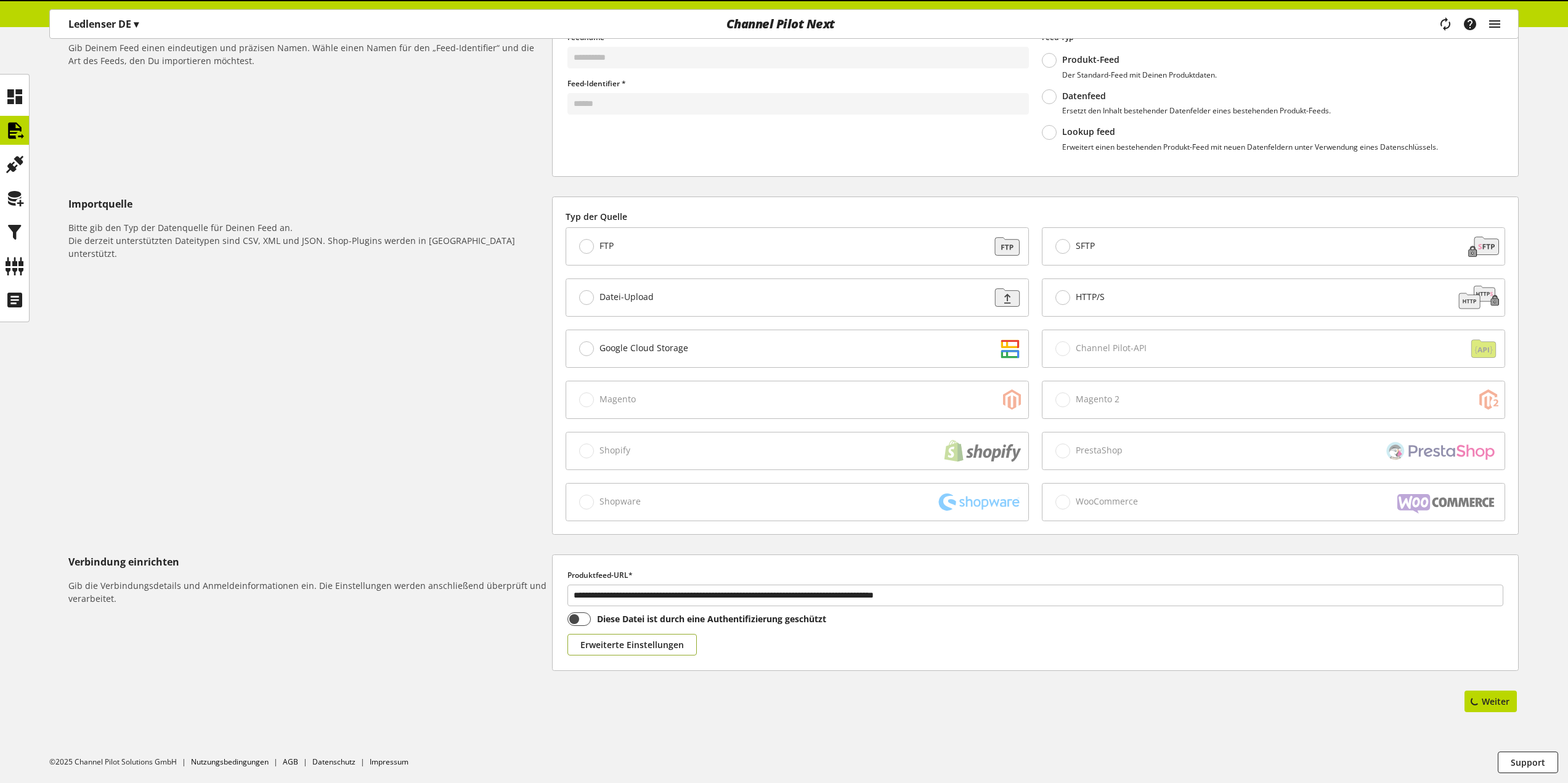
click at [657, 640] on span "Erweiterte Einstellungen" at bounding box center [632, 645] width 104 height 13
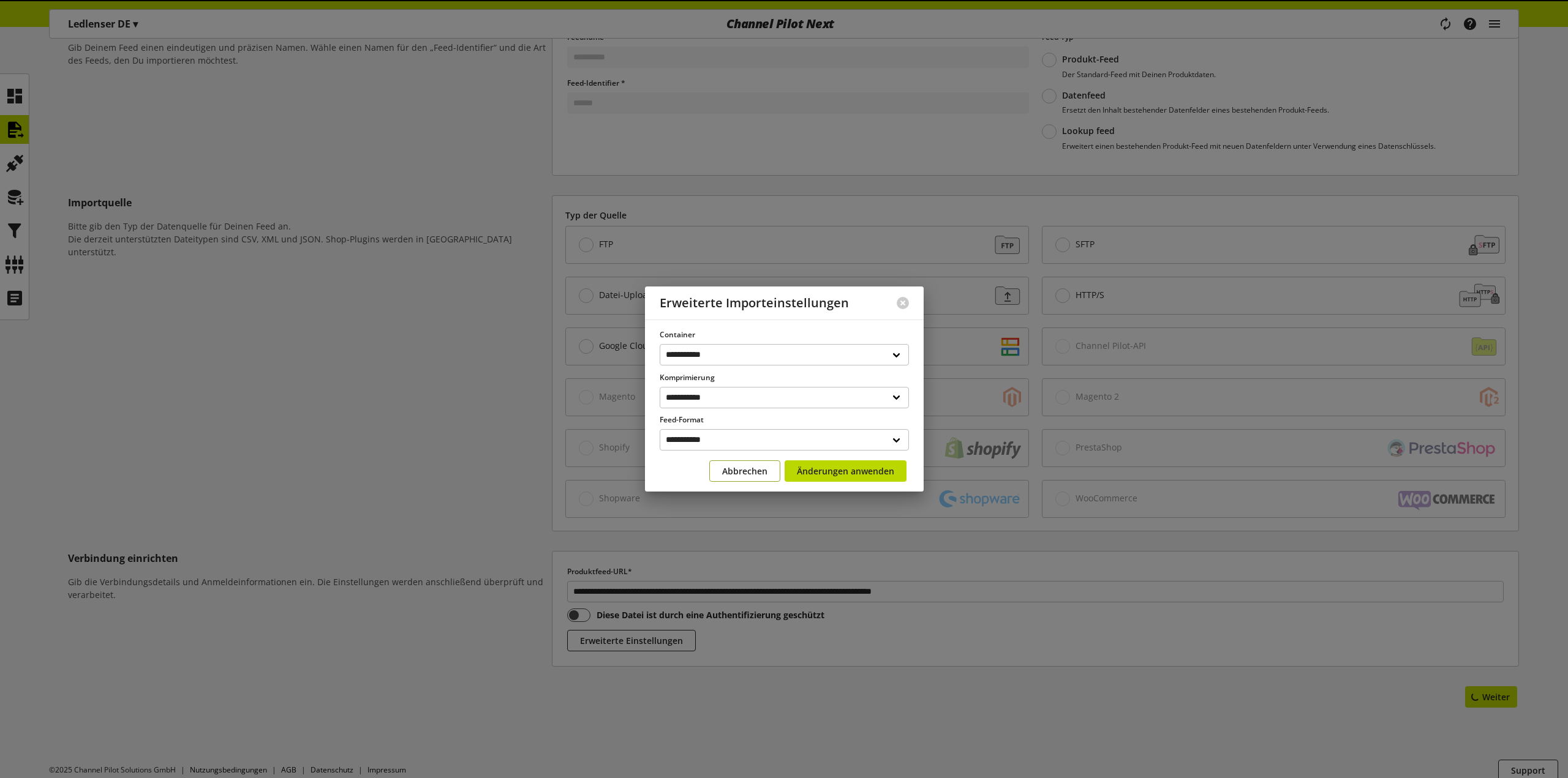
click at [724, 466] on span "Abbrechen" at bounding box center [745, 471] width 45 height 13
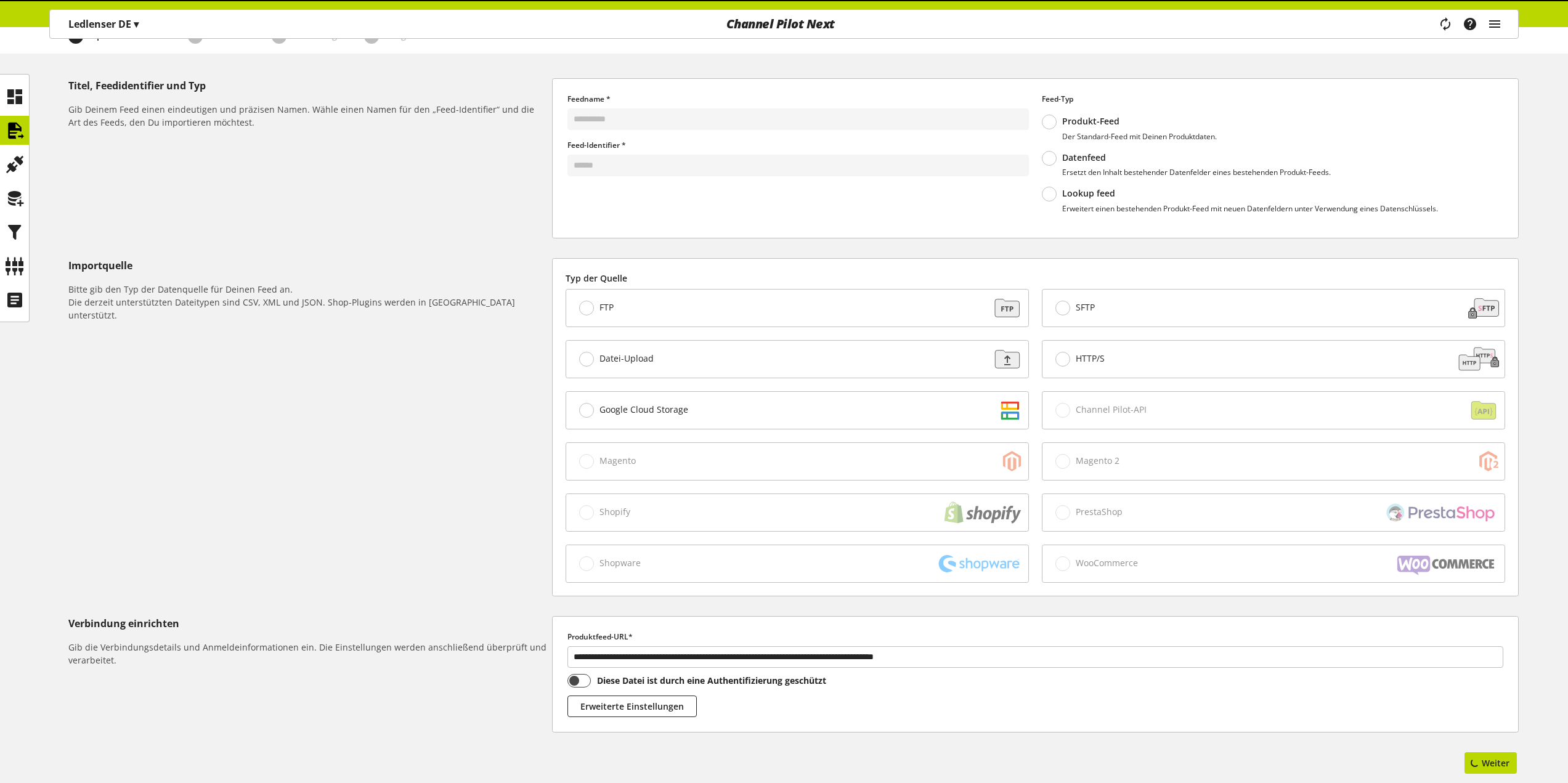
scroll to position [0, 0]
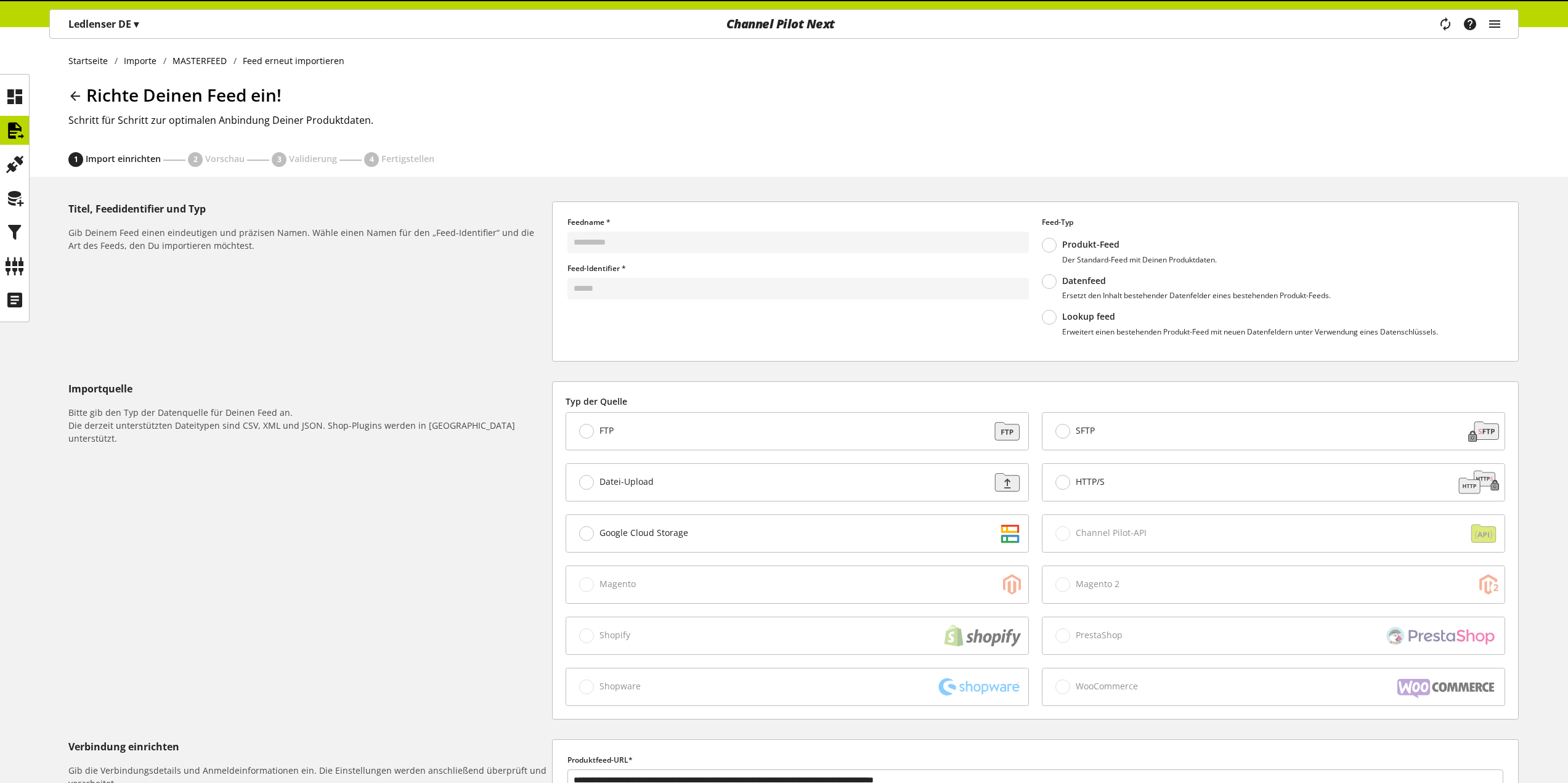
select select "*****"
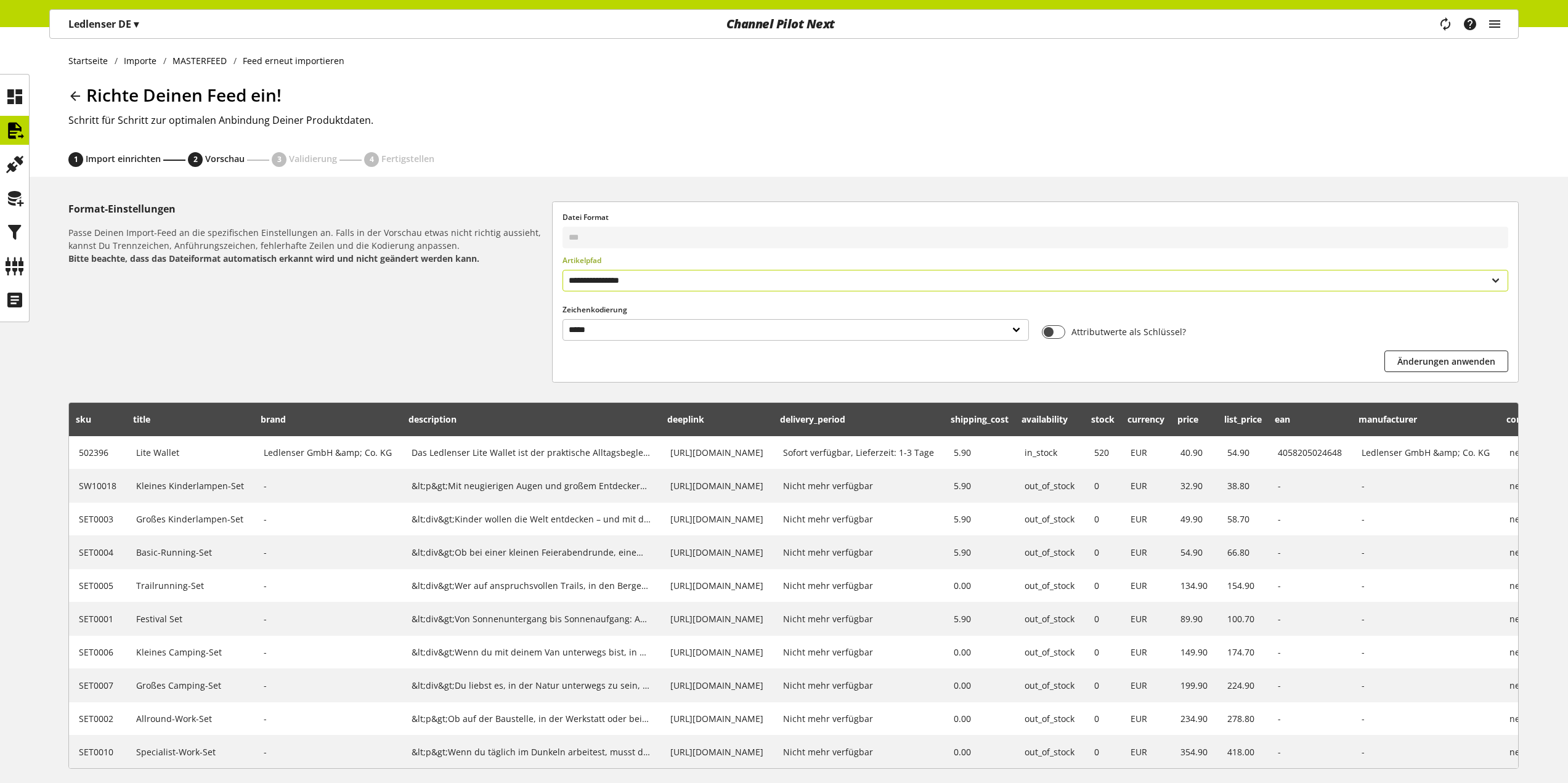
click at [644, 276] on select "**********" at bounding box center [1035, 280] width 946 height 22
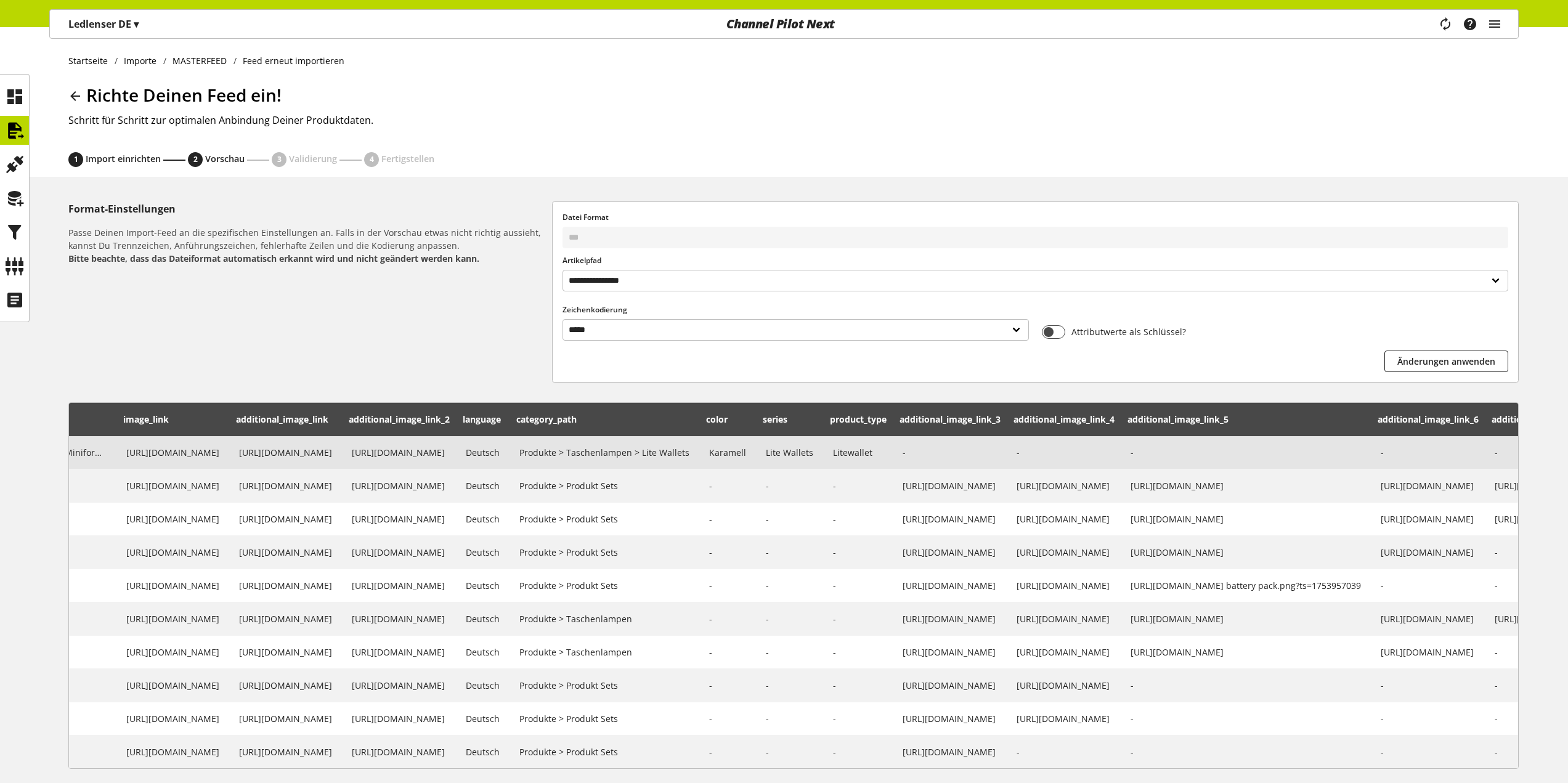
drag, startPoint x: 521, startPoint y: 451, endPoint x: 685, endPoint y: 455, distance: 164.0
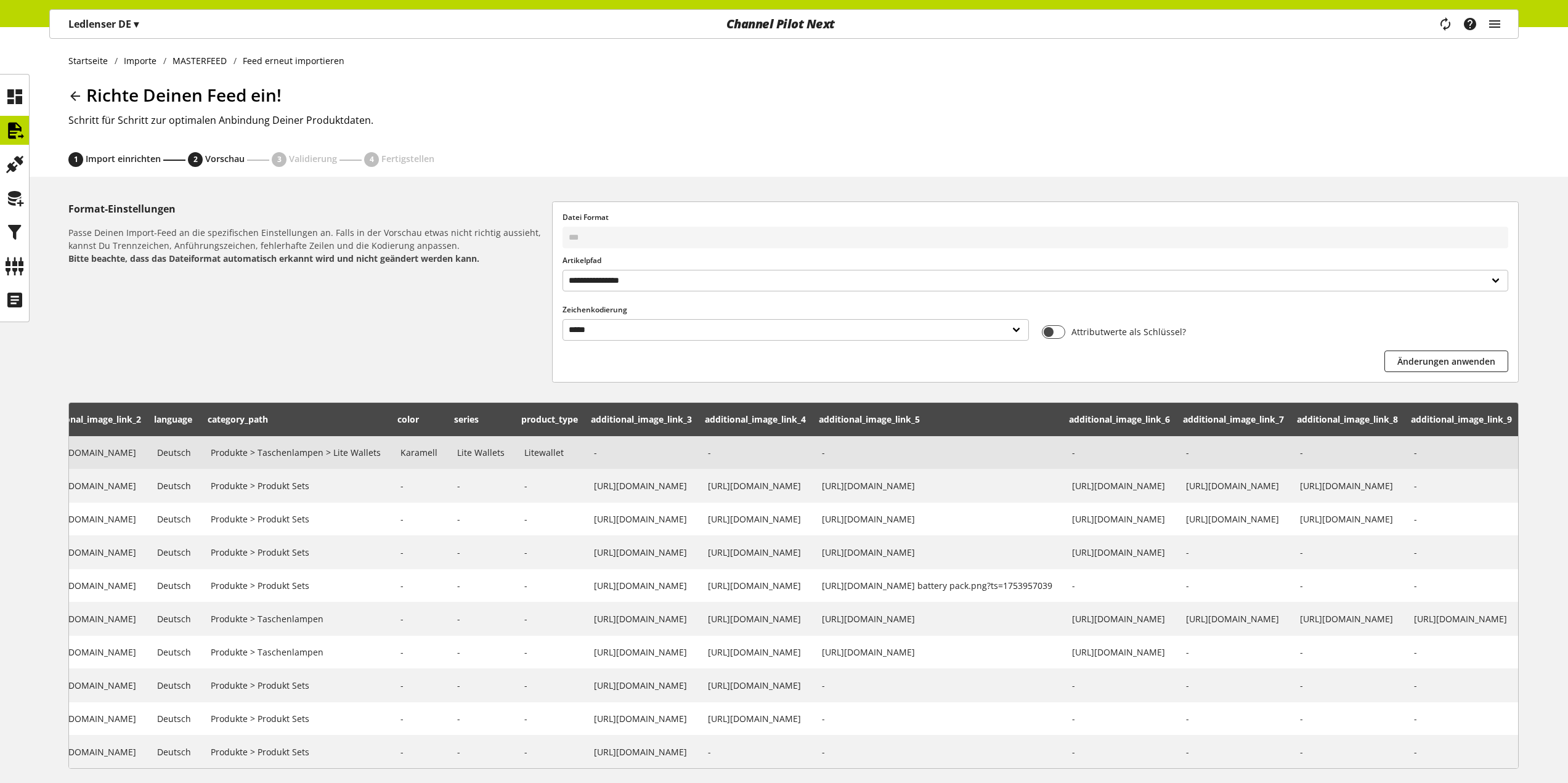
drag, startPoint x: 797, startPoint y: 452, endPoint x: 873, endPoint y: 454, distance: 76.0
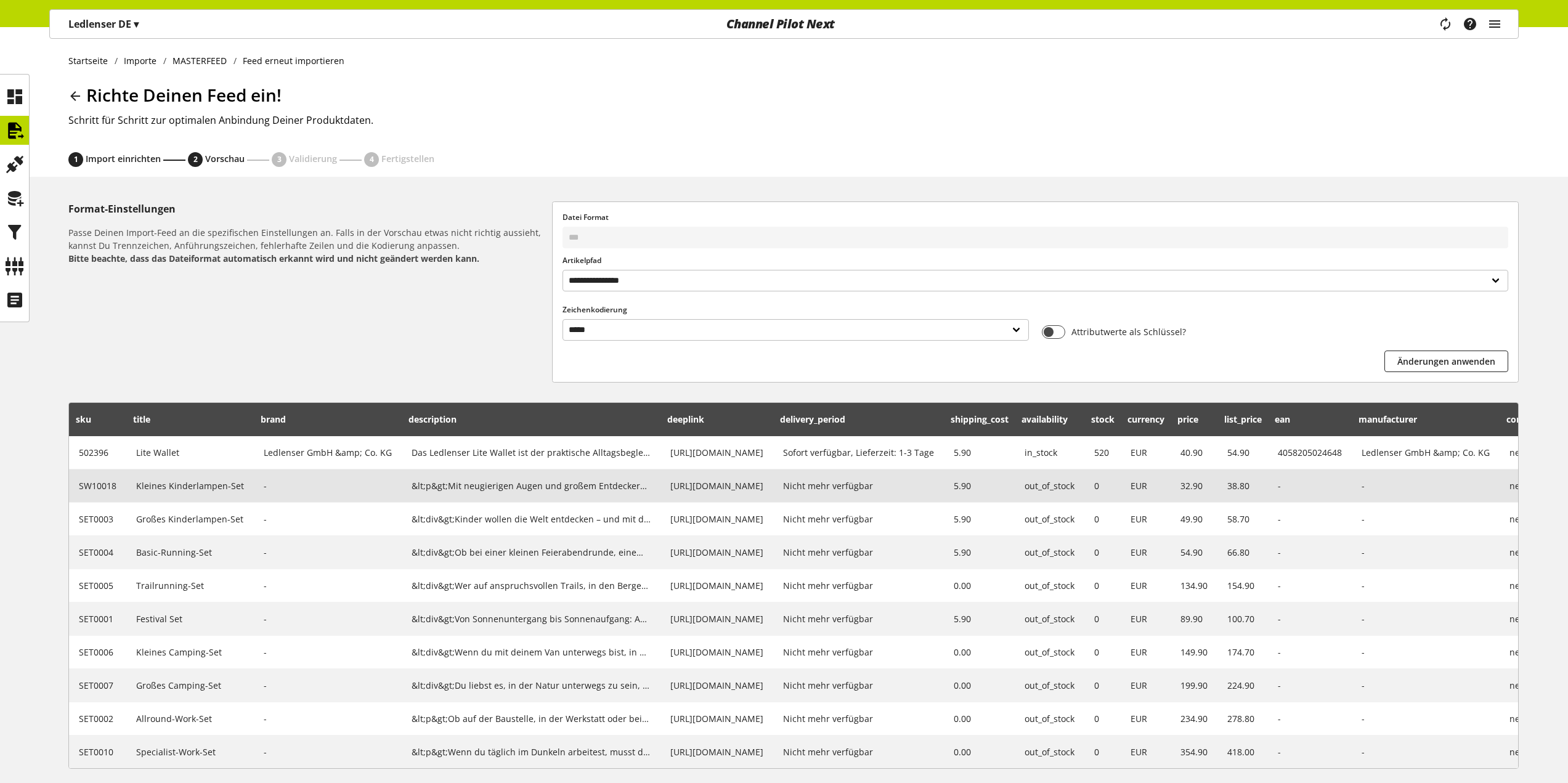
drag, startPoint x: 966, startPoint y: 468, endPoint x: 712, endPoint y: 475, distance: 254.1
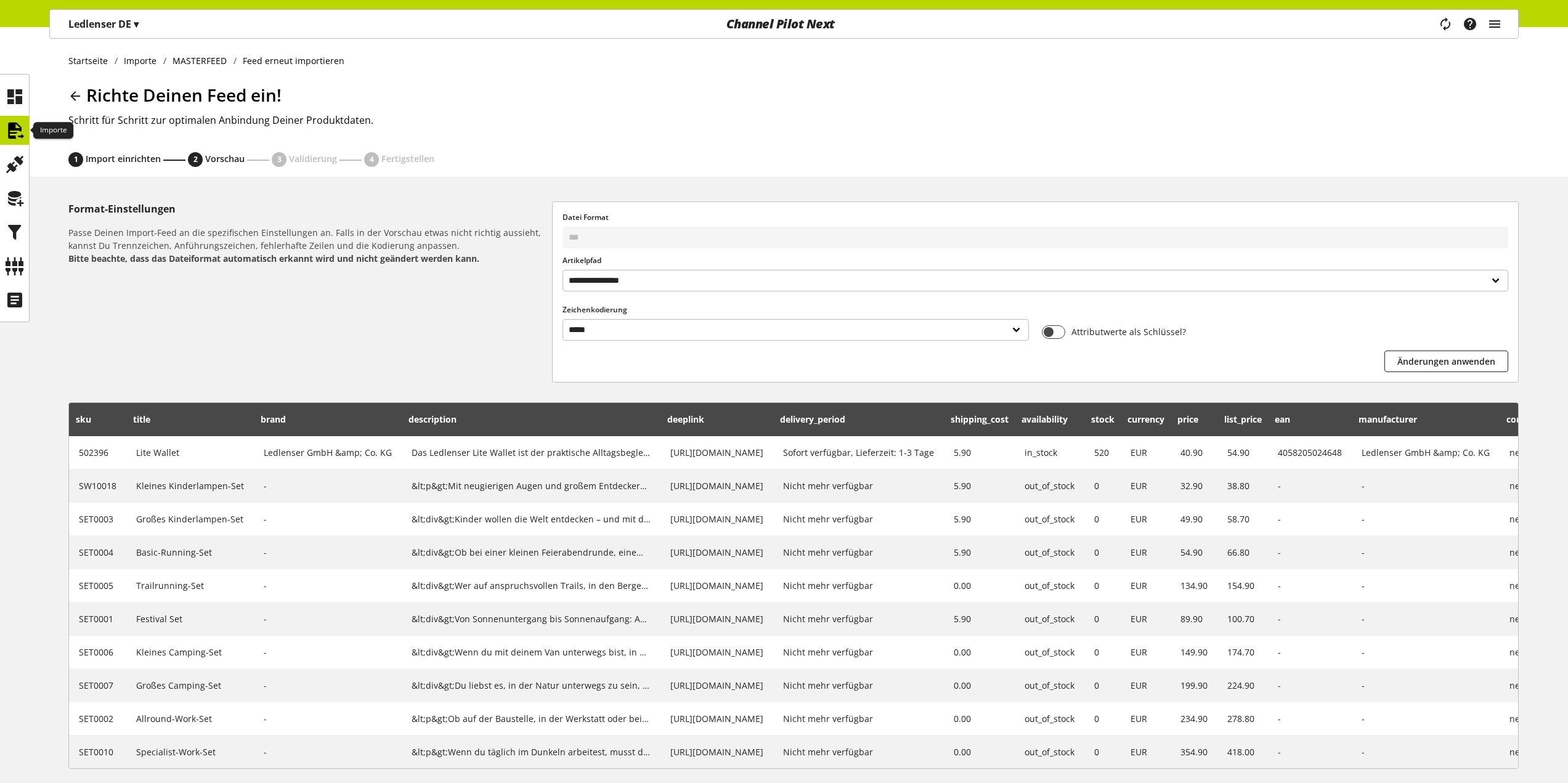
drag, startPoint x: 18, startPoint y: 129, endPoint x: 833, endPoint y: 57, distance: 818.2
click at [18, 129] on icon at bounding box center [15, 131] width 20 height 25
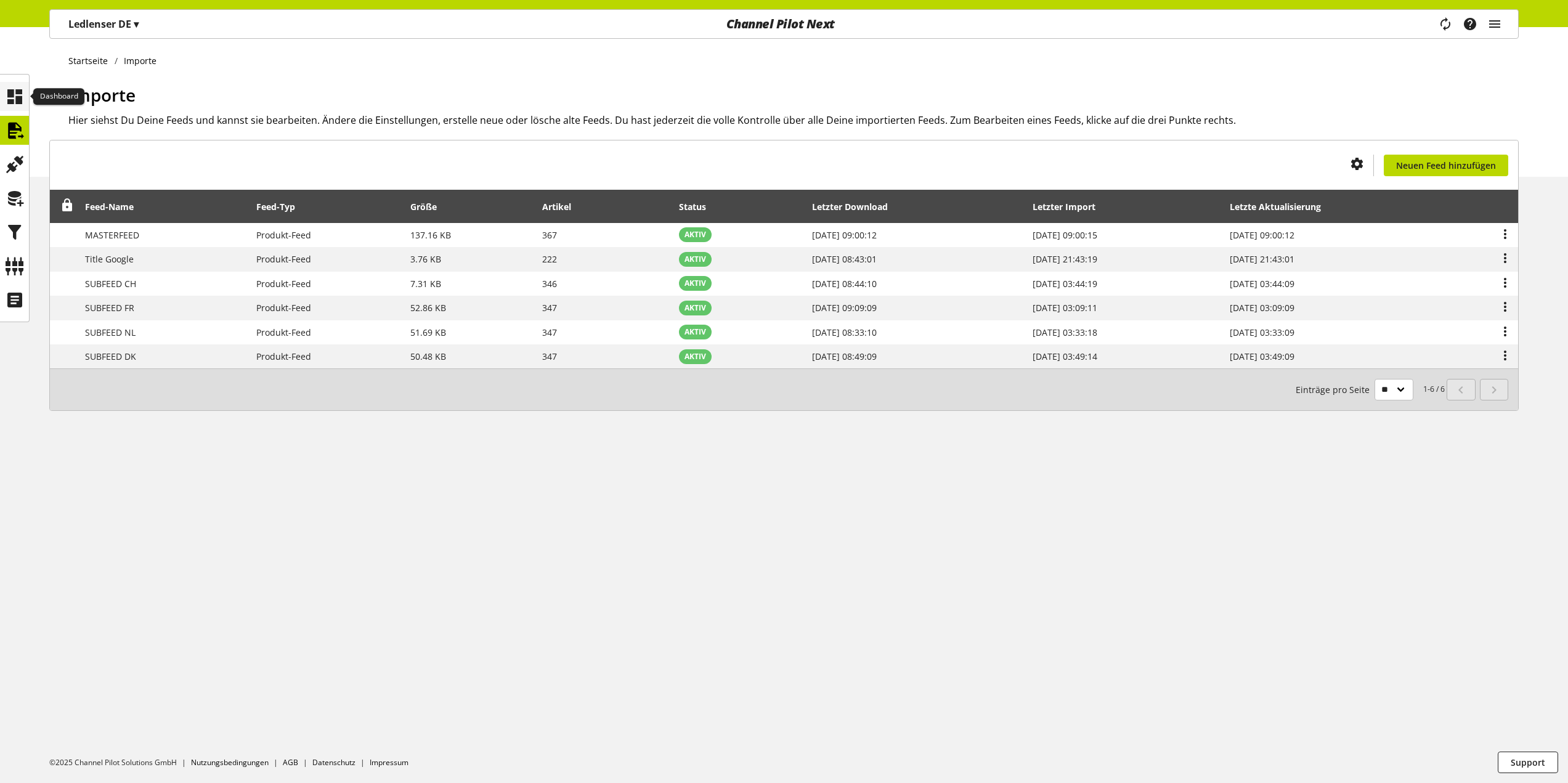
click at [20, 93] on icon at bounding box center [15, 97] width 20 height 25
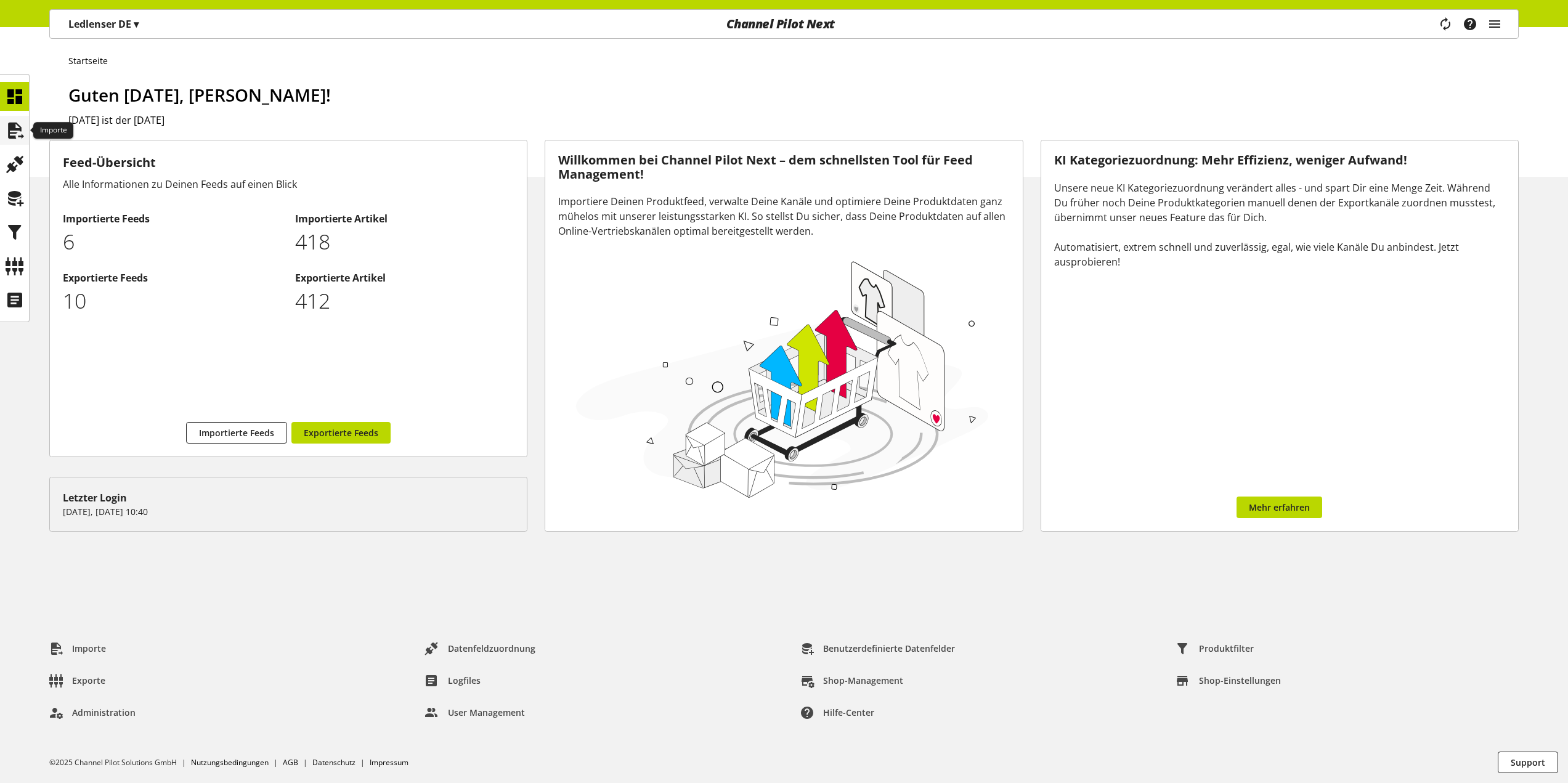
click at [20, 133] on icon at bounding box center [15, 131] width 20 height 25
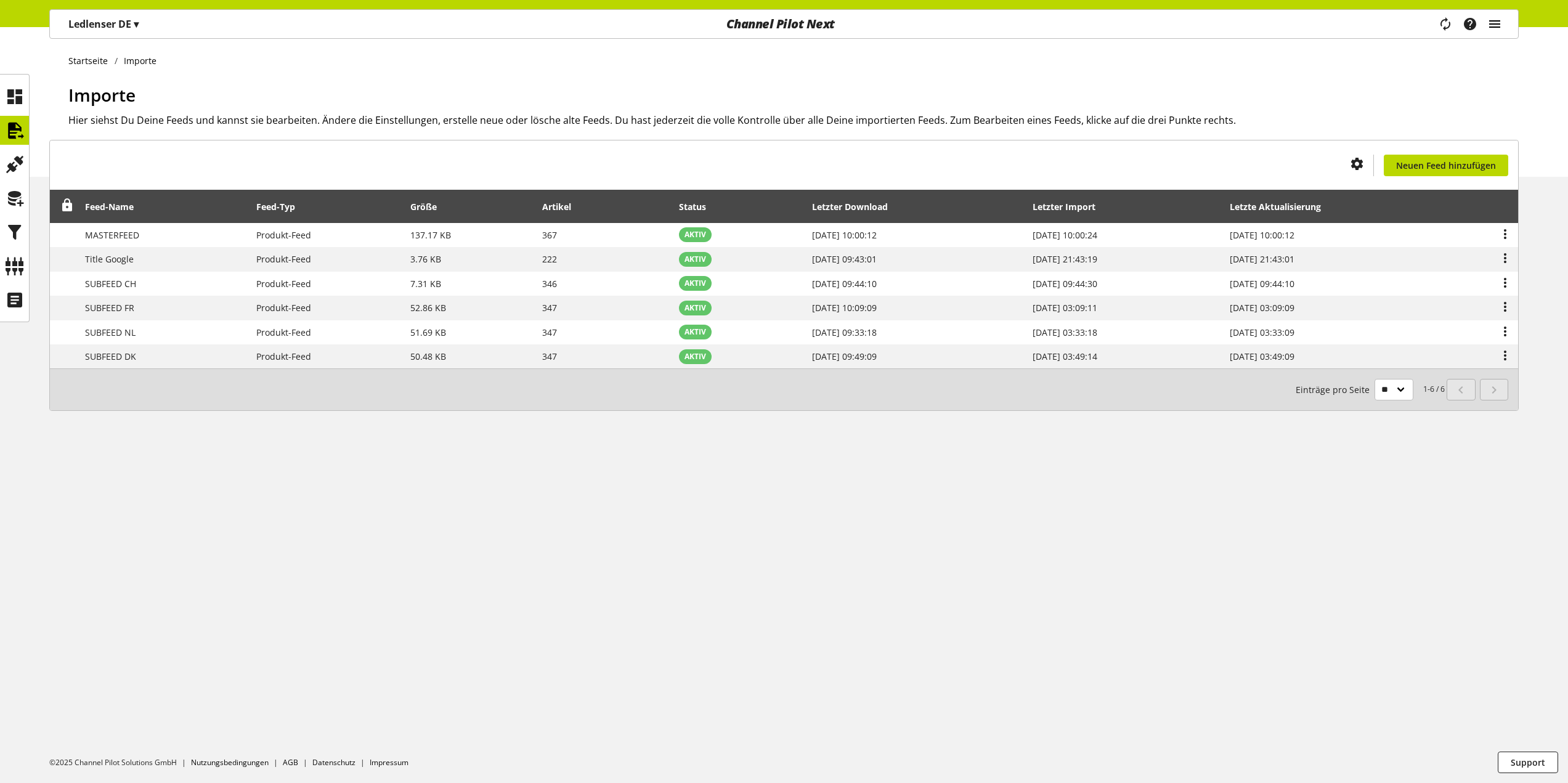
click at [1496, 23] on icon "main navigation" at bounding box center [1495, 24] width 15 height 22
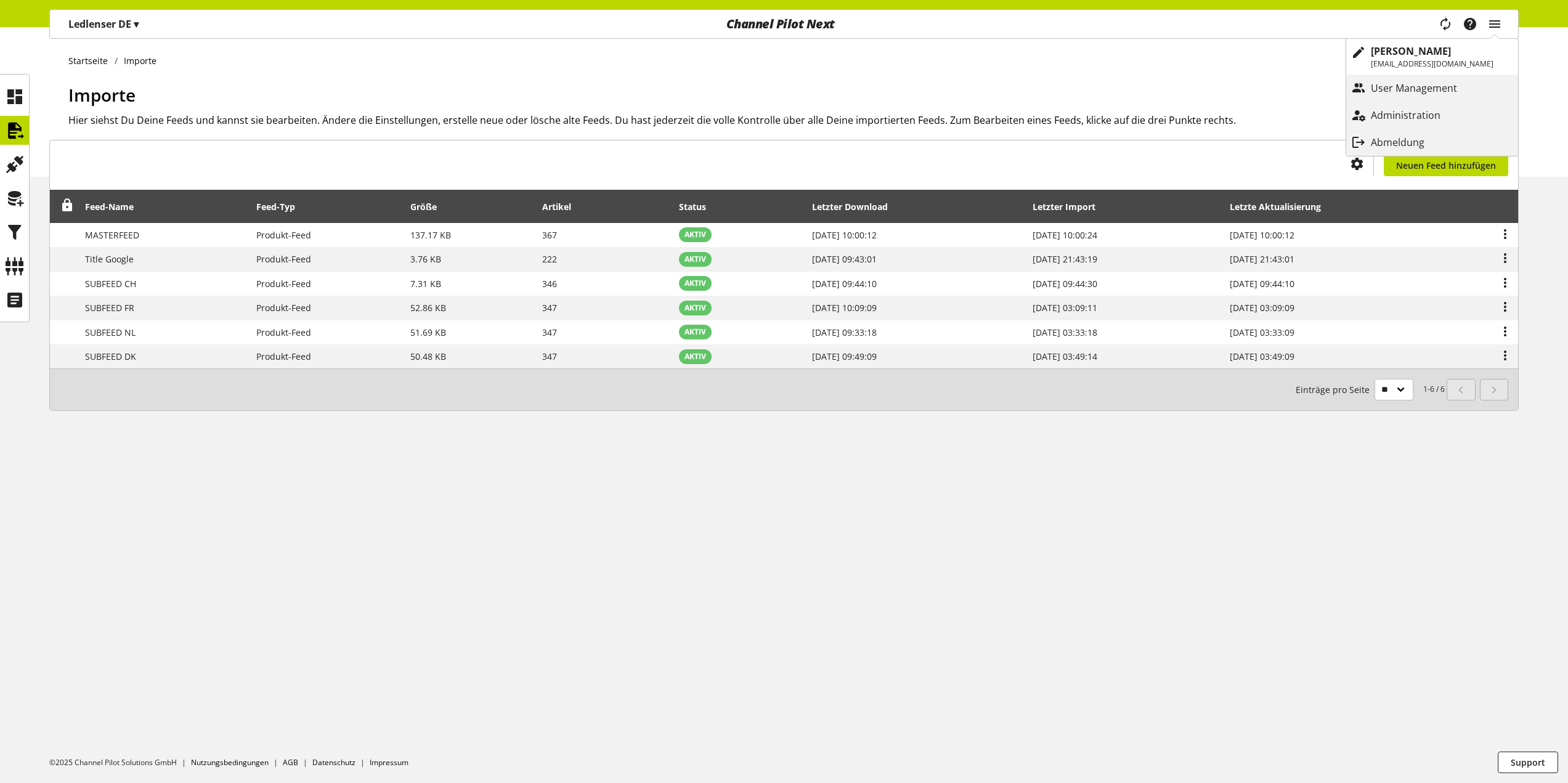
click at [39, 110] on div "Startseite Importe Importe Hier siehst Du Deine Feeds und kannst sie bearbeiten…" at bounding box center [784, 102] width 1568 height 150
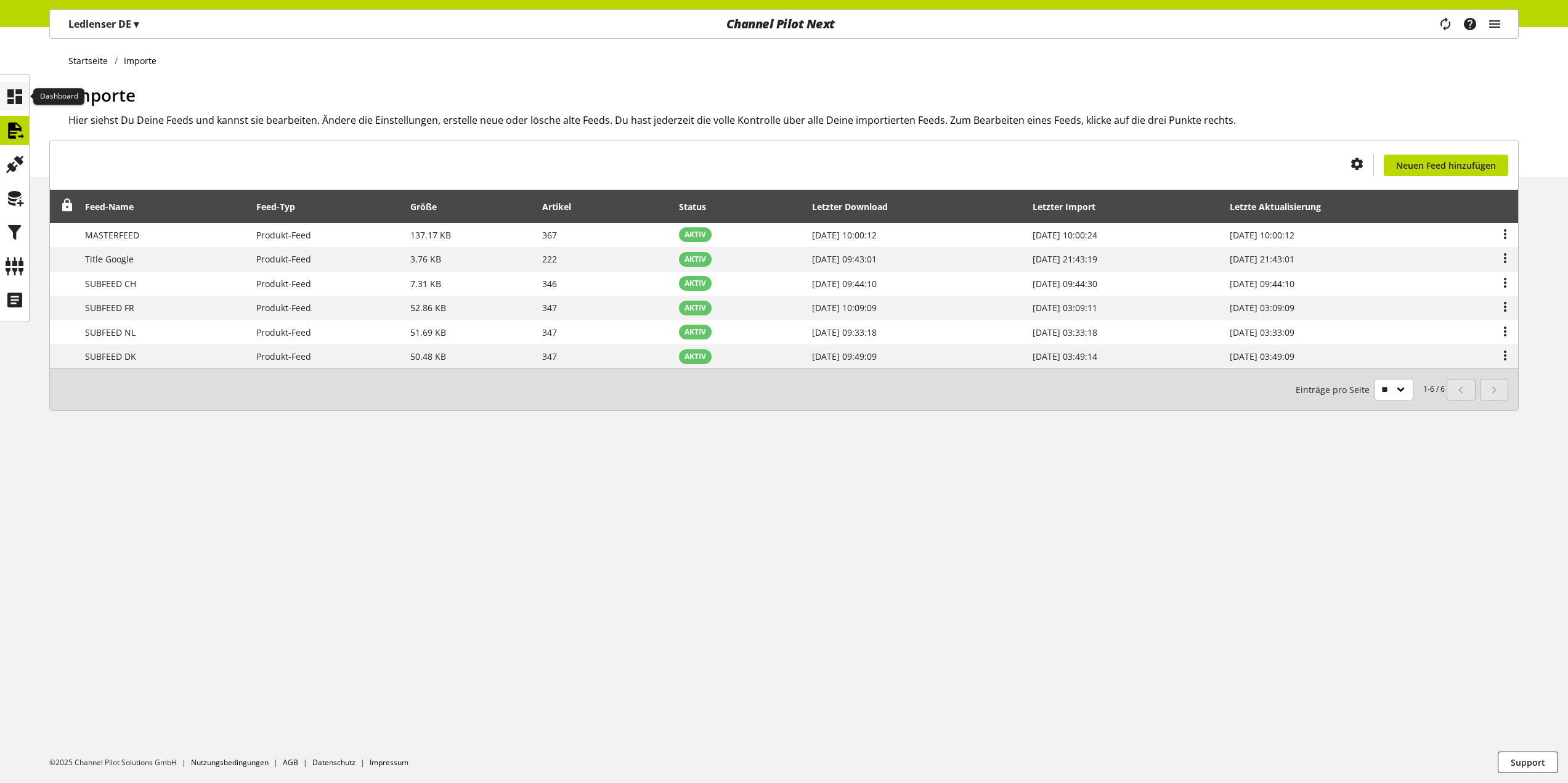
click at [25, 106] on div at bounding box center [14, 96] width 29 height 29
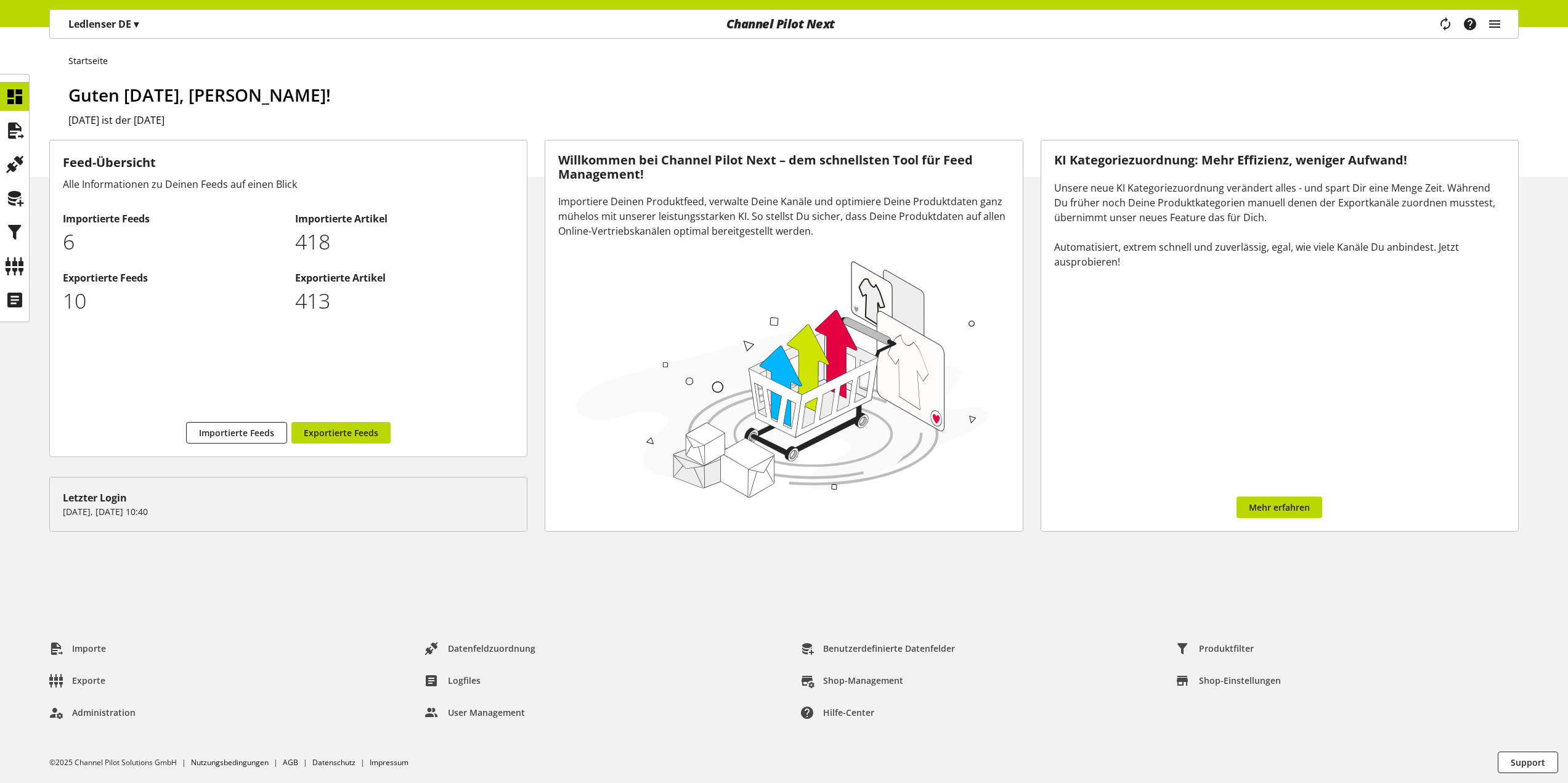
click at [137, 30] on span "▾" at bounding box center [136, 24] width 5 height 14
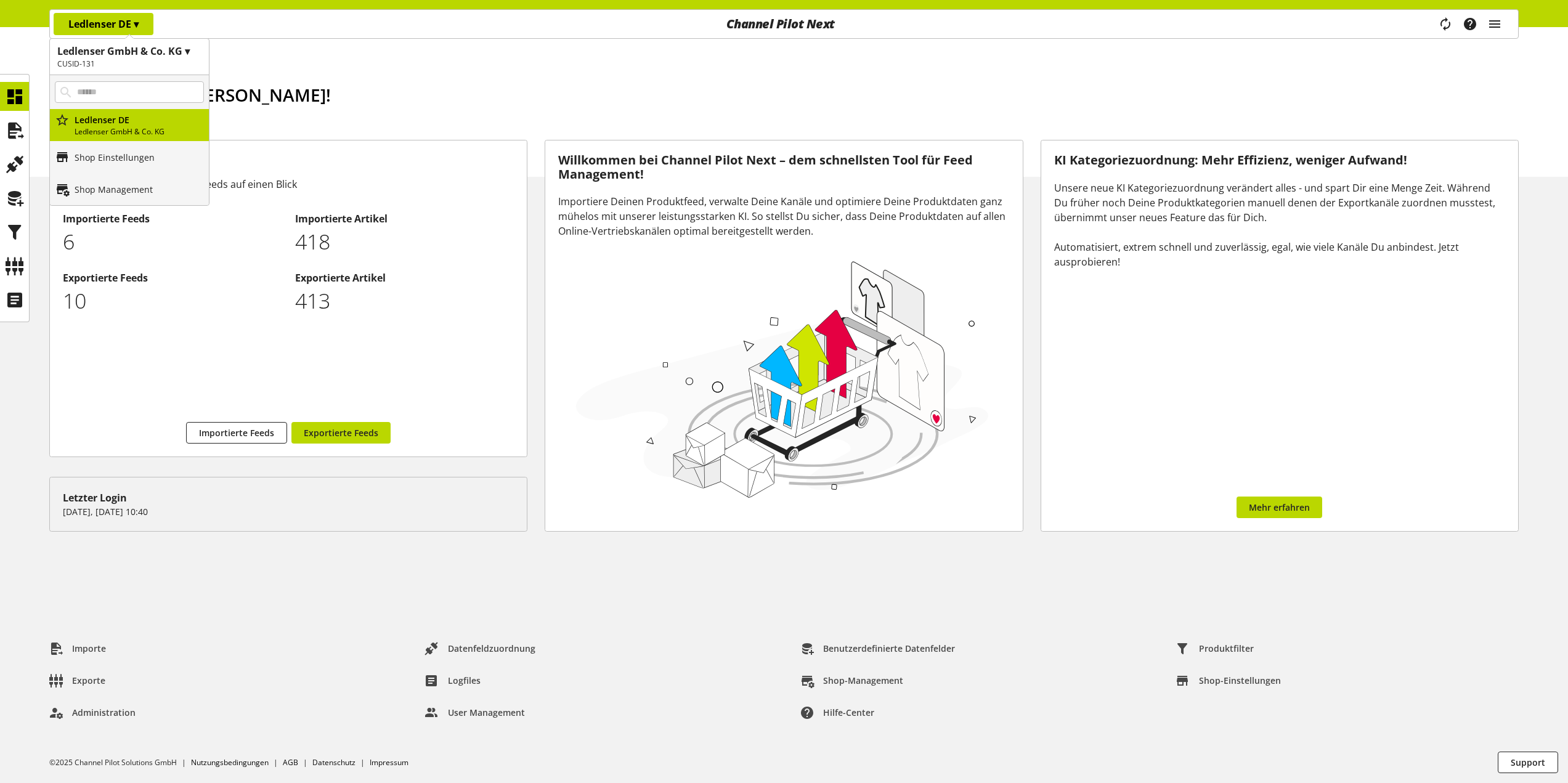
click at [199, 51] on h1 "Ledlenser GmbH & Co. KG ▾" at bounding box center [130, 51] width 144 height 15
click at [164, 89] on p "Alle Kunden" at bounding box center [130, 96] width 159 height 32
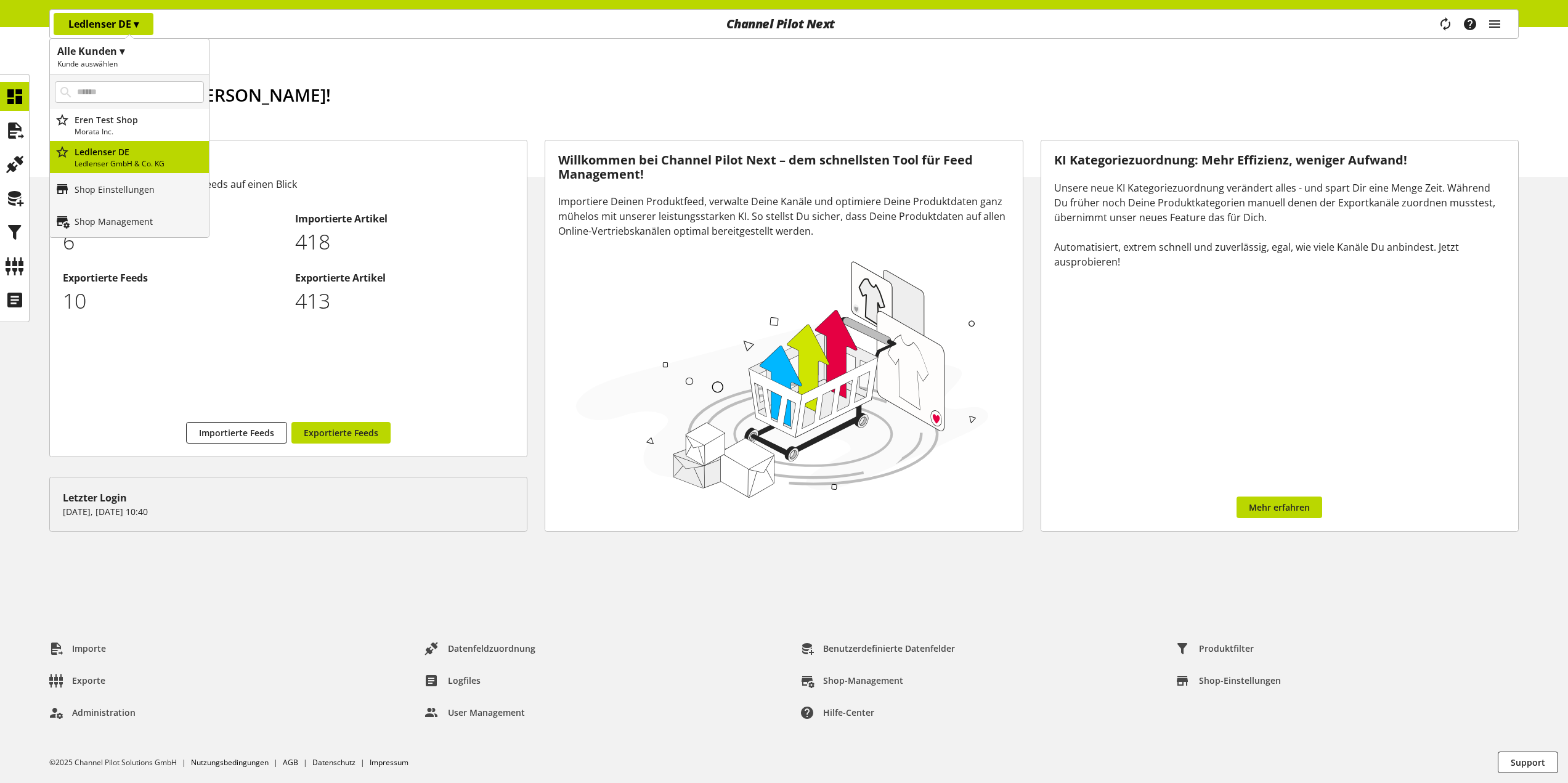
click at [1482, 28] on div "Task-Manager Hilfe-Center [PERSON_NAME] [EMAIL_ADDRESS][DOMAIN_NAME] User Manag…" at bounding box center [1474, 24] width 87 height 28
click at [1493, 26] on icon "main navigation" at bounding box center [1495, 24] width 15 height 22
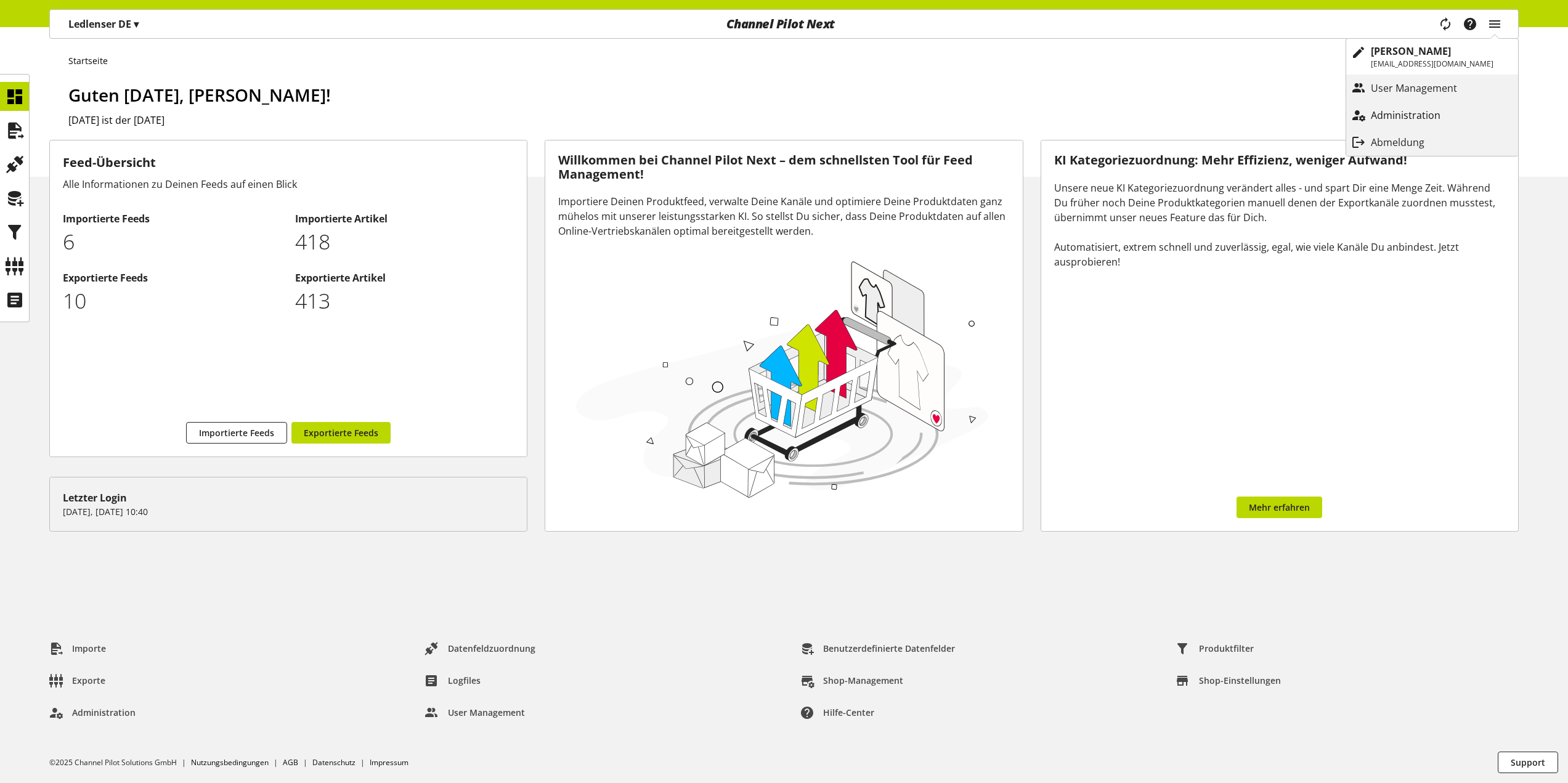
click at [1413, 114] on p "Administration" at bounding box center [1417, 115] width 94 height 15
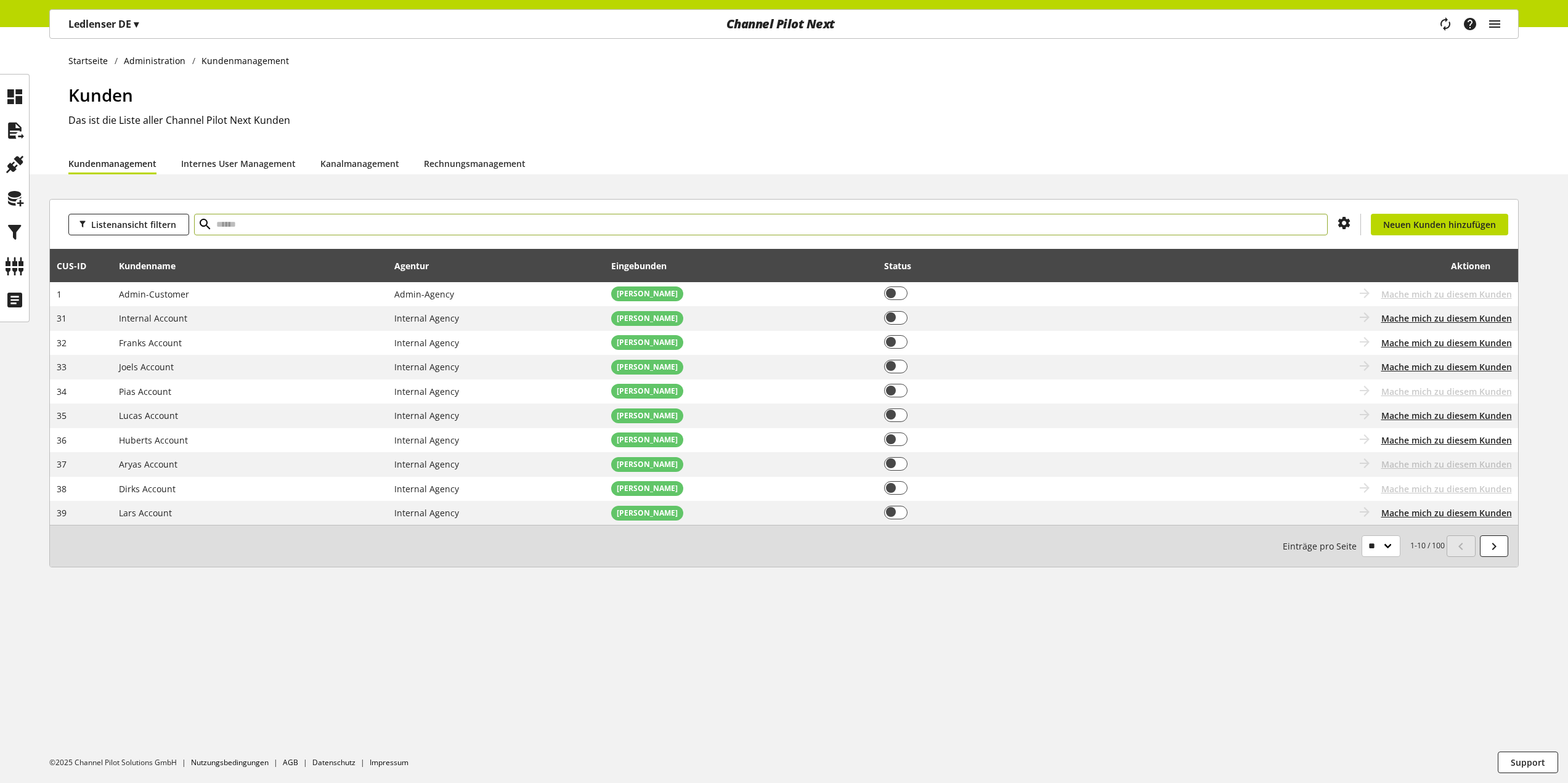
click at [521, 234] on input "text" at bounding box center [761, 225] width 1134 height 22
type input "***"
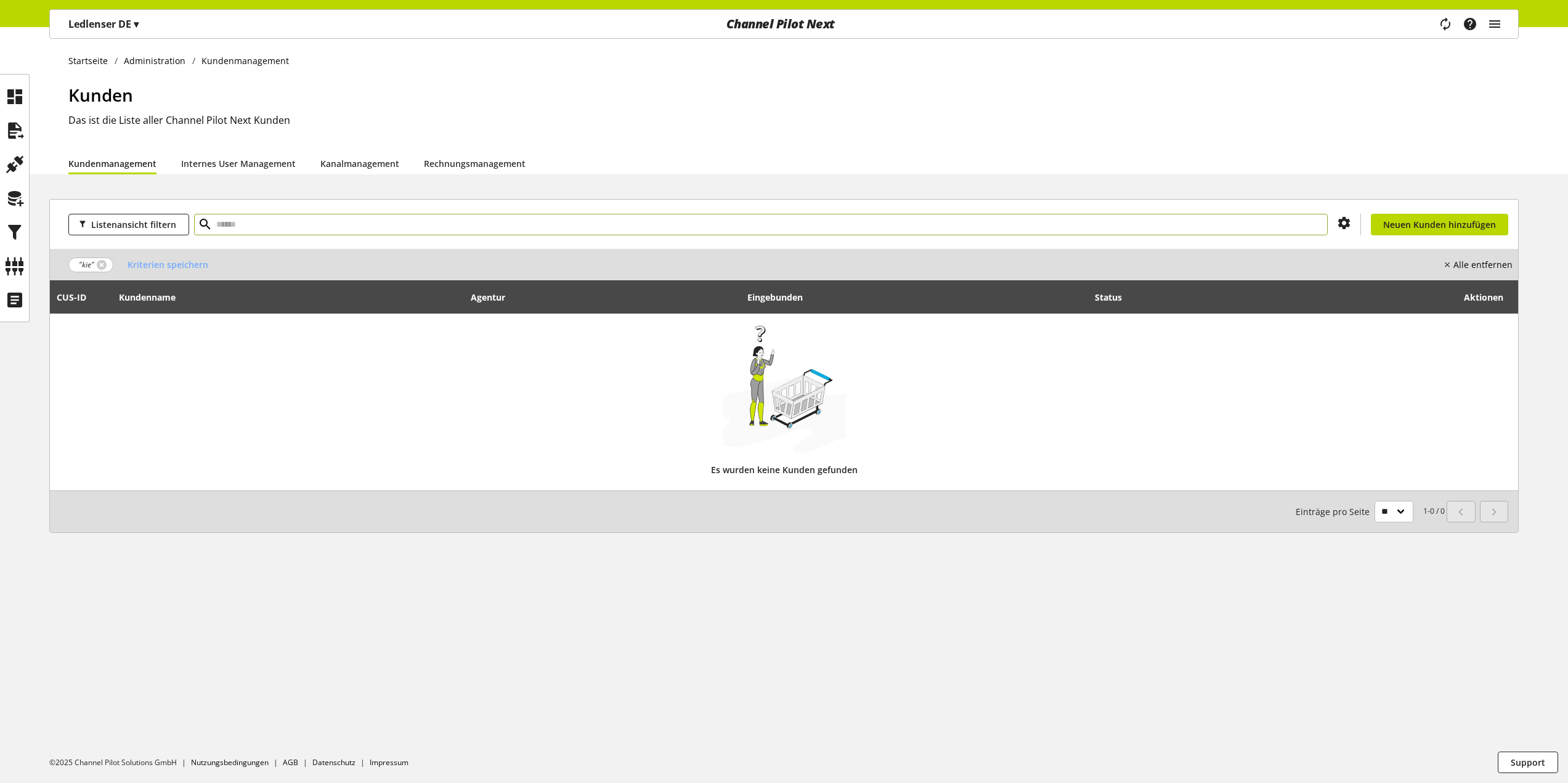
type input "*"
type input "*******"
click at [30, 91] on div "Startseite Administration Kundenmanagement [PERSON_NAME] ist die Liste aller Ch…" at bounding box center [784, 101] width 1568 height 147
click at [22, 97] on icon at bounding box center [15, 97] width 20 height 25
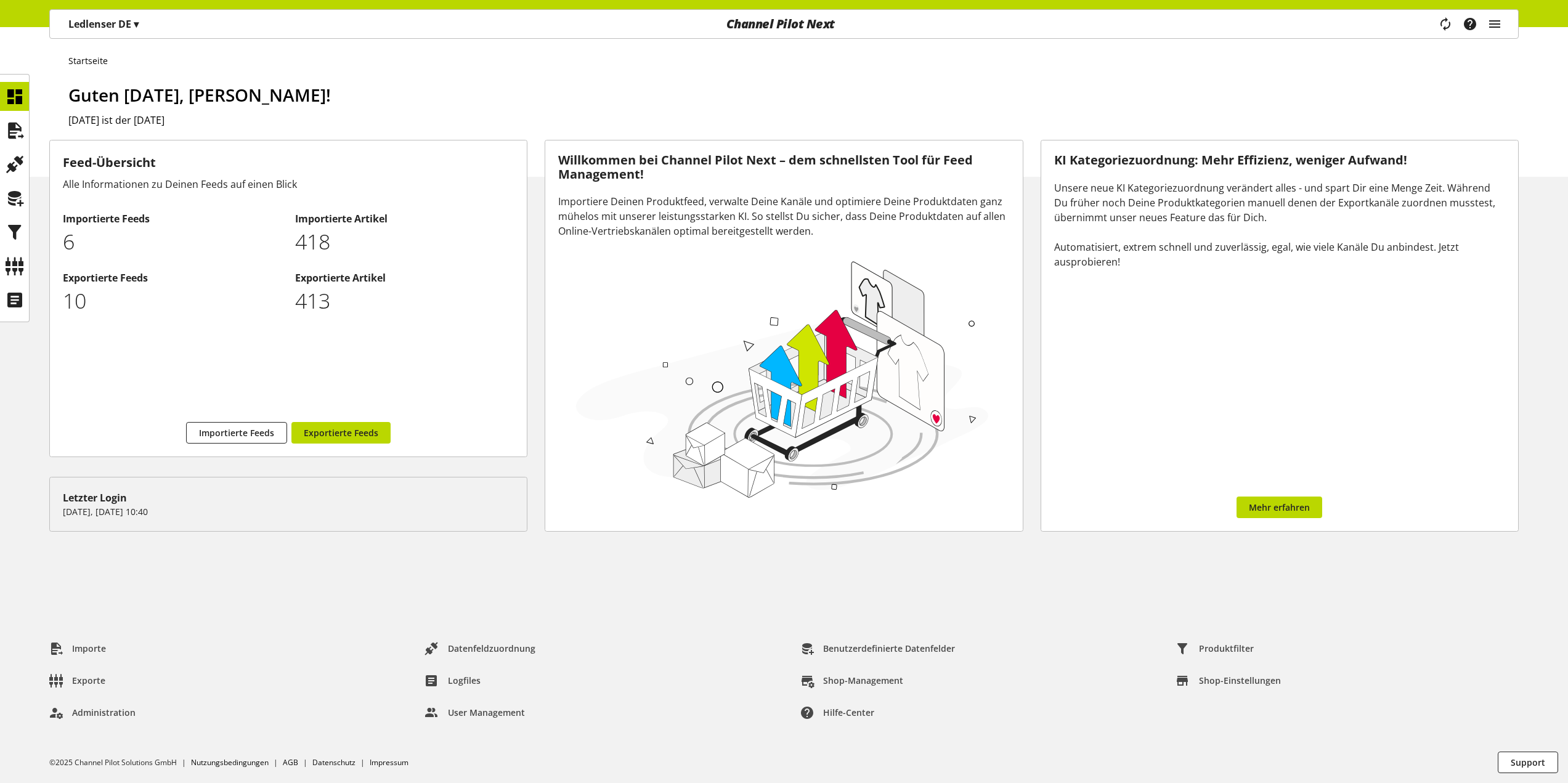
click at [127, 13] on div "Ledlenser DE ▾" at bounding box center [104, 24] width 100 height 22
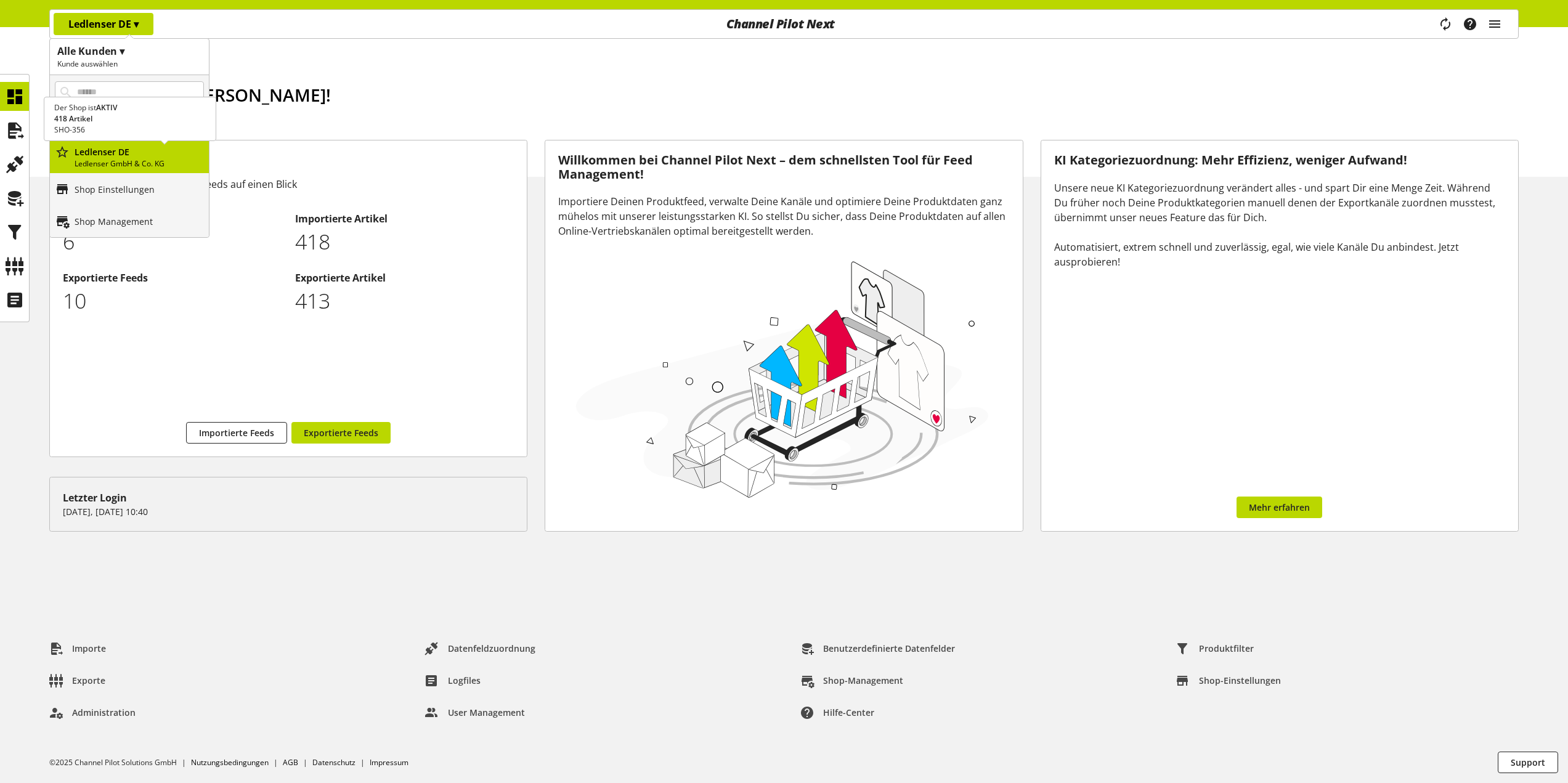
click at [102, 155] on p "Ledlenser DE" at bounding box center [139, 152] width 130 height 13
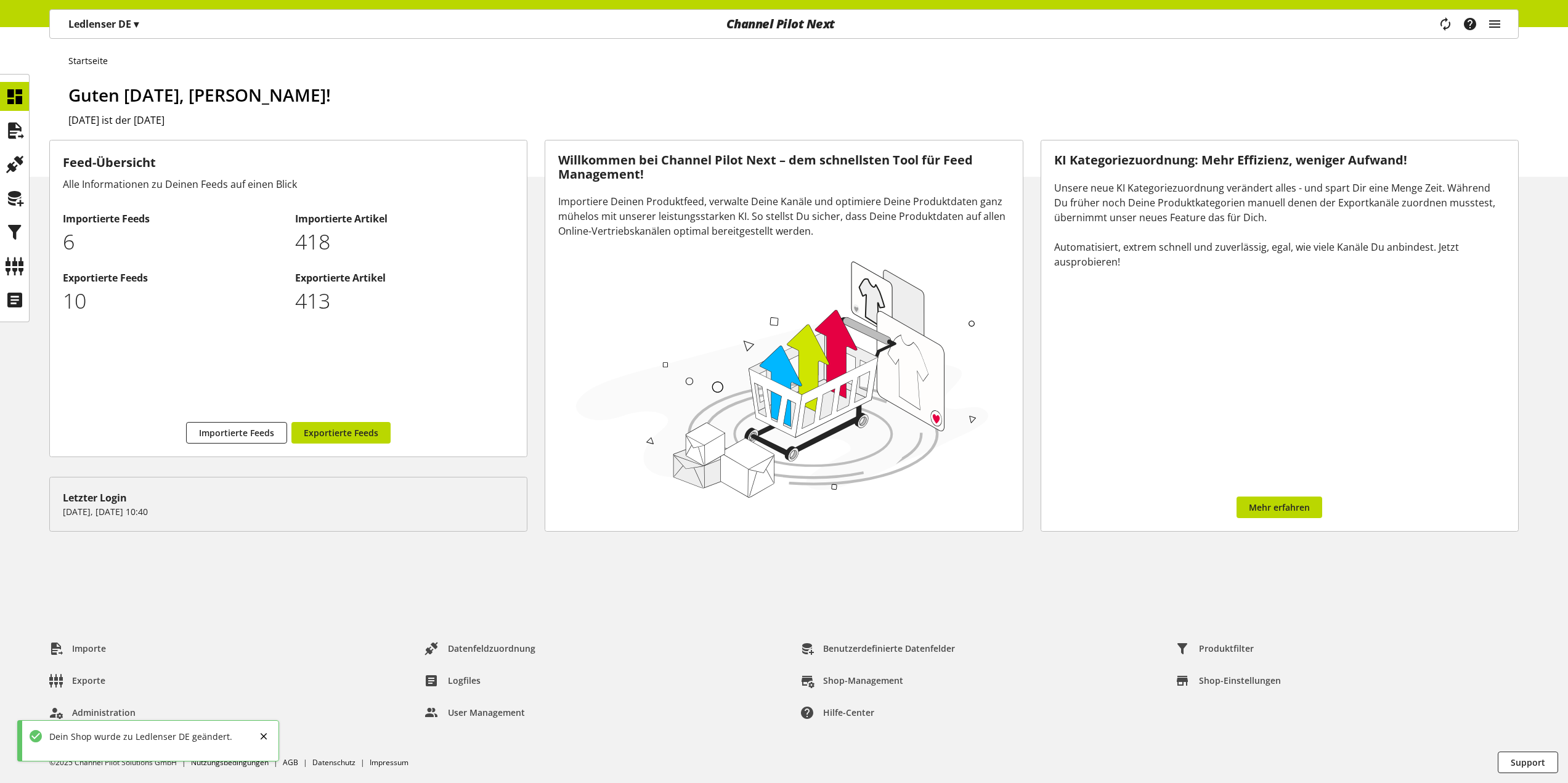
click at [114, 20] on p "Ledlenser DE ▾" at bounding box center [104, 24] width 70 height 15
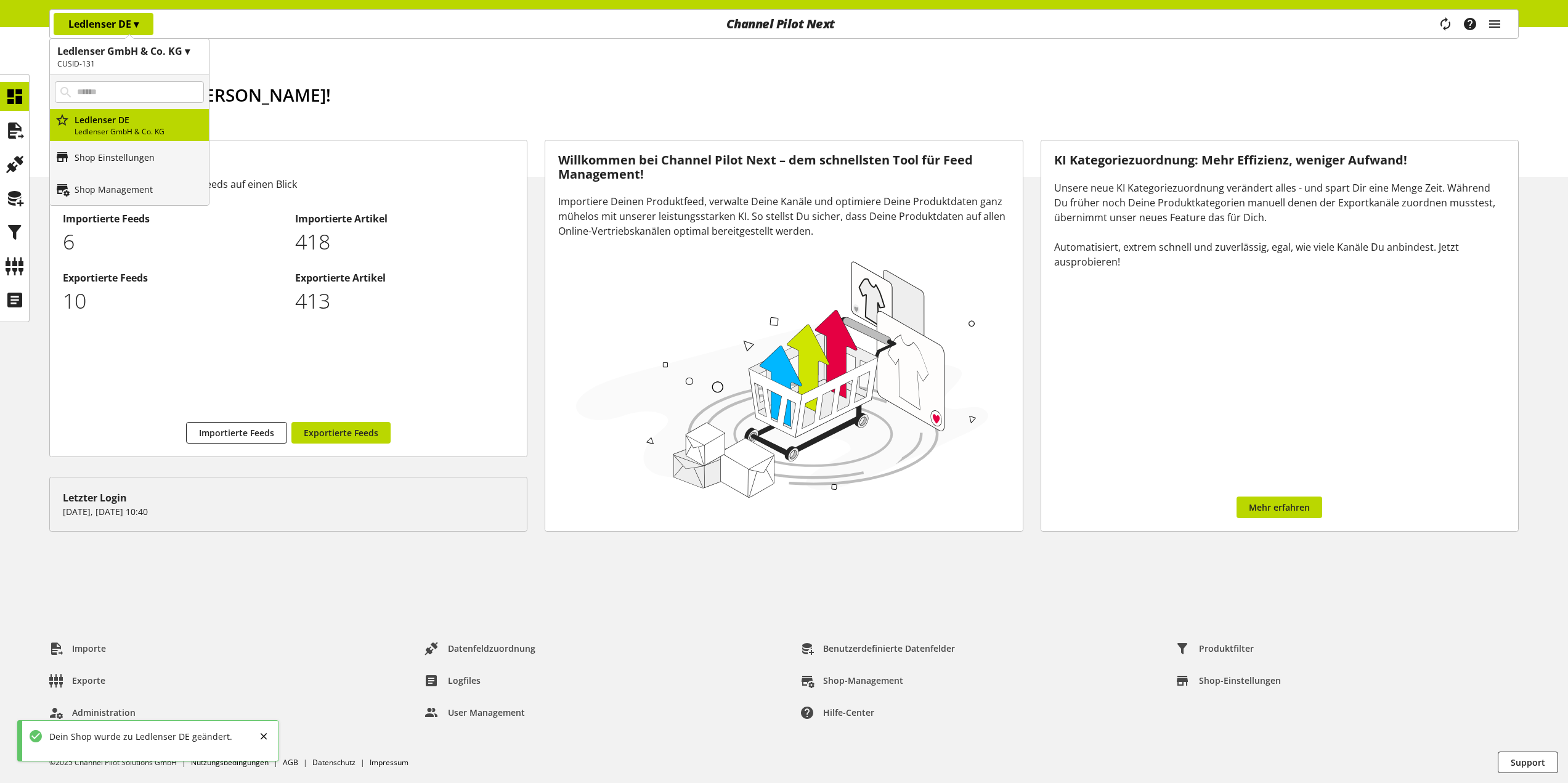
click at [112, 145] on link "Shop Einstellungen" at bounding box center [130, 157] width 159 height 32
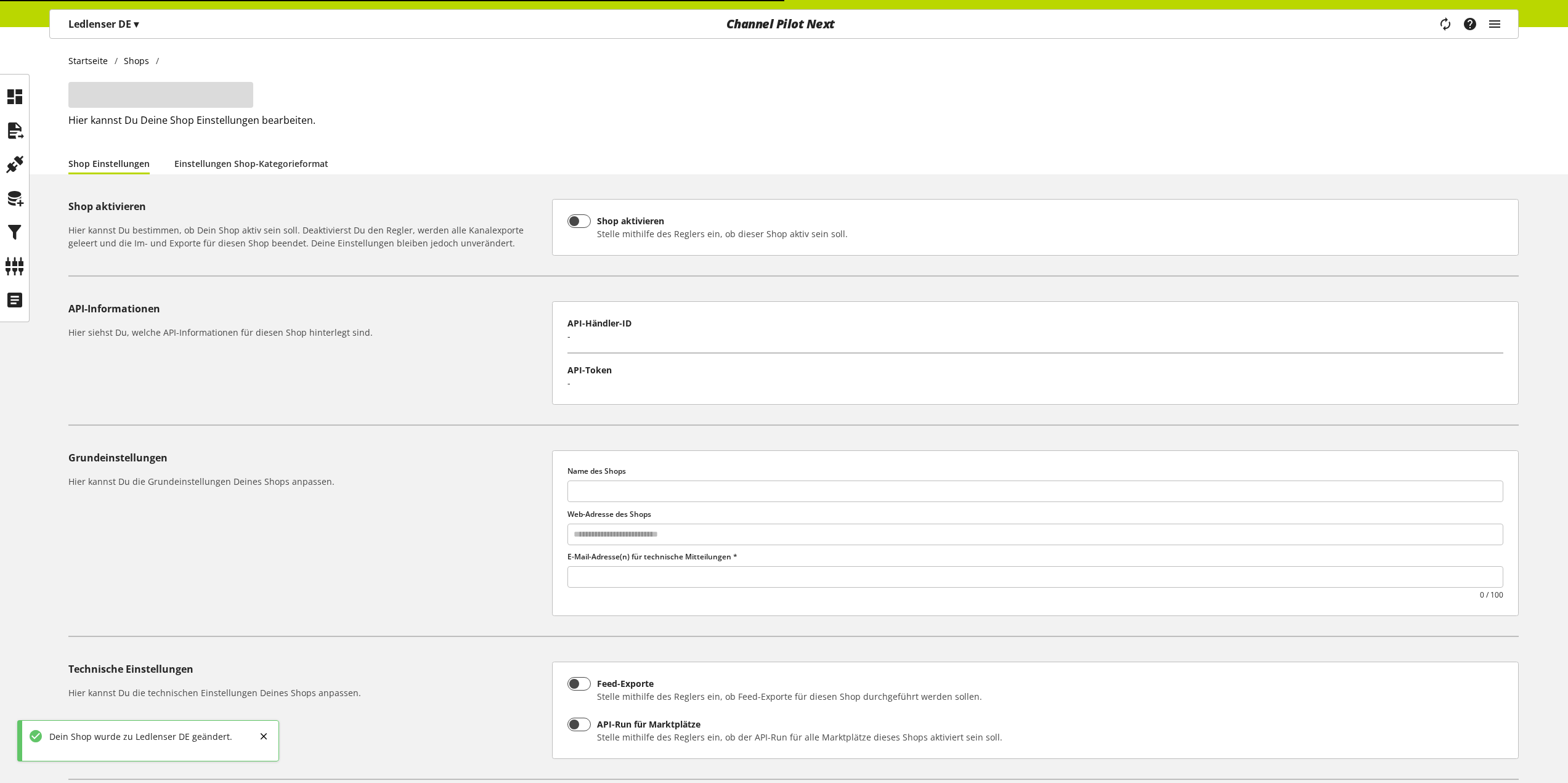
type input "**********"
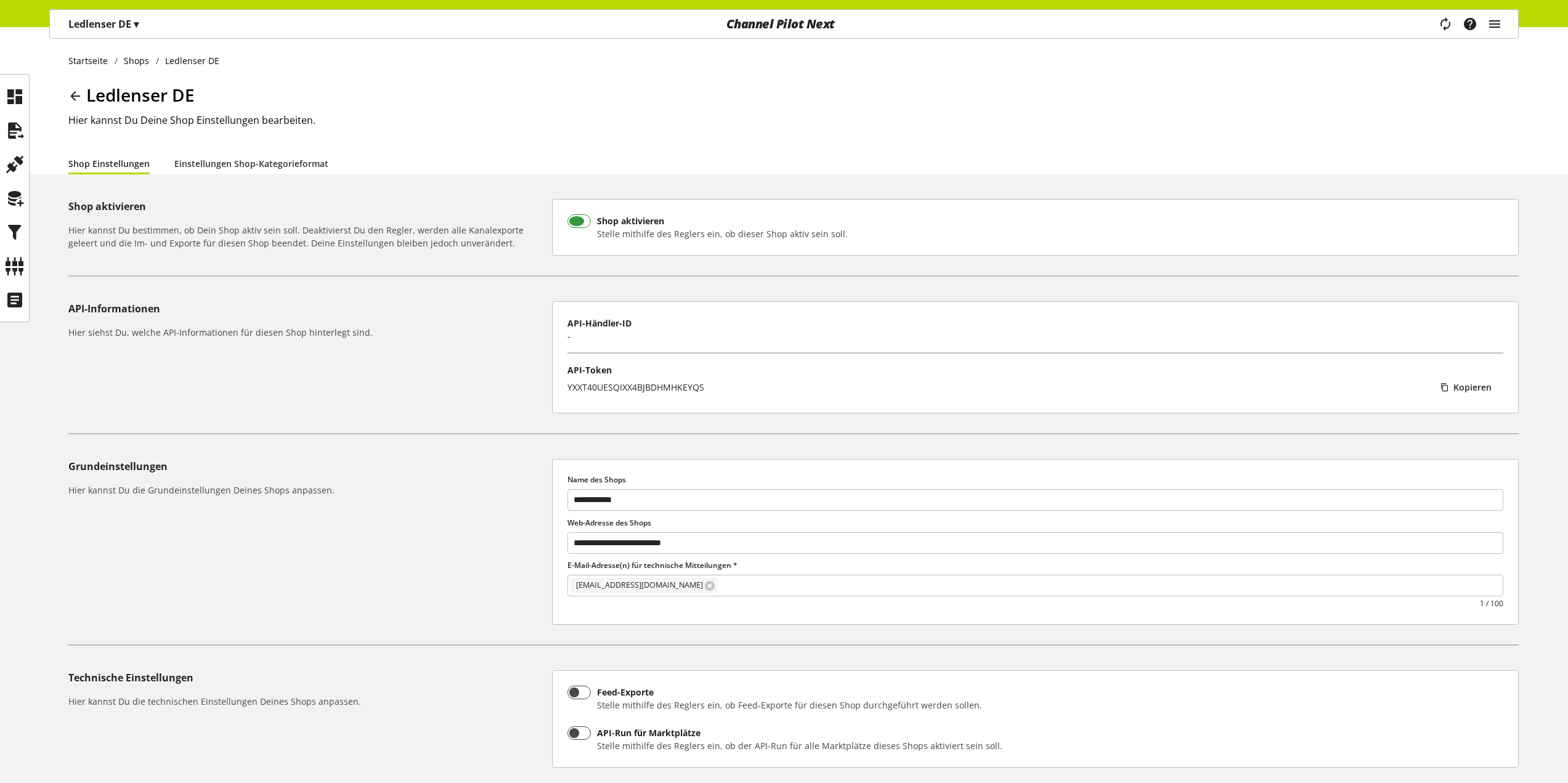
click at [570, 221] on span at bounding box center [579, 222] width 24 height 14
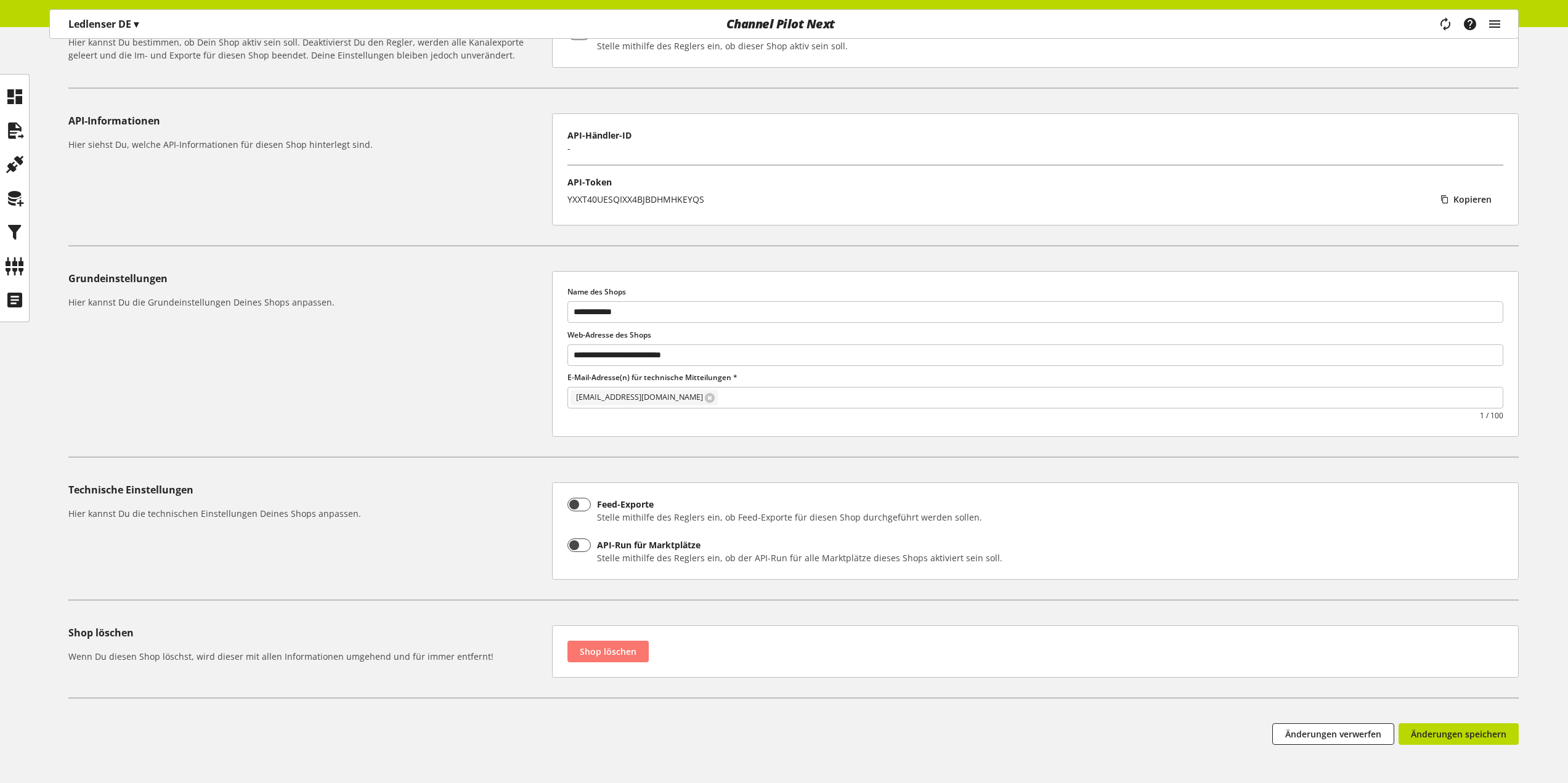
scroll to position [241, 0]
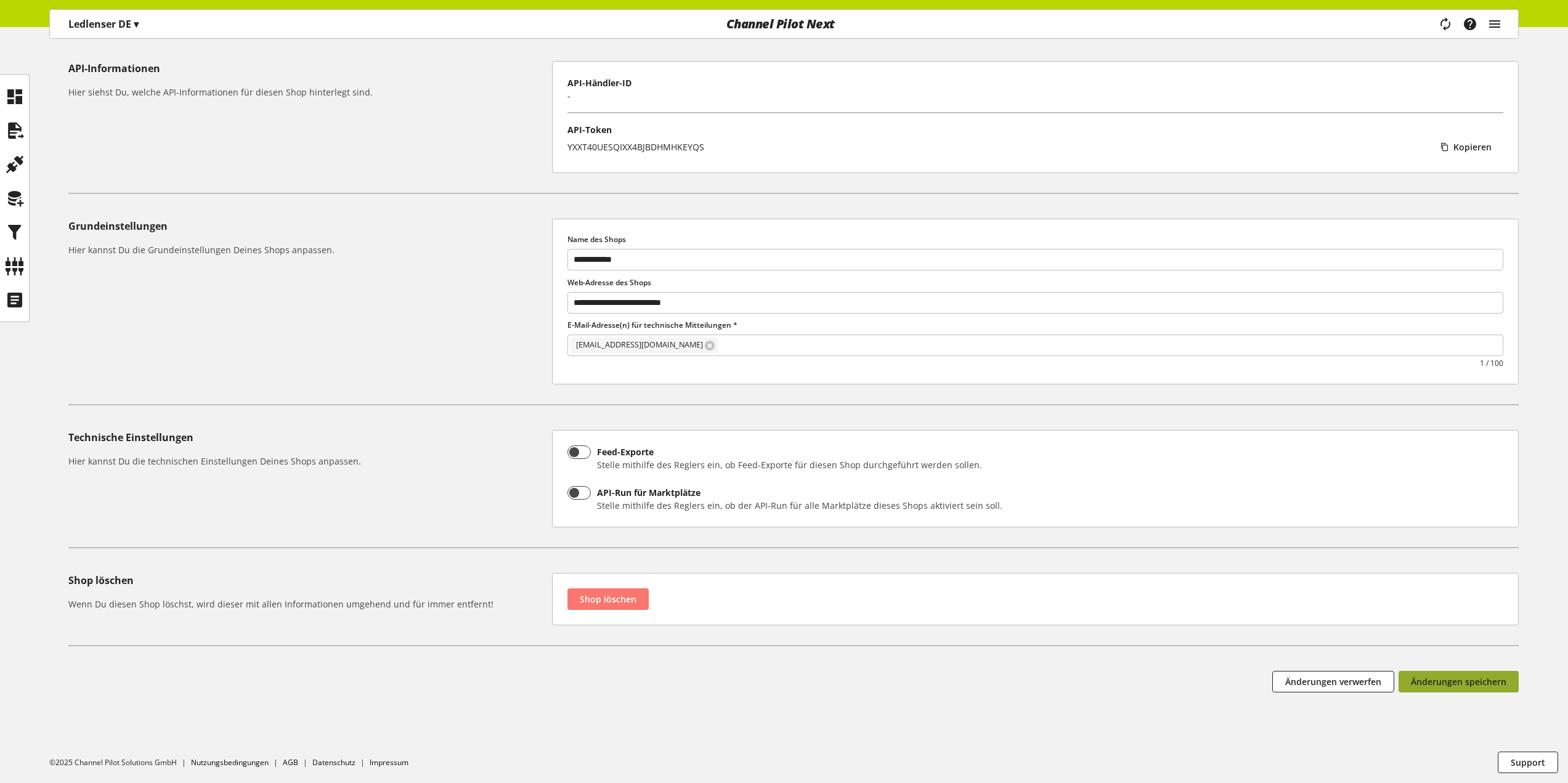
click at [1476, 684] on span "Änderungen speichern" at bounding box center [1458, 682] width 96 height 13
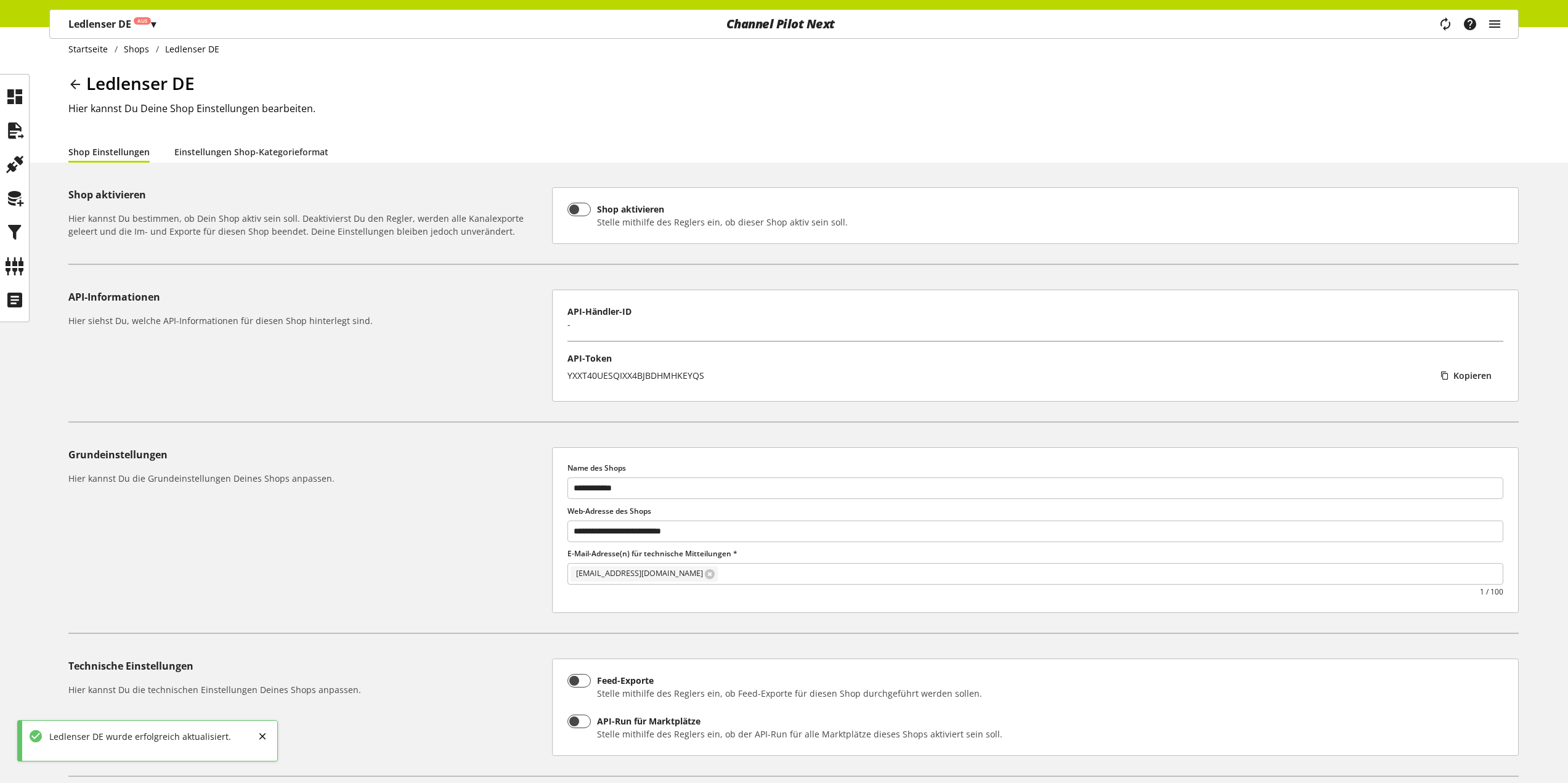
scroll to position [0, 0]
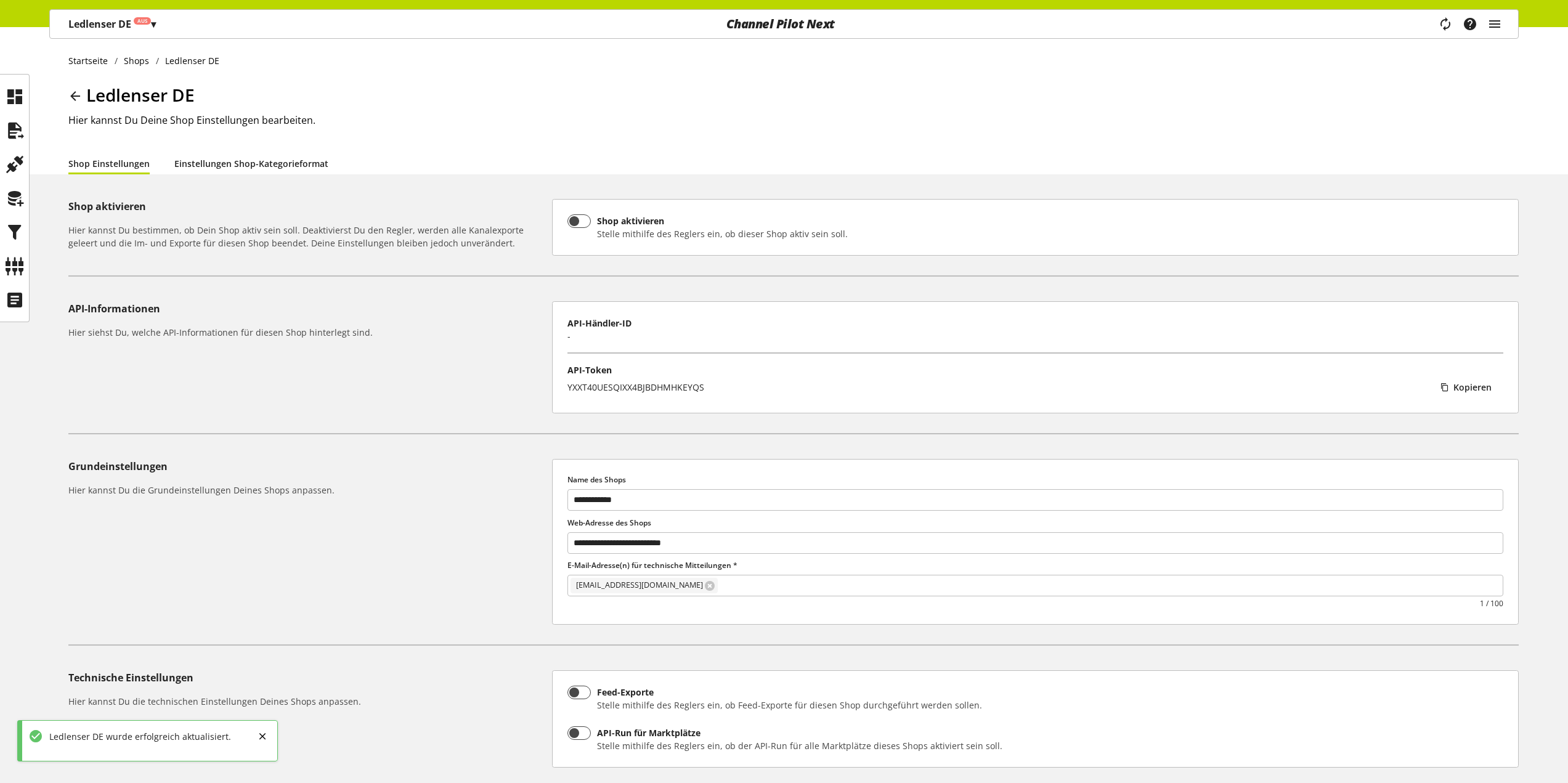
click at [277, 159] on link "Einstellungen Shop-Kategorieformat" at bounding box center [252, 164] width 154 height 13
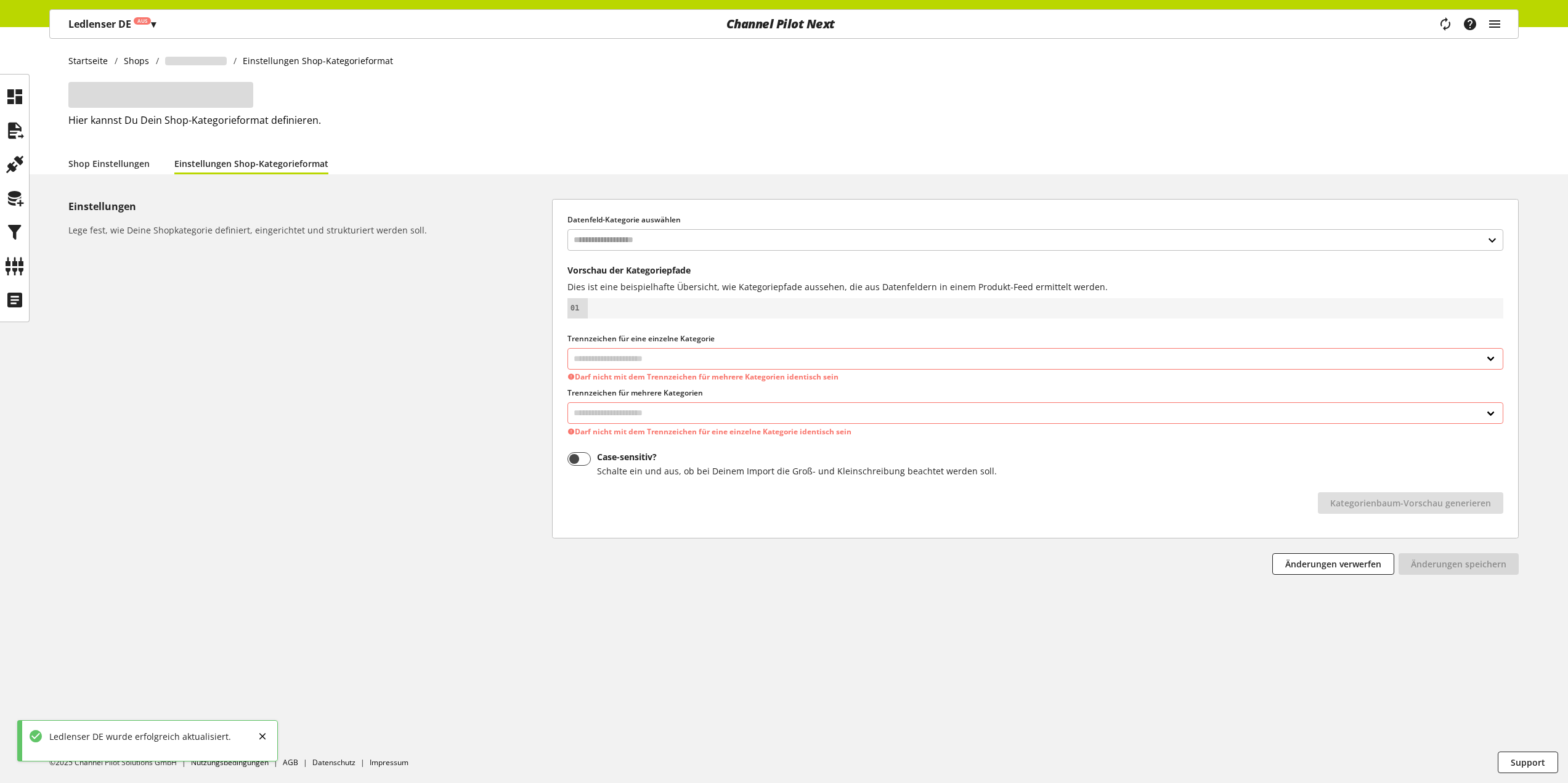
select select "*"
select select
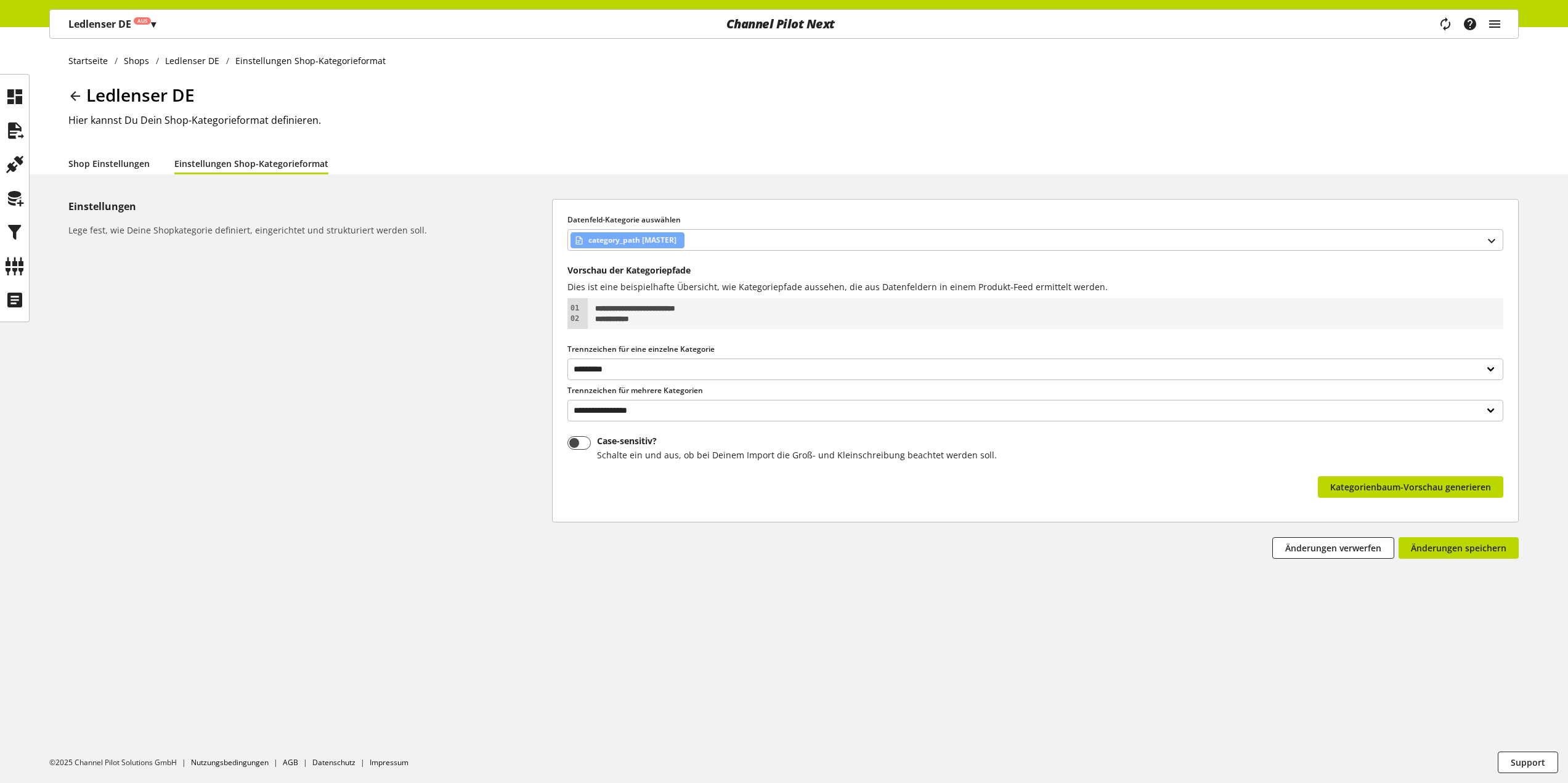
click at [130, 170] on link "Shop Einstellungen" at bounding box center [109, 164] width 81 height 13
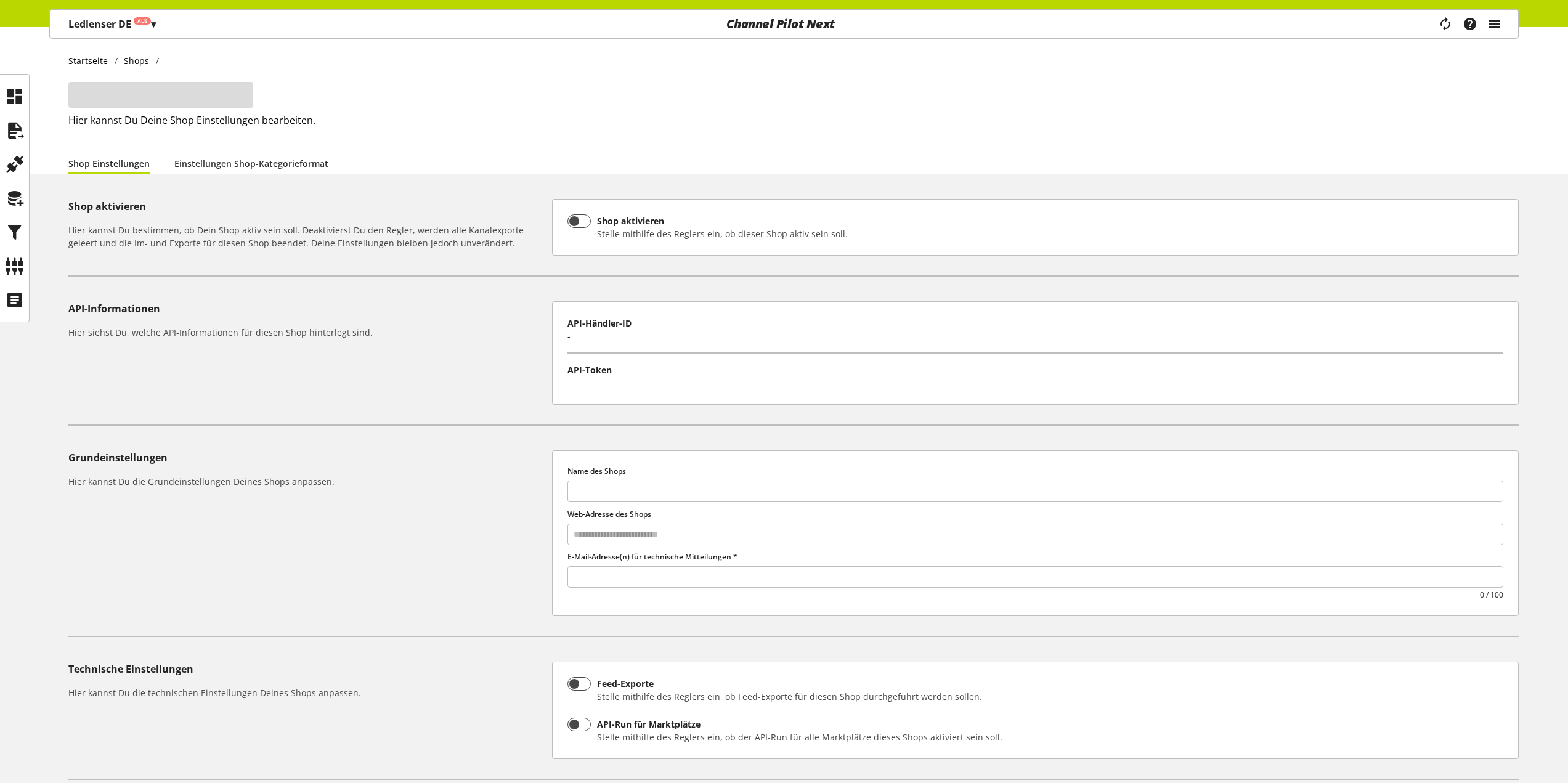
type input "**********"
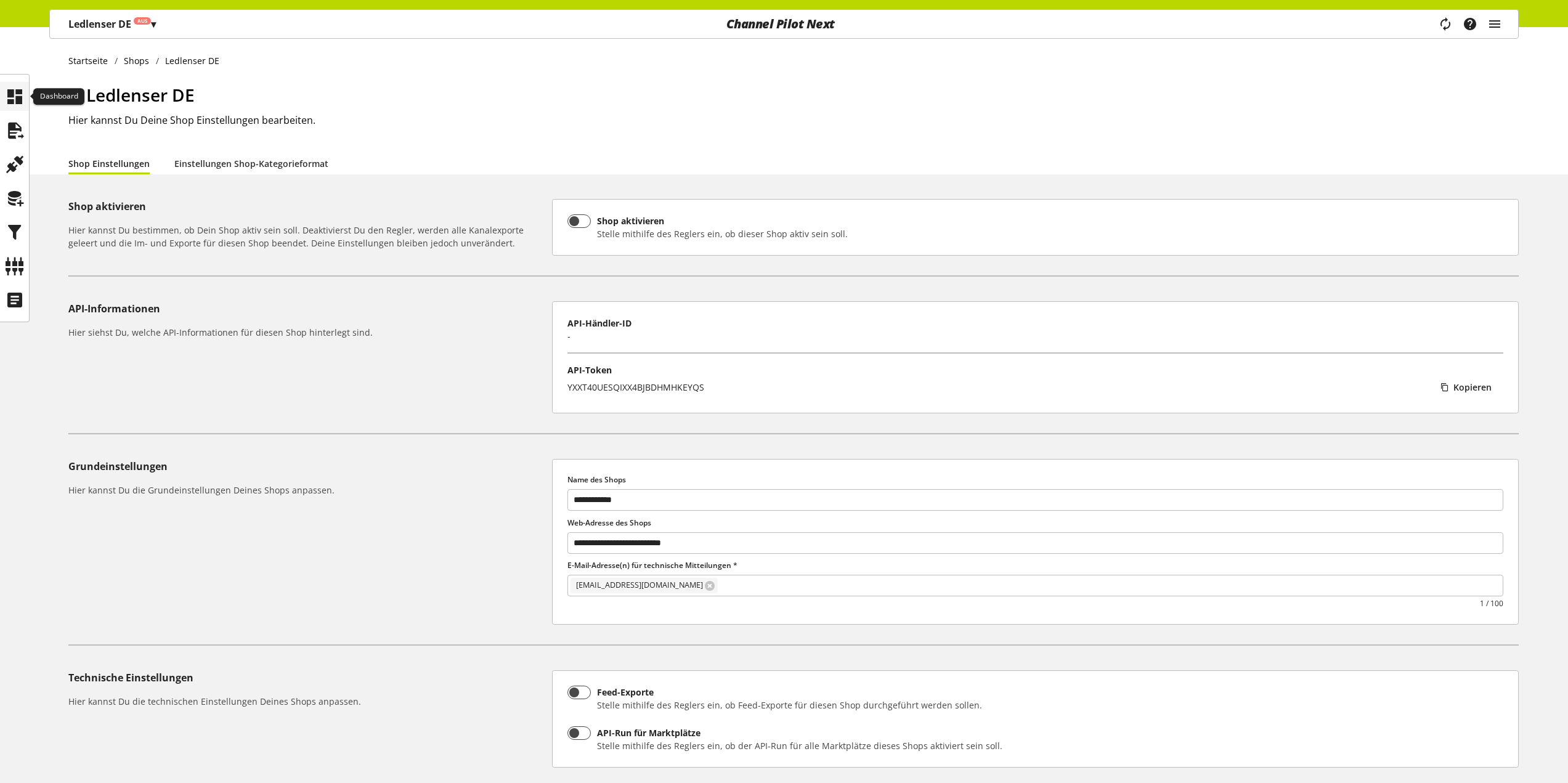
click at [20, 107] on icon at bounding box center [15, 97] width 20 height 25
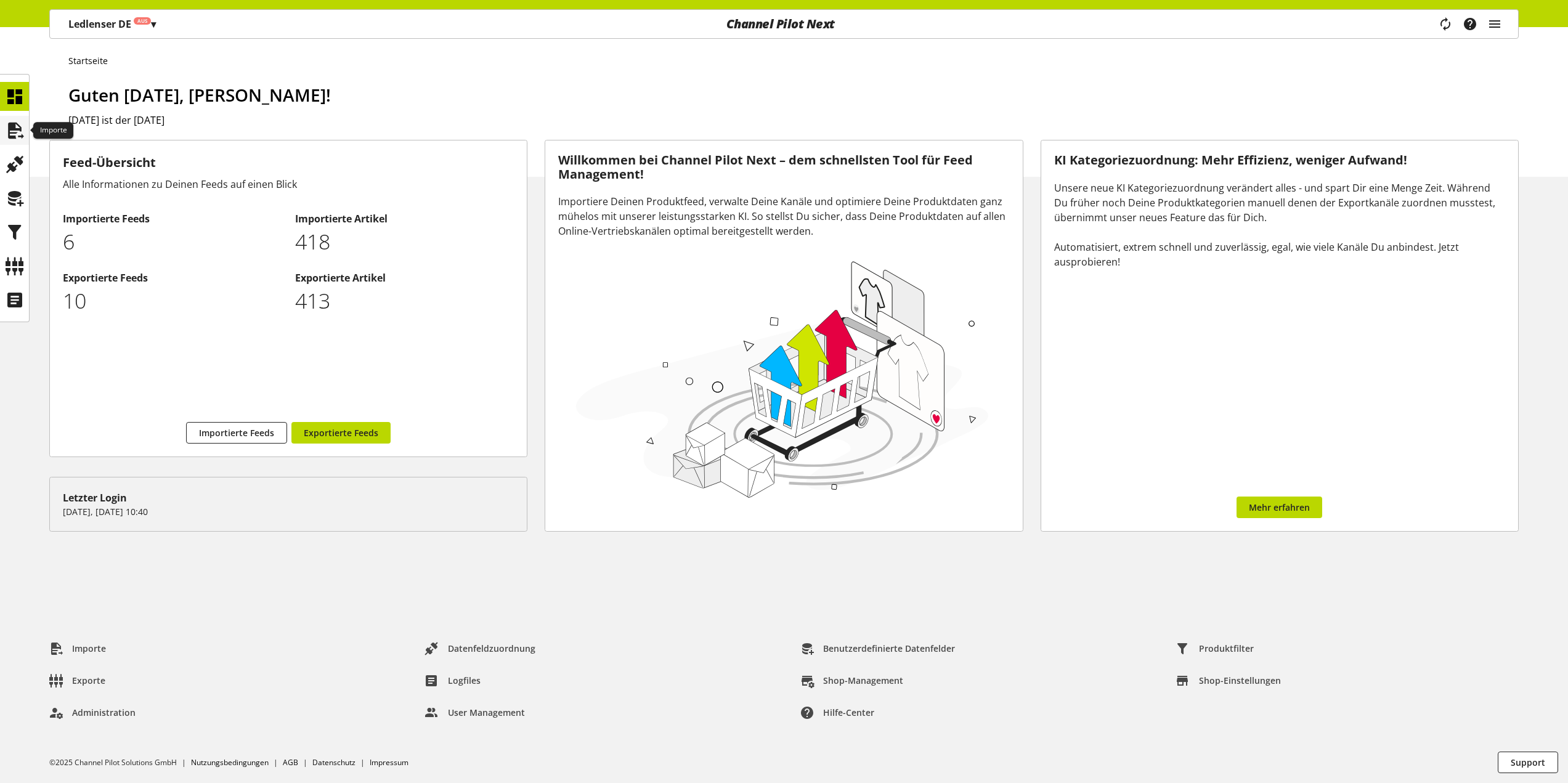
click at [17, 136] on icon at bounding box center [15, 131] width 20 height 25
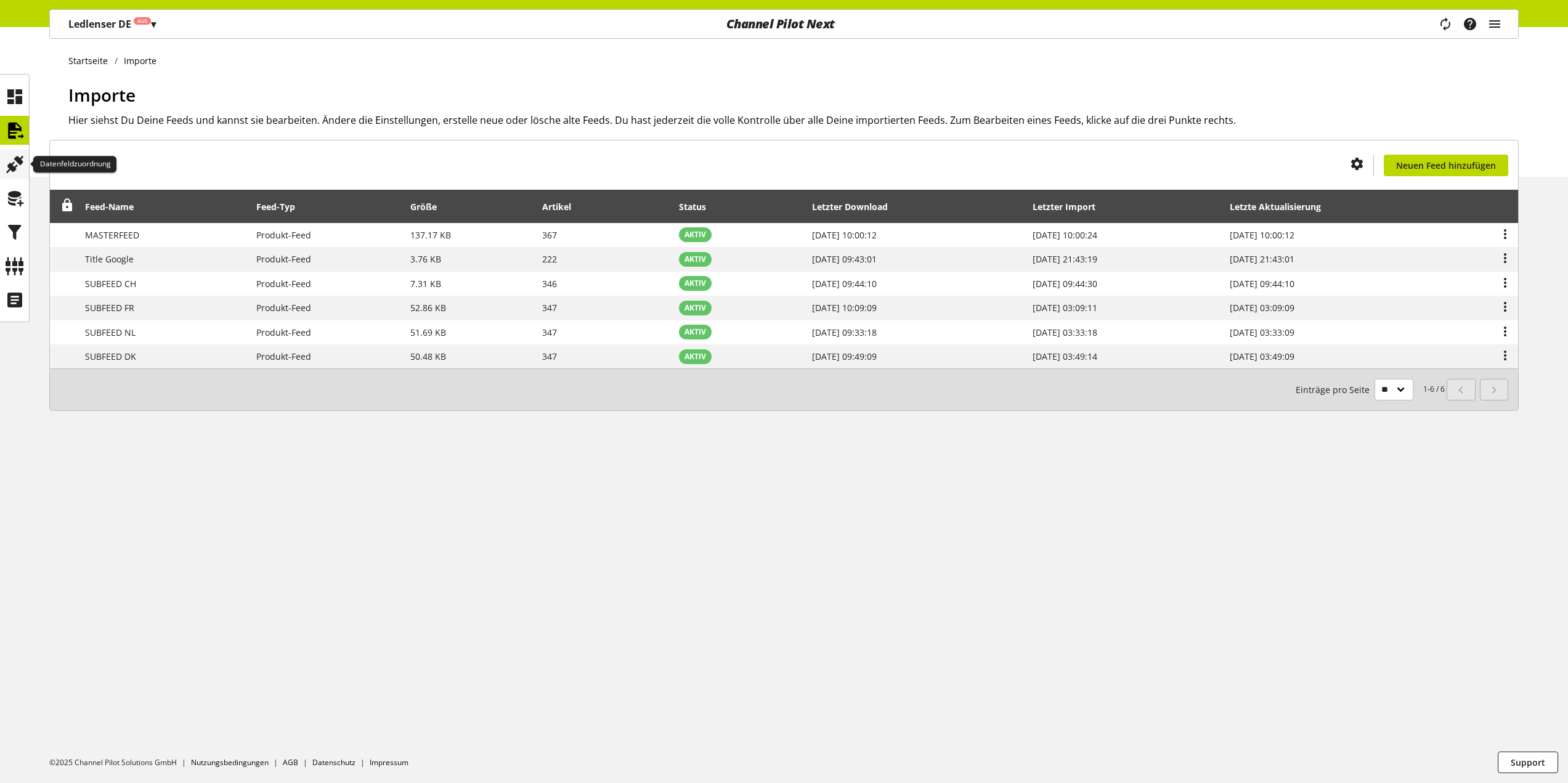
click at [16, 163] on icon at bounding box center [15, 165] width 20 height 25
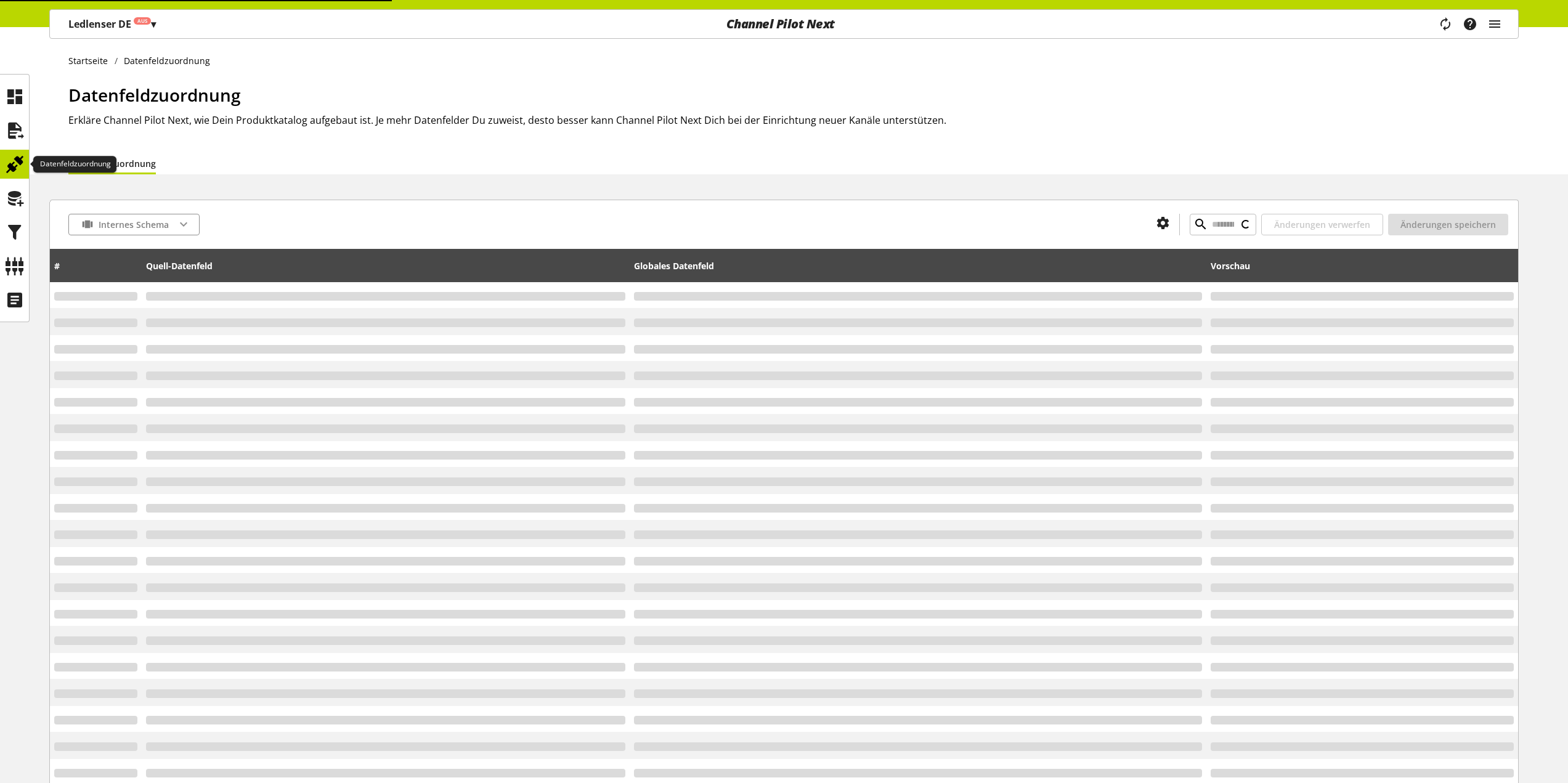
type input "******"
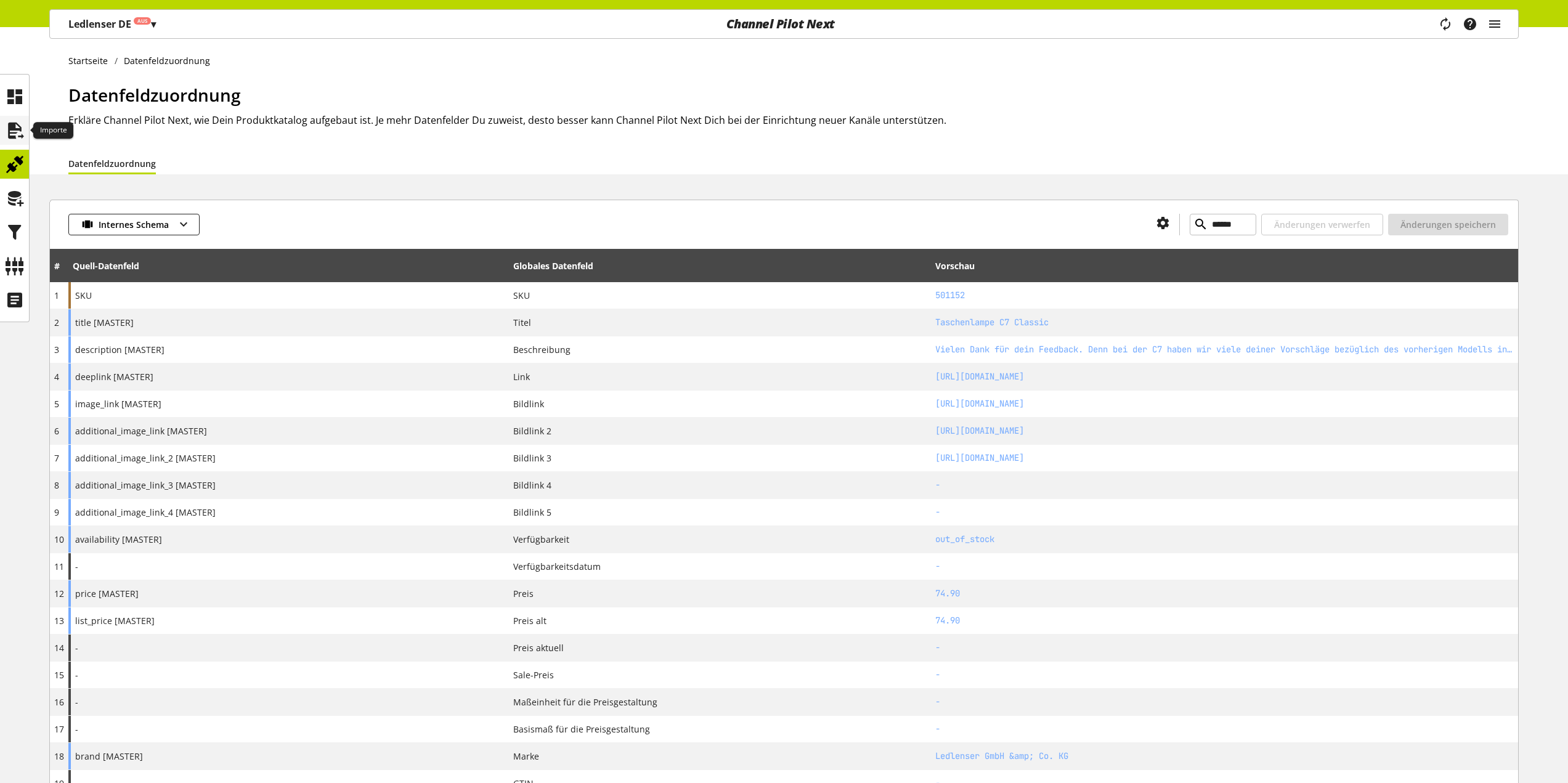
click at [15, 123] on icon at bounding box center [15, 131] width 20 height 25
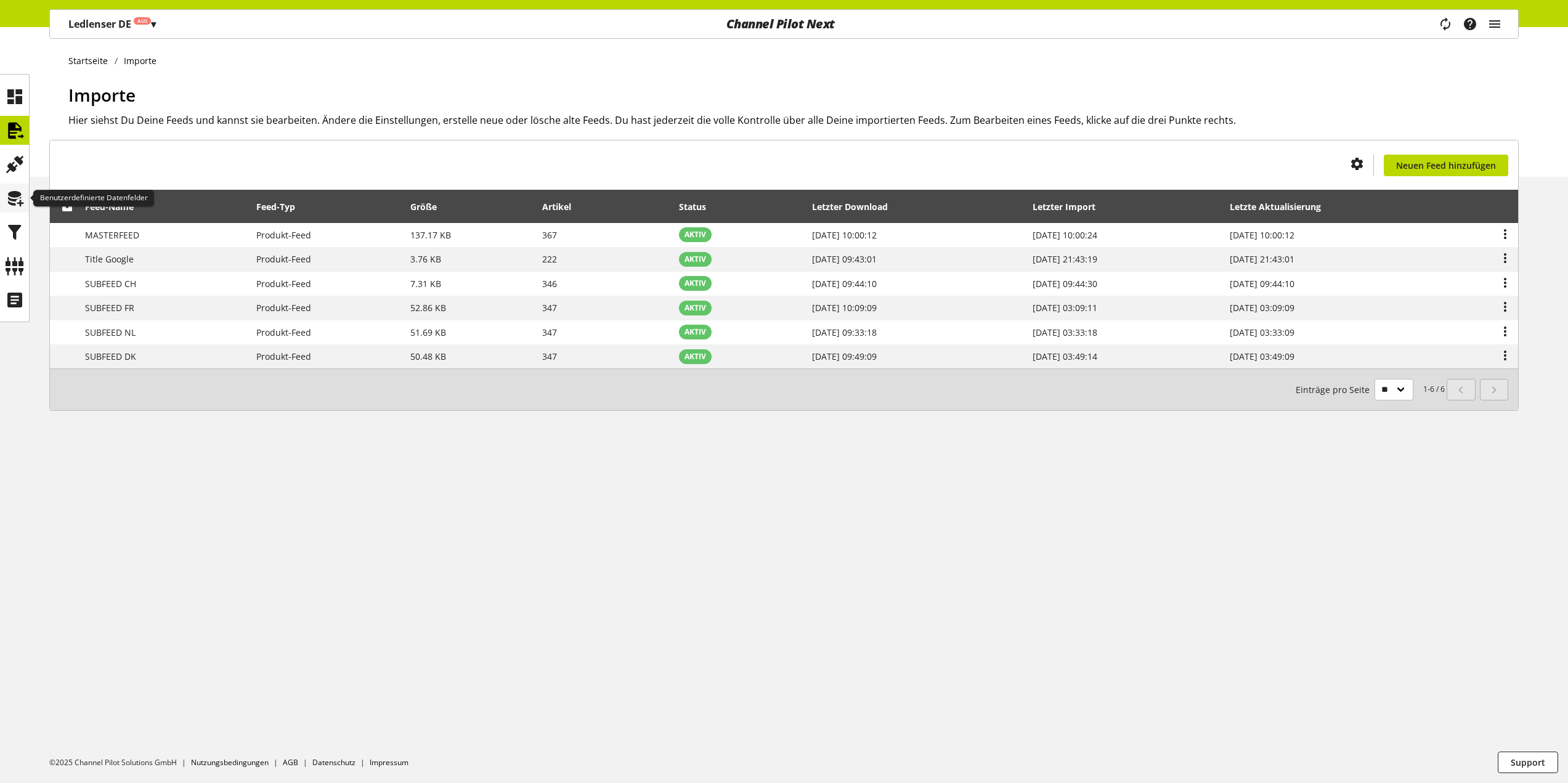
click at [23, 196] on icon at bounding box center [15, 199] width 20 height 25
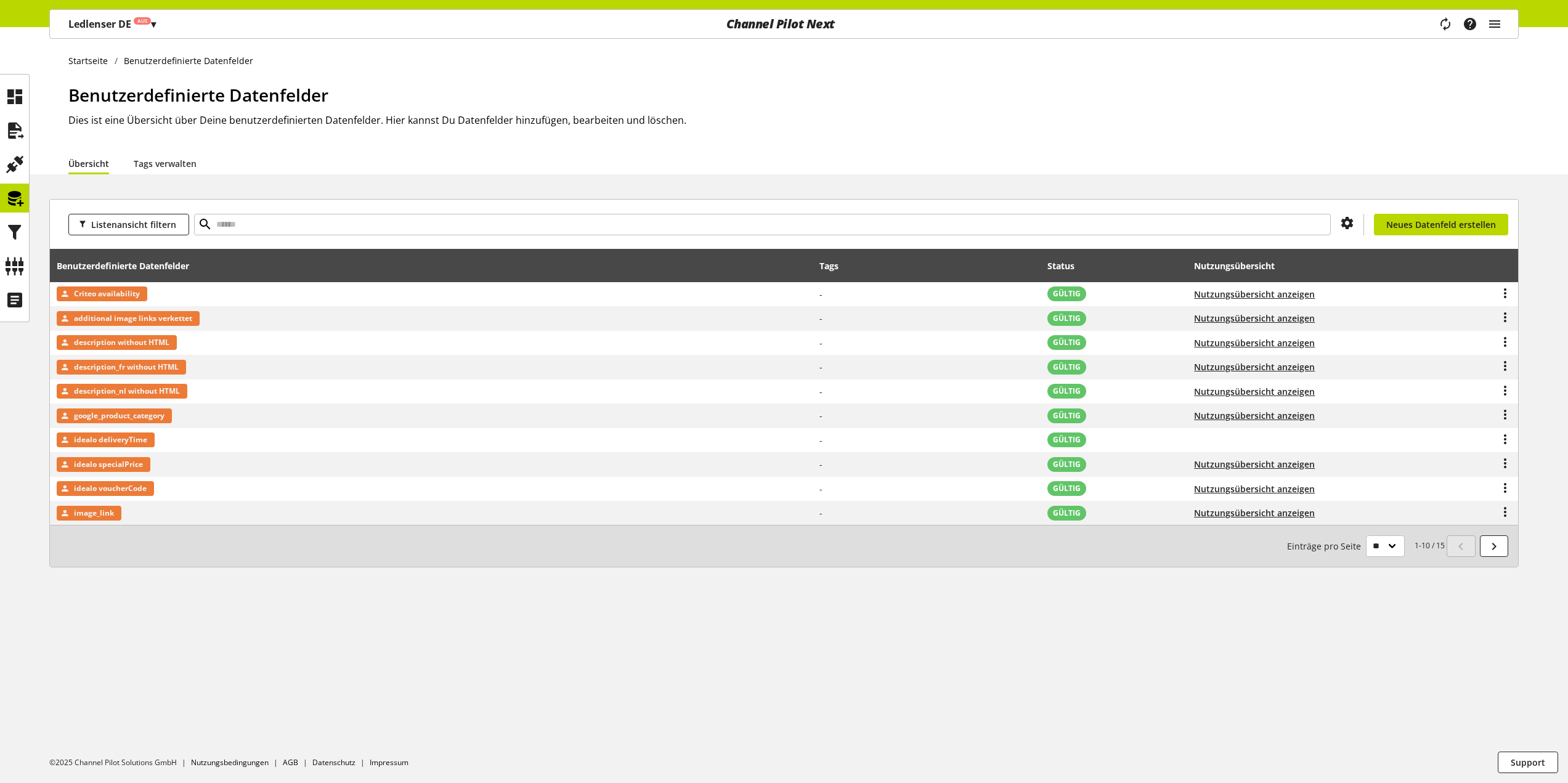
click at [12, 216] on ul at bounding box center [14, 198] width 29 height 233
click at [25, 167] on div at bounding box center [14, 164] width 29 height 29
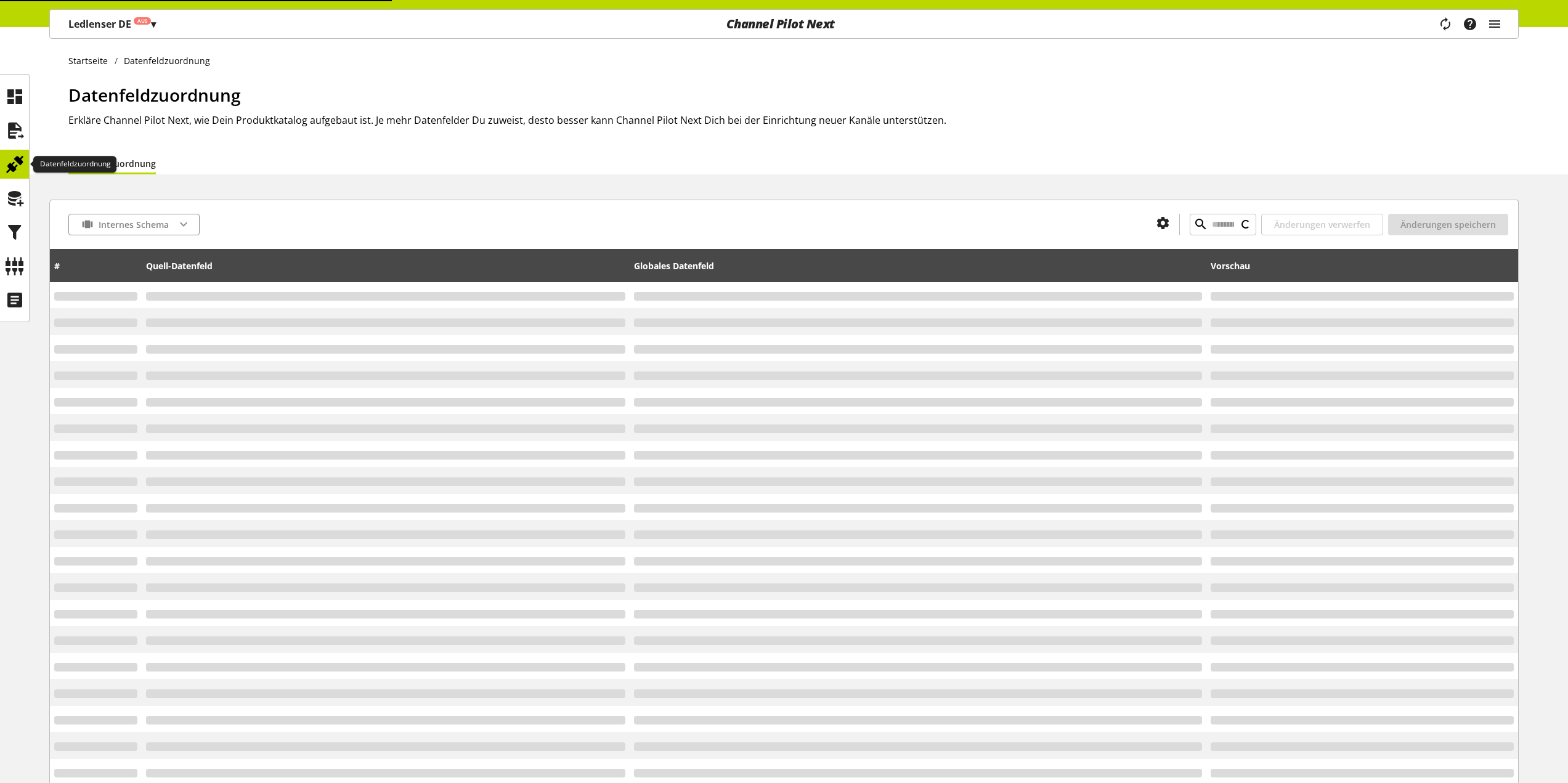
type input "******"
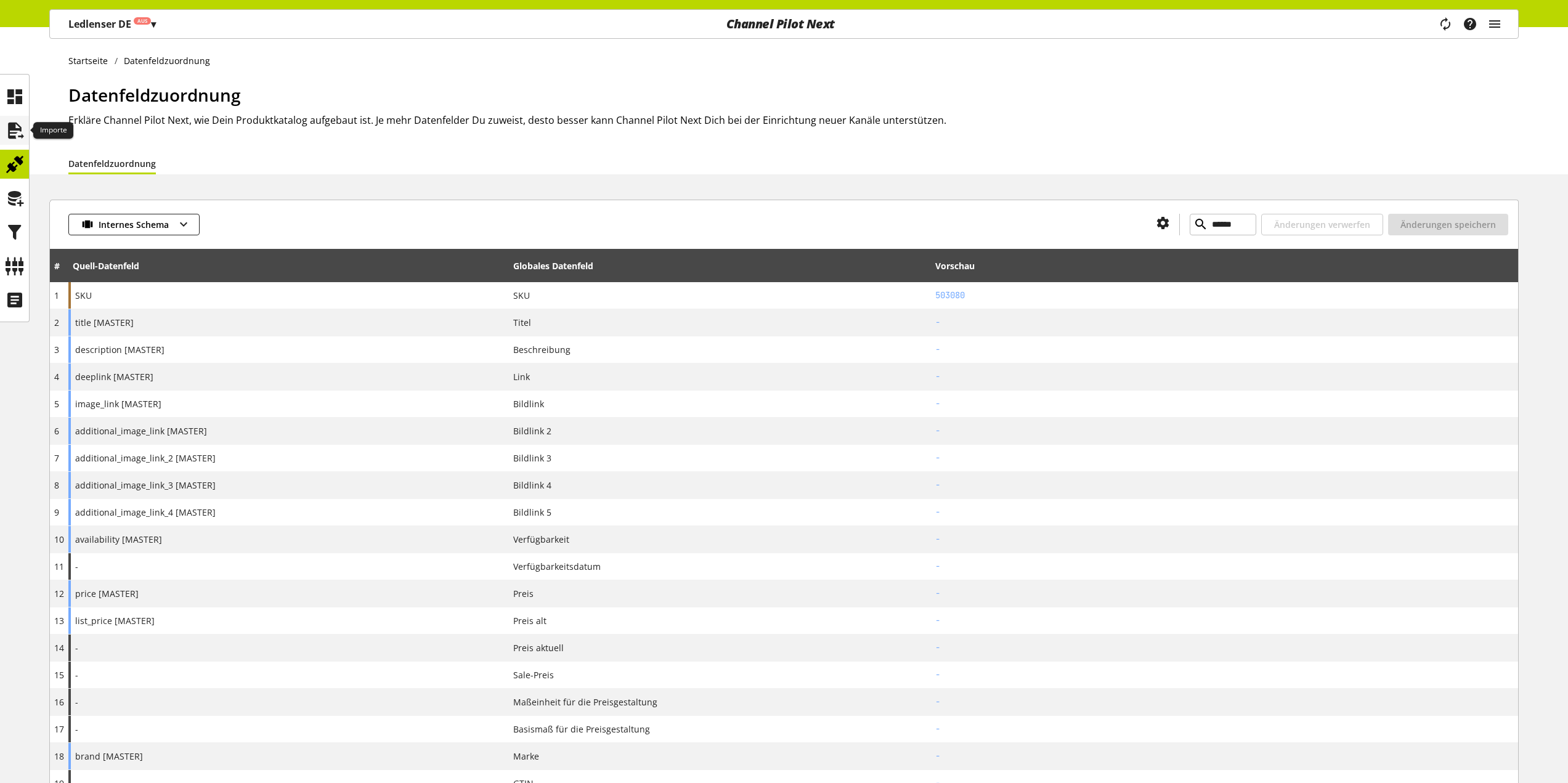
click at [24, 141] on icon at bounding box center [15, 131] width 20 height 25
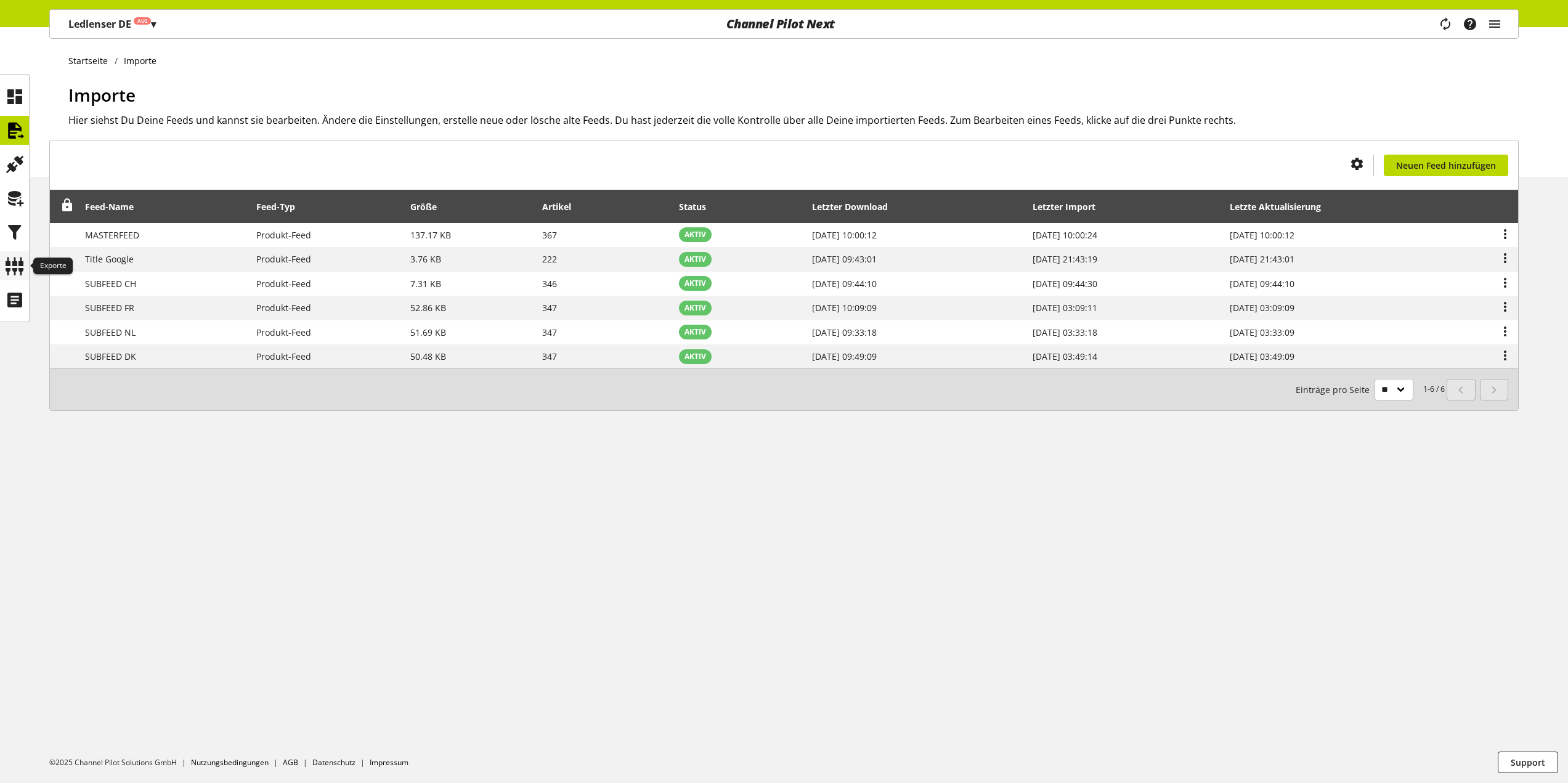
click at [11, 263] on icon at bounding box center [15, 266] width 20 height 25
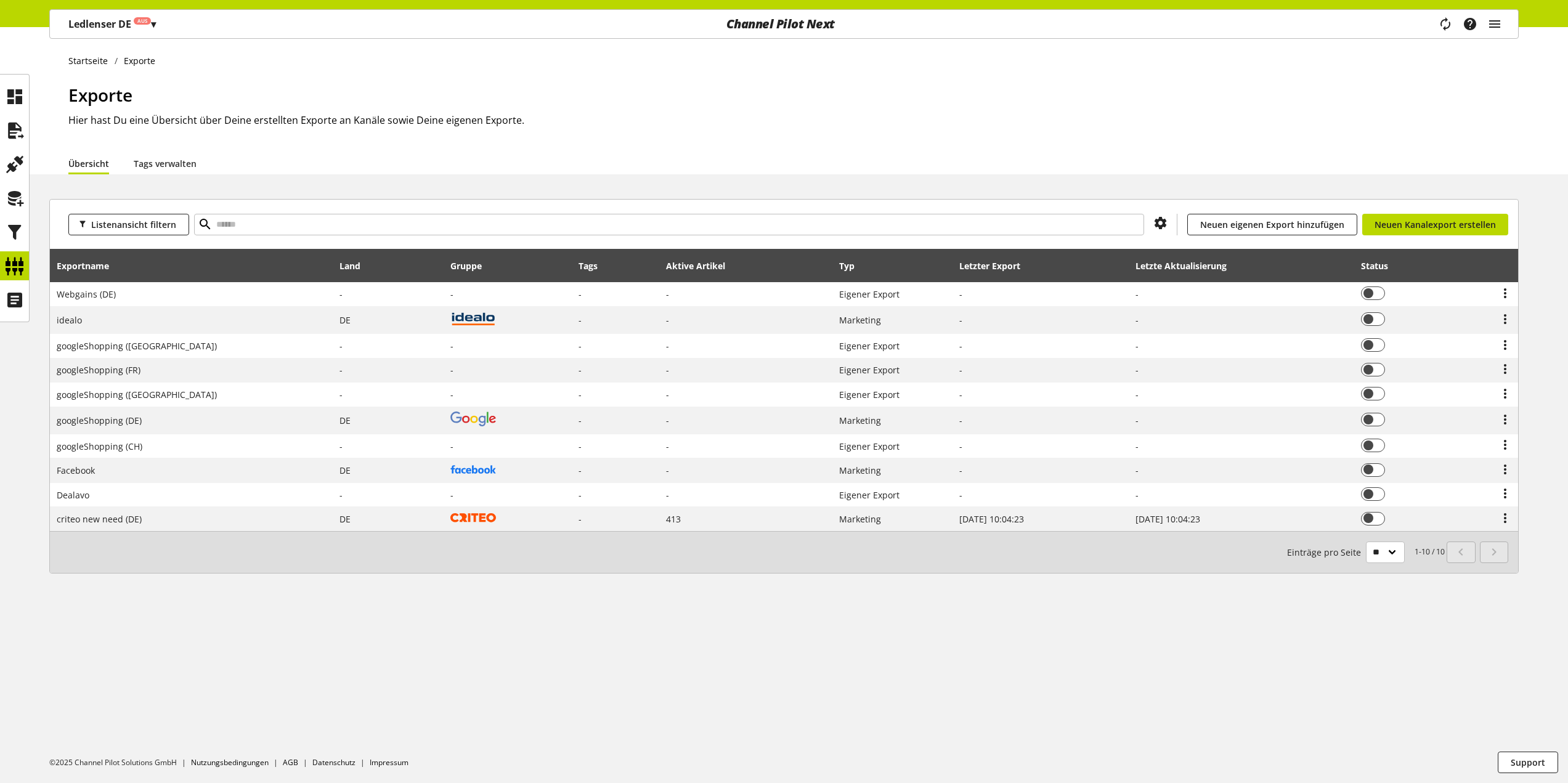
click at [817, 106] on h1 "Exporte" at bounding box center [793, 95] width 1450 height 26
